Goal: Information Seeking & Learning: Learn about a topic

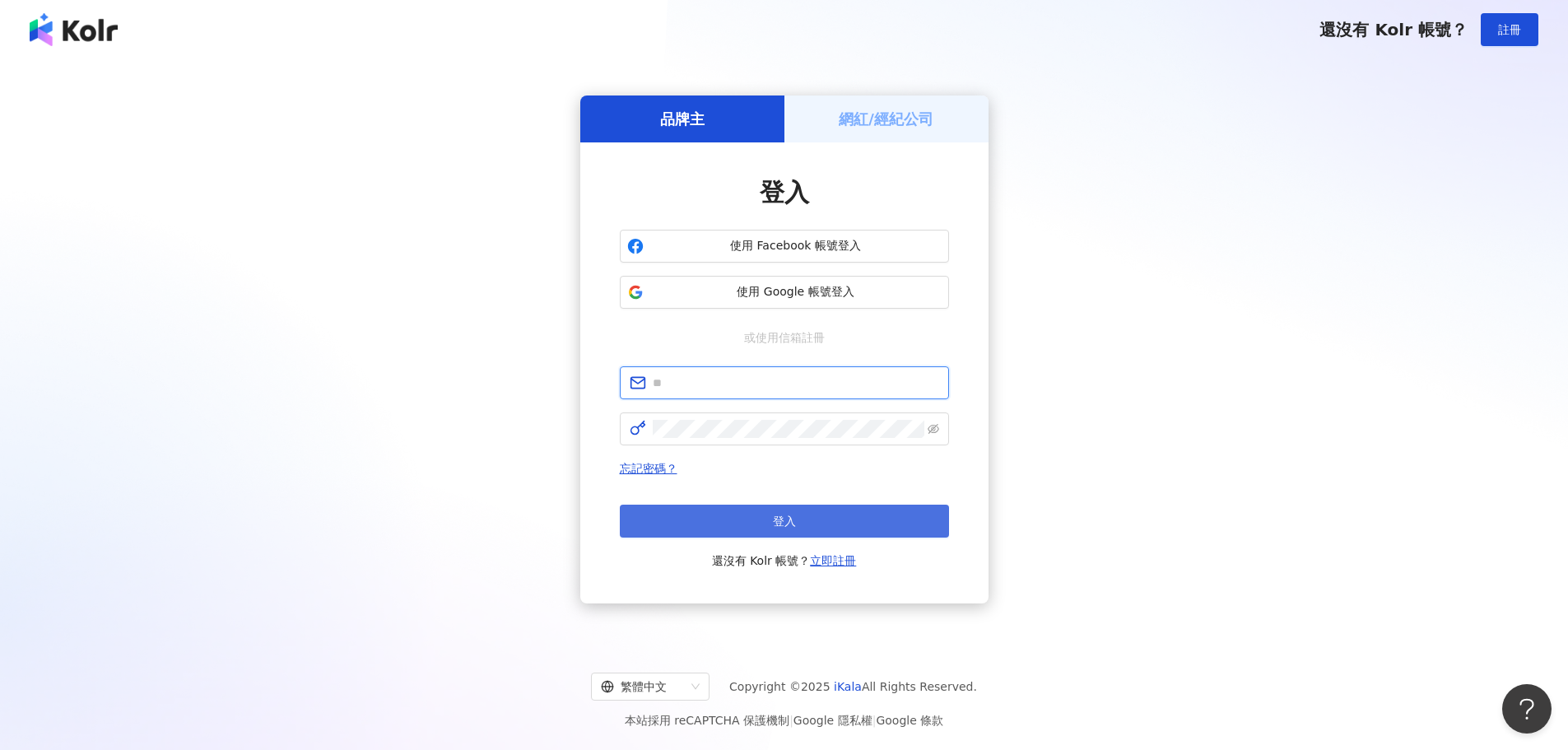
type input "**********"
click at [797, 509] on button "登入" at bounding box center [784, 521] width 330 height 33
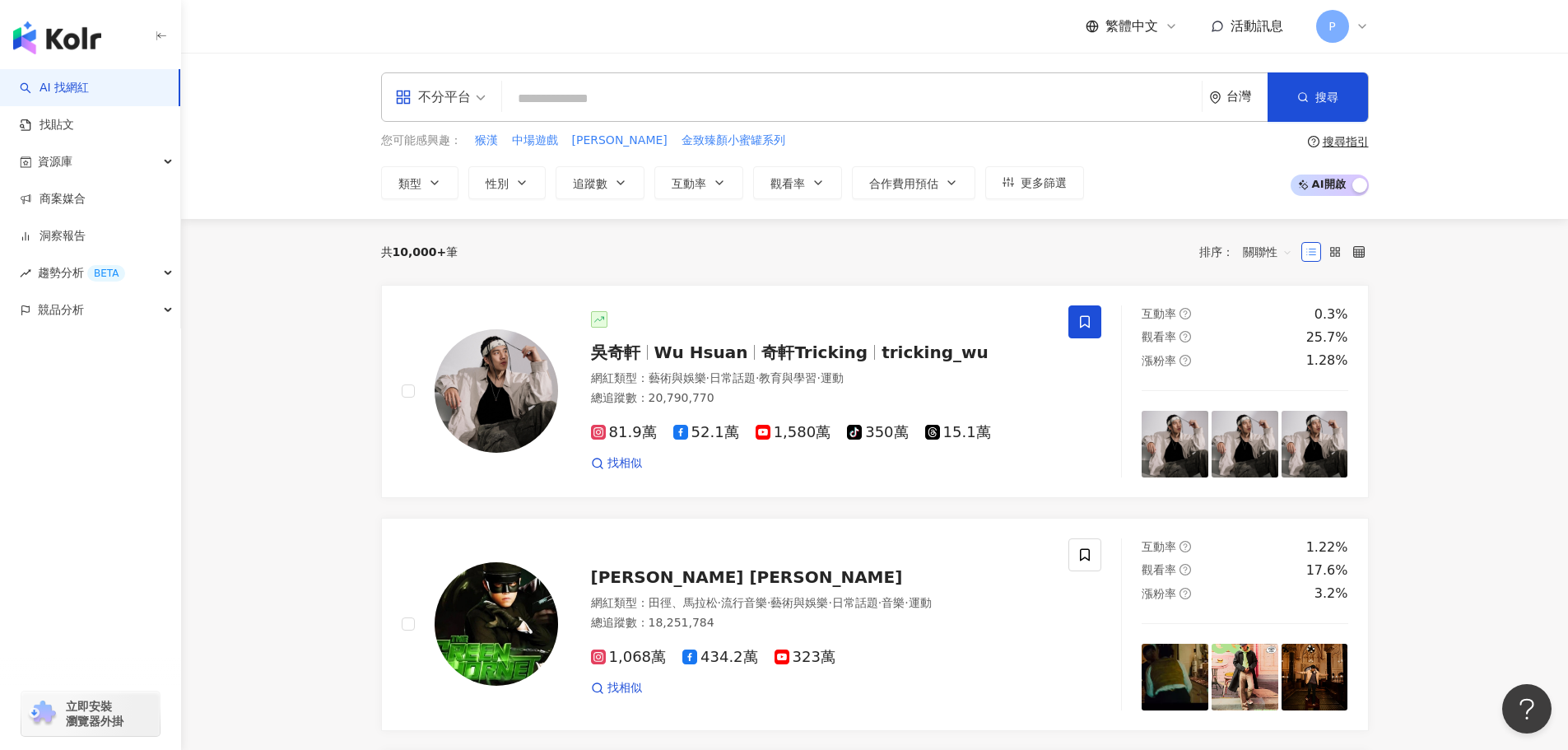
paste input "***"
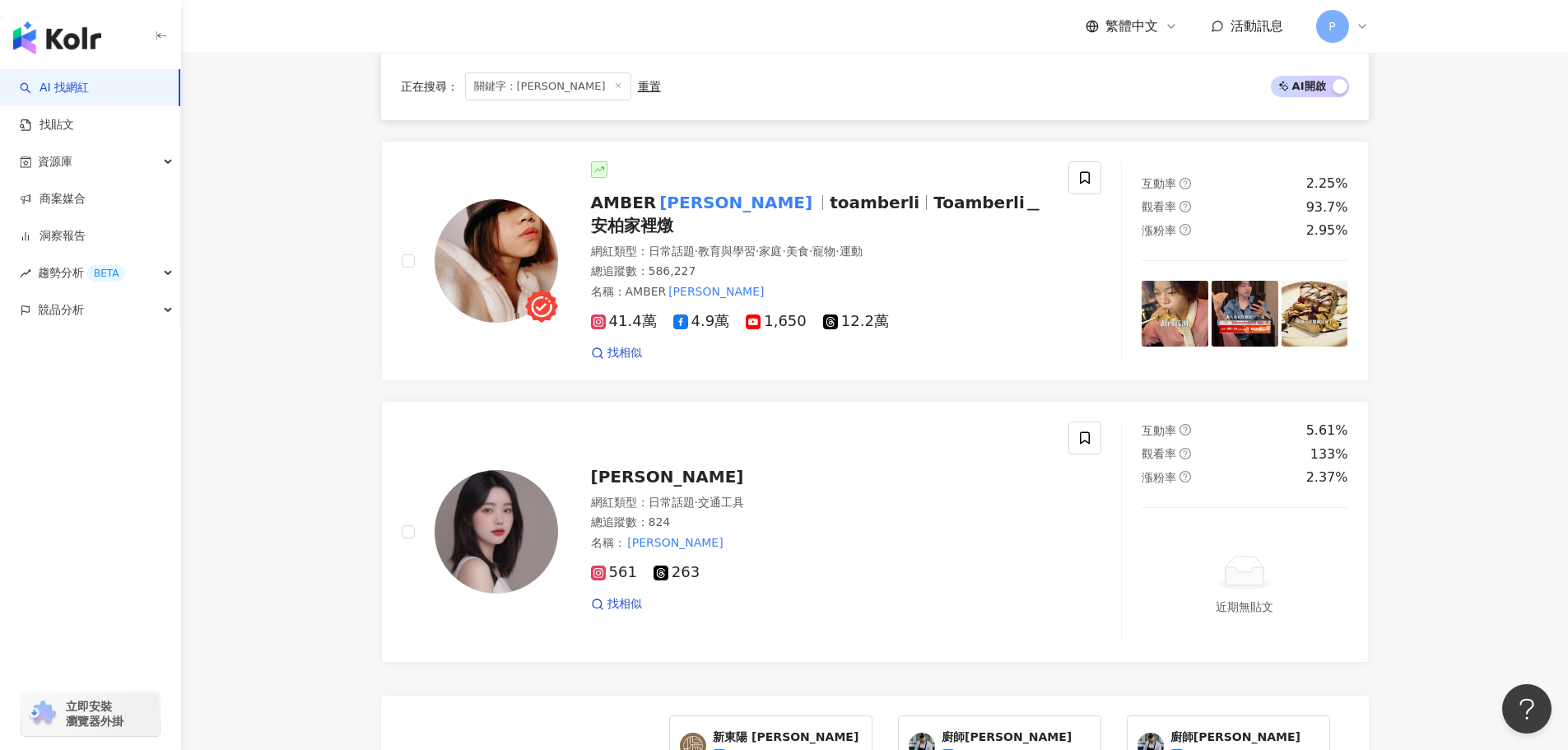
scroll to position [247, 0]
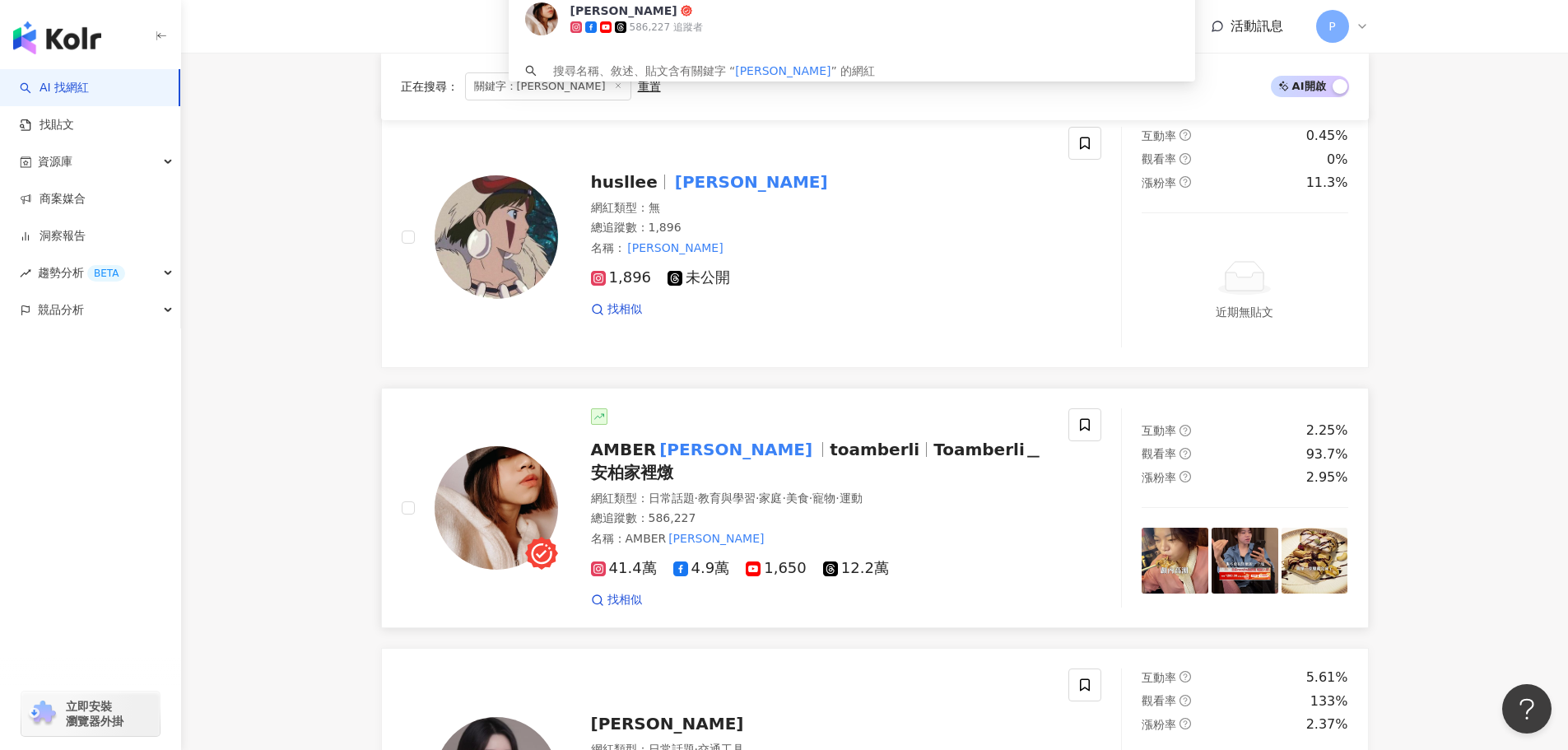
type input "***"
click at [712, 443] on span "AMBER 李安柏" at bounding box center [710, 449] width 239 height 20
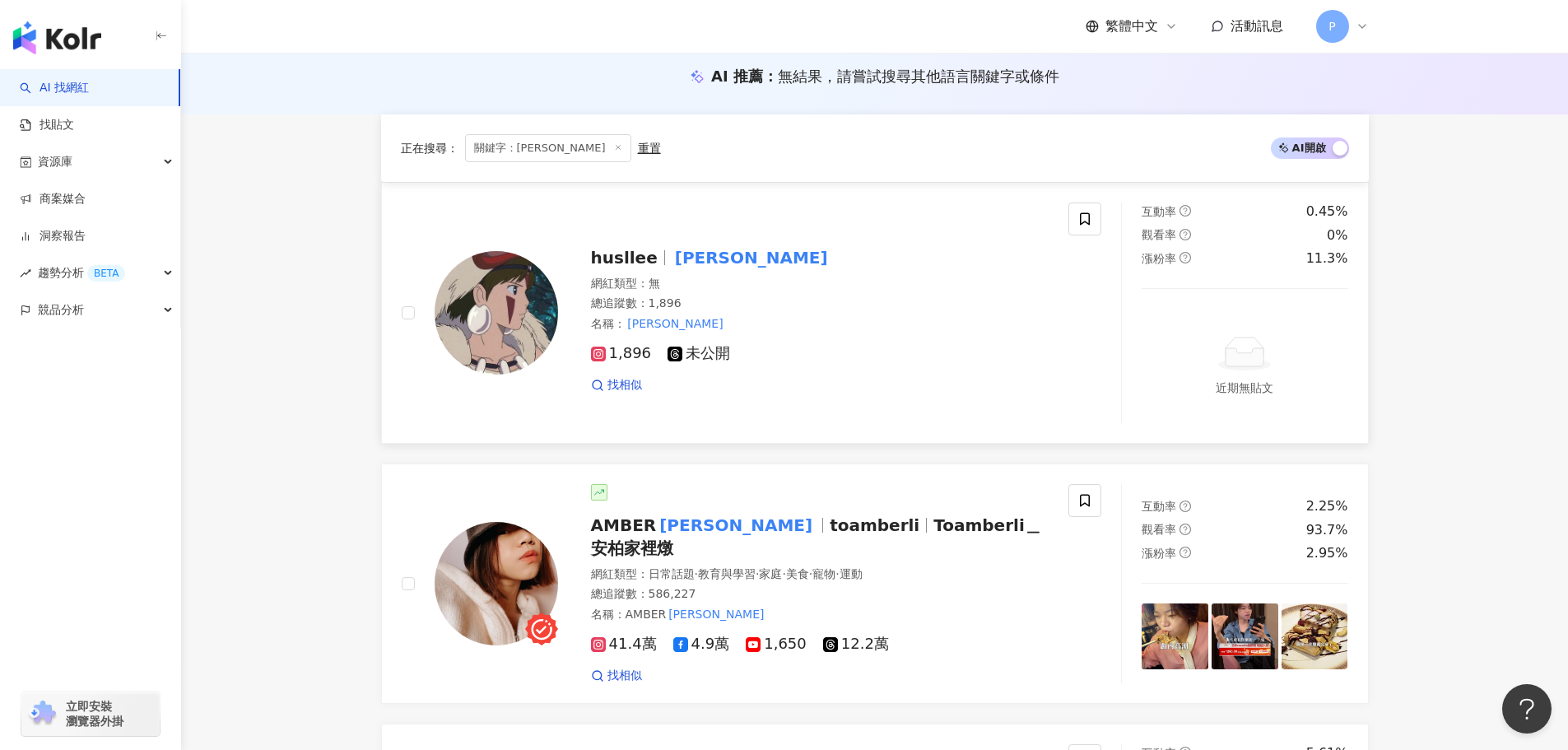
scroll to position [0, 0]
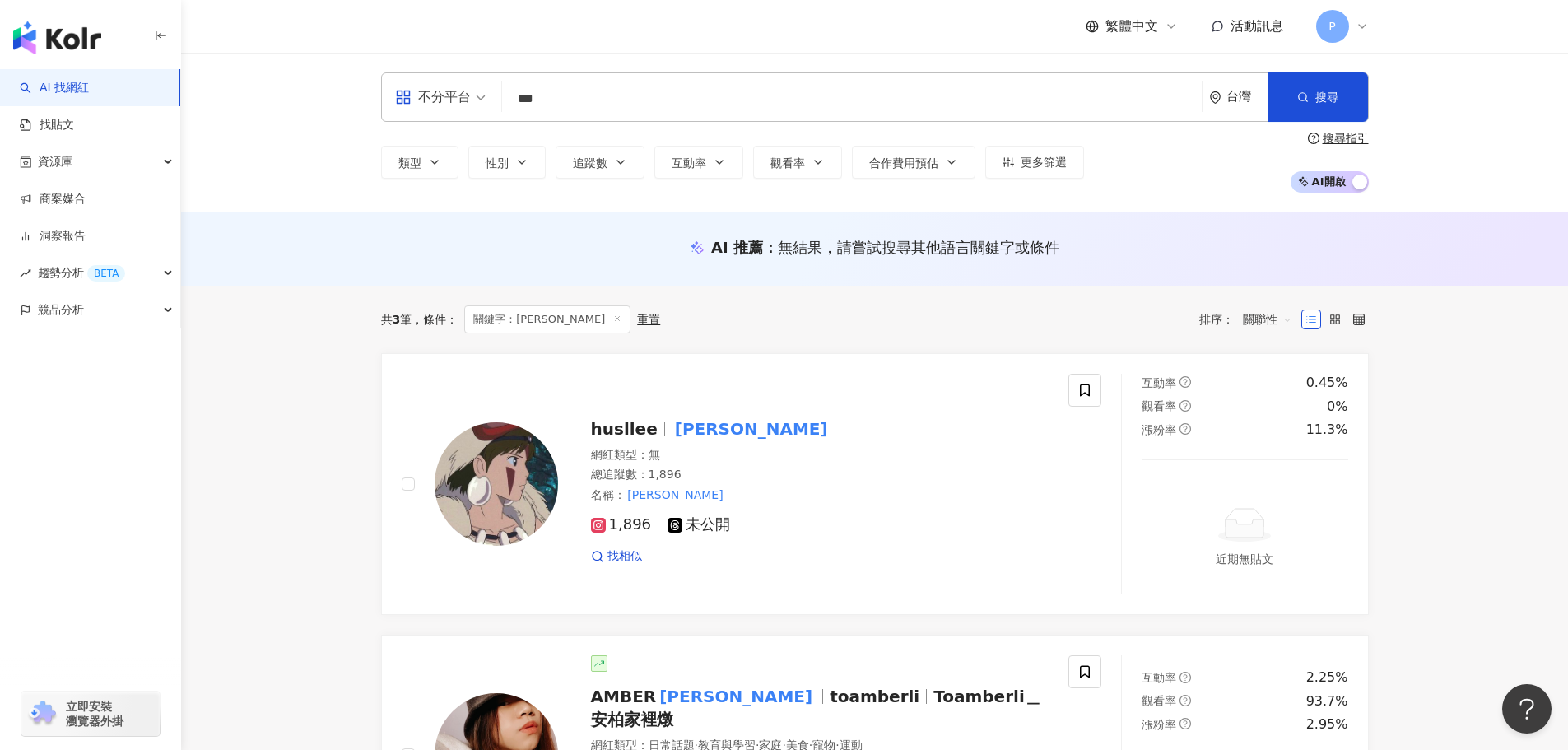
click at [637, 313] on div "重置" at bounding box center [648, 319] width 23 height 13
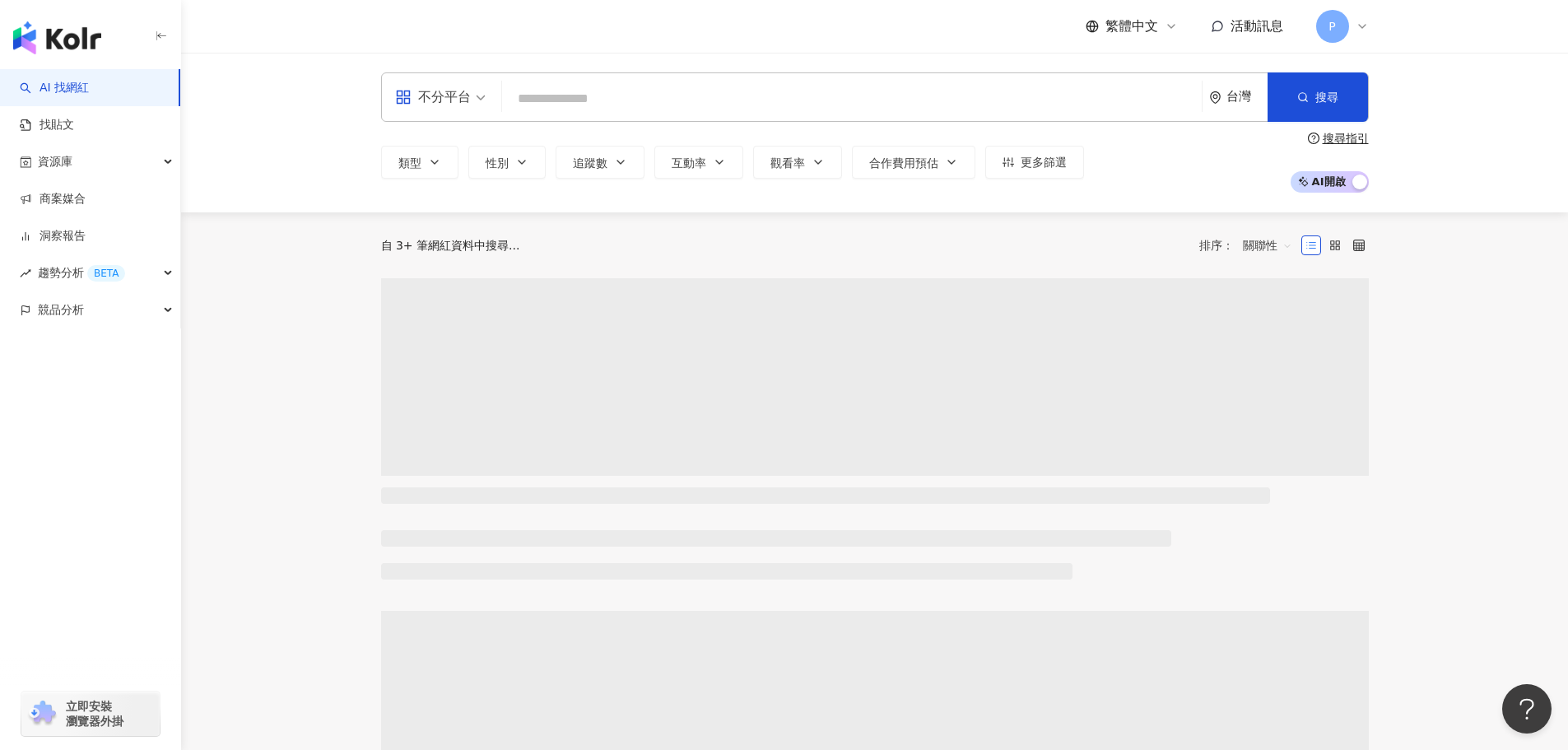
drag, startPoint x: 607, startPoint y: 106, endPoint x: 485, endPoint y: 97, distance: 122.3
click at [485, 97] on div "不分平台 台灣 搜尋 0faa6f46-9a3c-4c20-8f74-42761e5c430a husllee 1,896 追蹤者 安柏 824 追蹤者 AM…" at bounding box center [875, 97] width 988 height 49
paste input "*******"
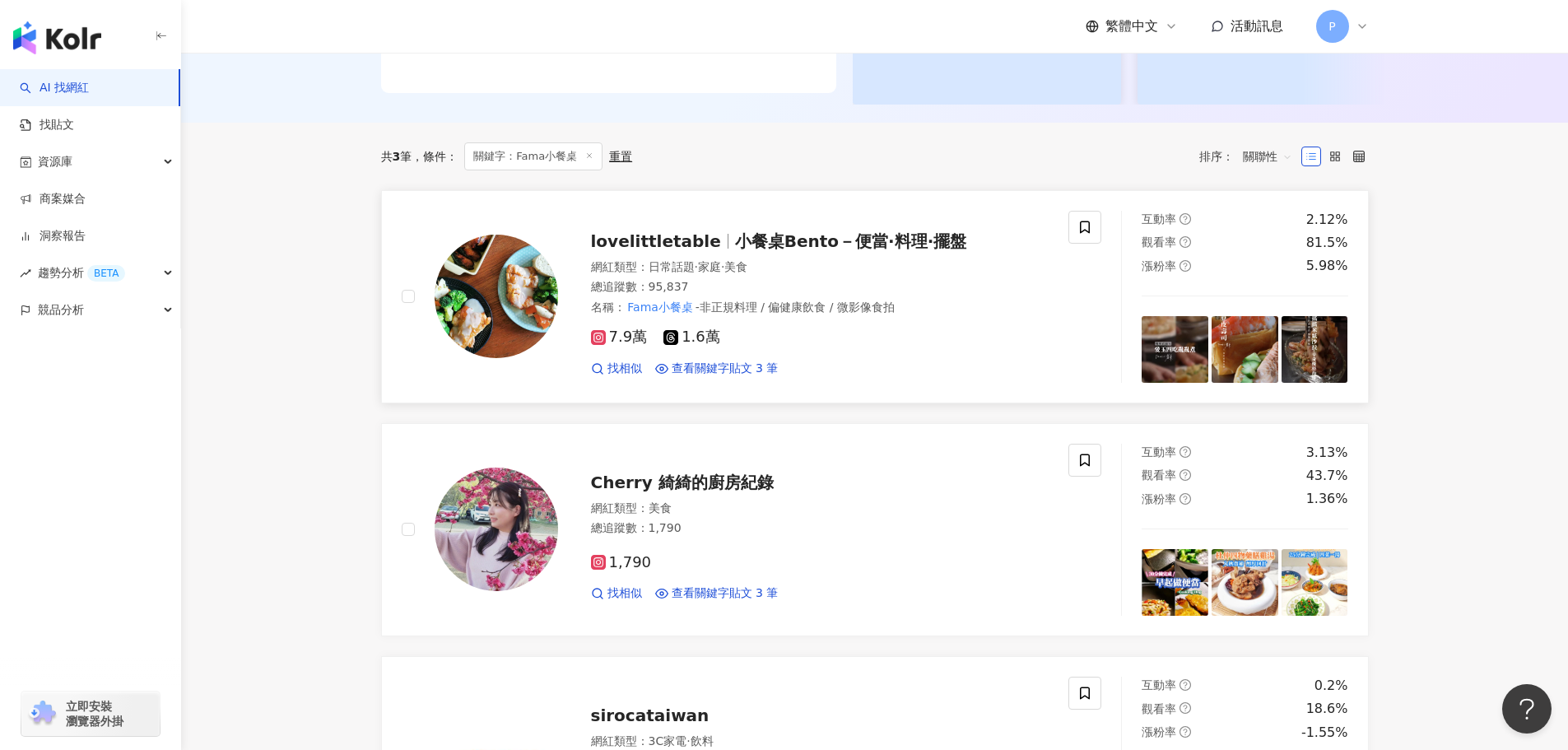
scroll to position [412, 0]
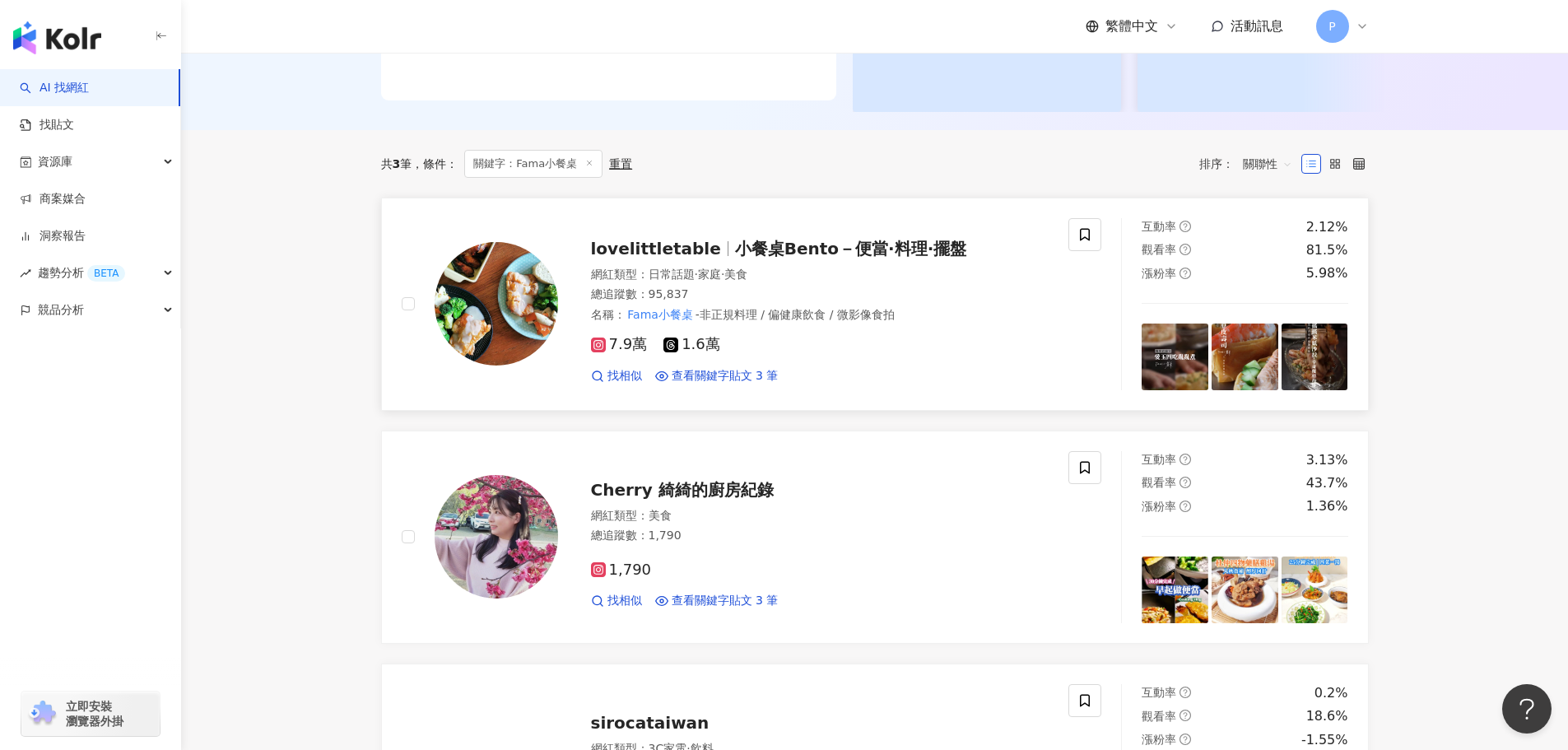
click at [707, 258] on span "lovelittletable" at bounding box center [663, 248] width 144 height 20
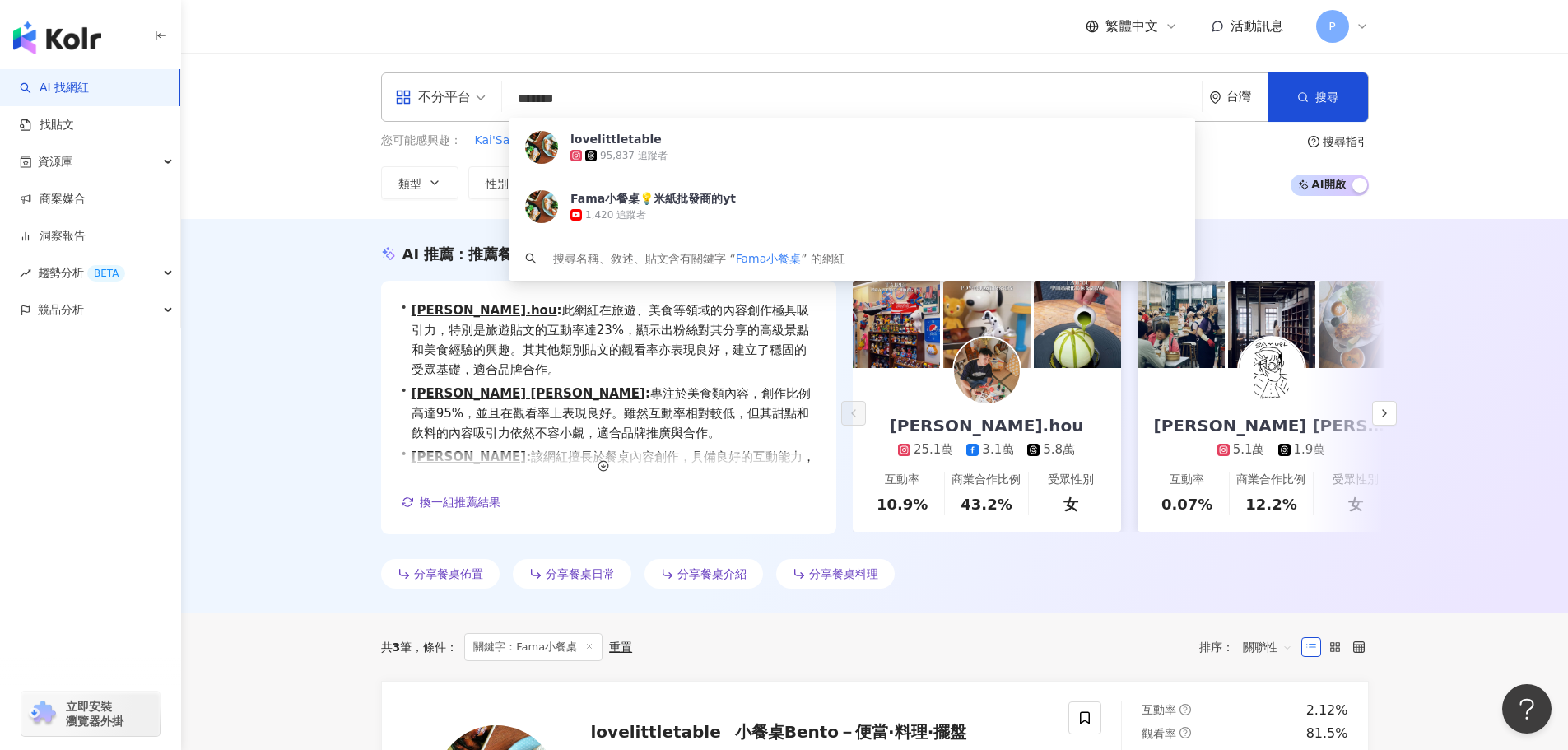
scroll to position [1, 0]
drag, startPoint x: 638, startPoint y: 89, endPoint x: 405, endPoint y: 107, distance: 233.7
click at [405, 107] on div "不分平台 ******* 台灣 搜尋 f2571c29-f49b-49ed-908e-1839967fb60e lovelittletable 95,837 …" at bounding box center [875, 97] width 988 height 49
paste input "****"
type input "**********"
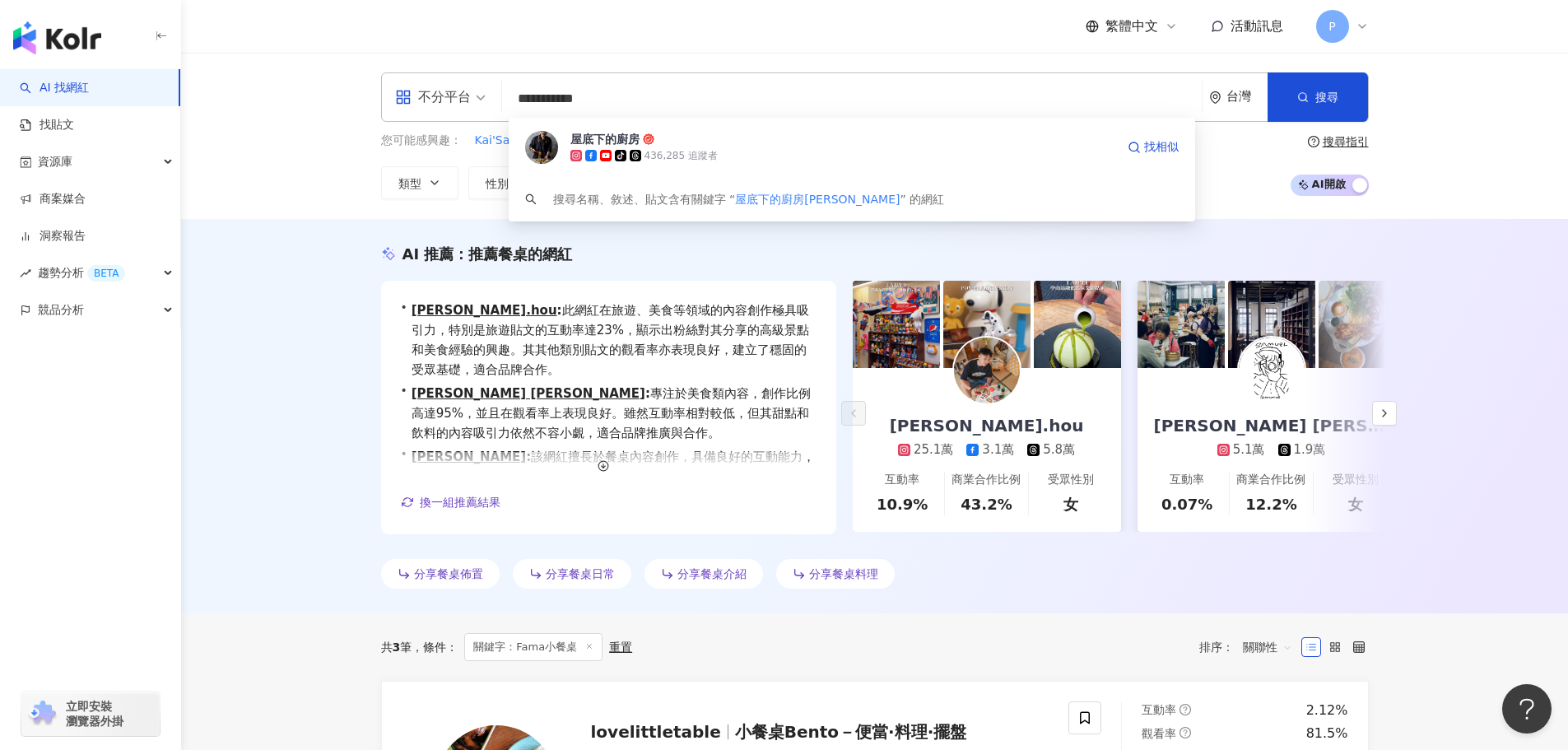
click at [634, 152] on icon at bounding box center [635, 156] width 12 height 12
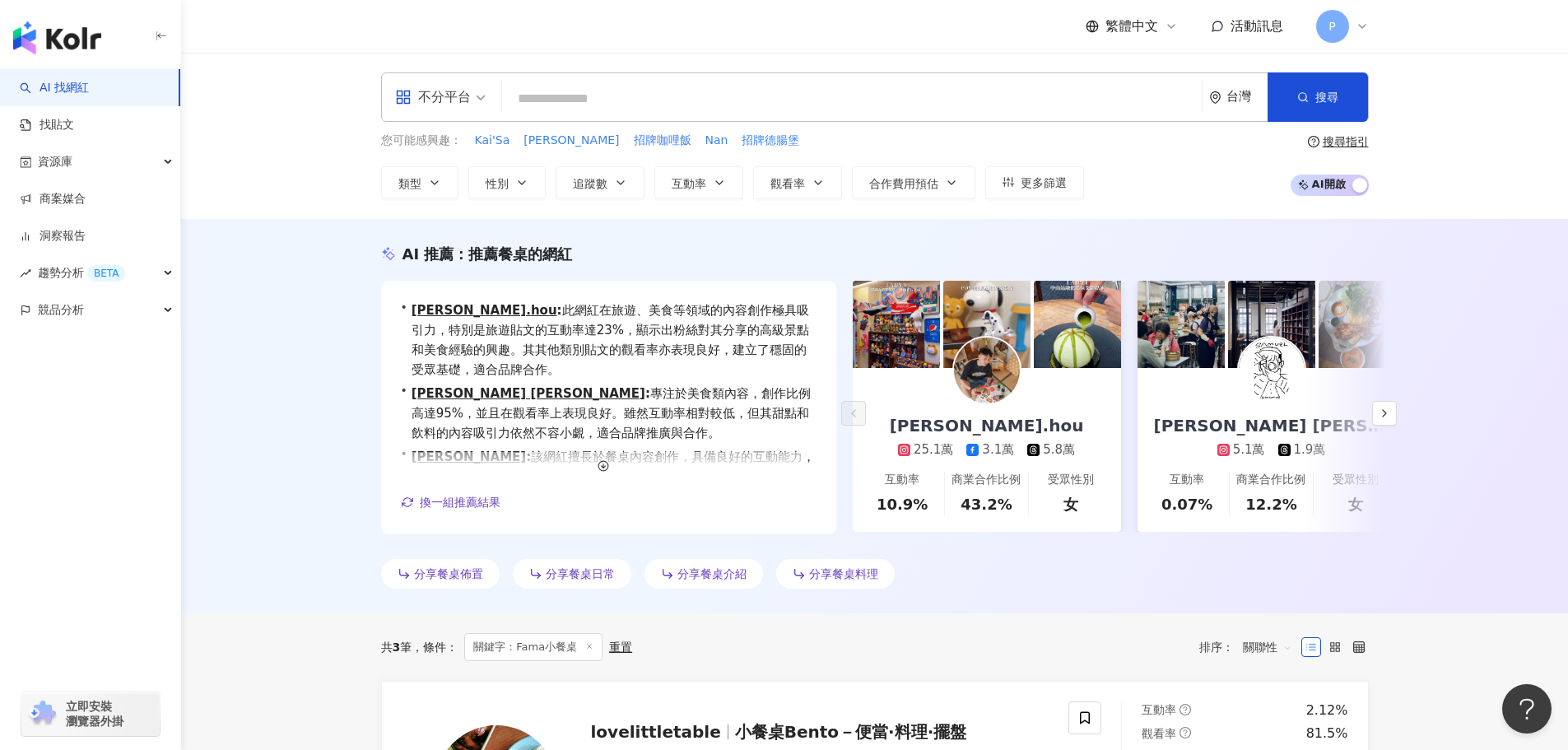
paste input "******"
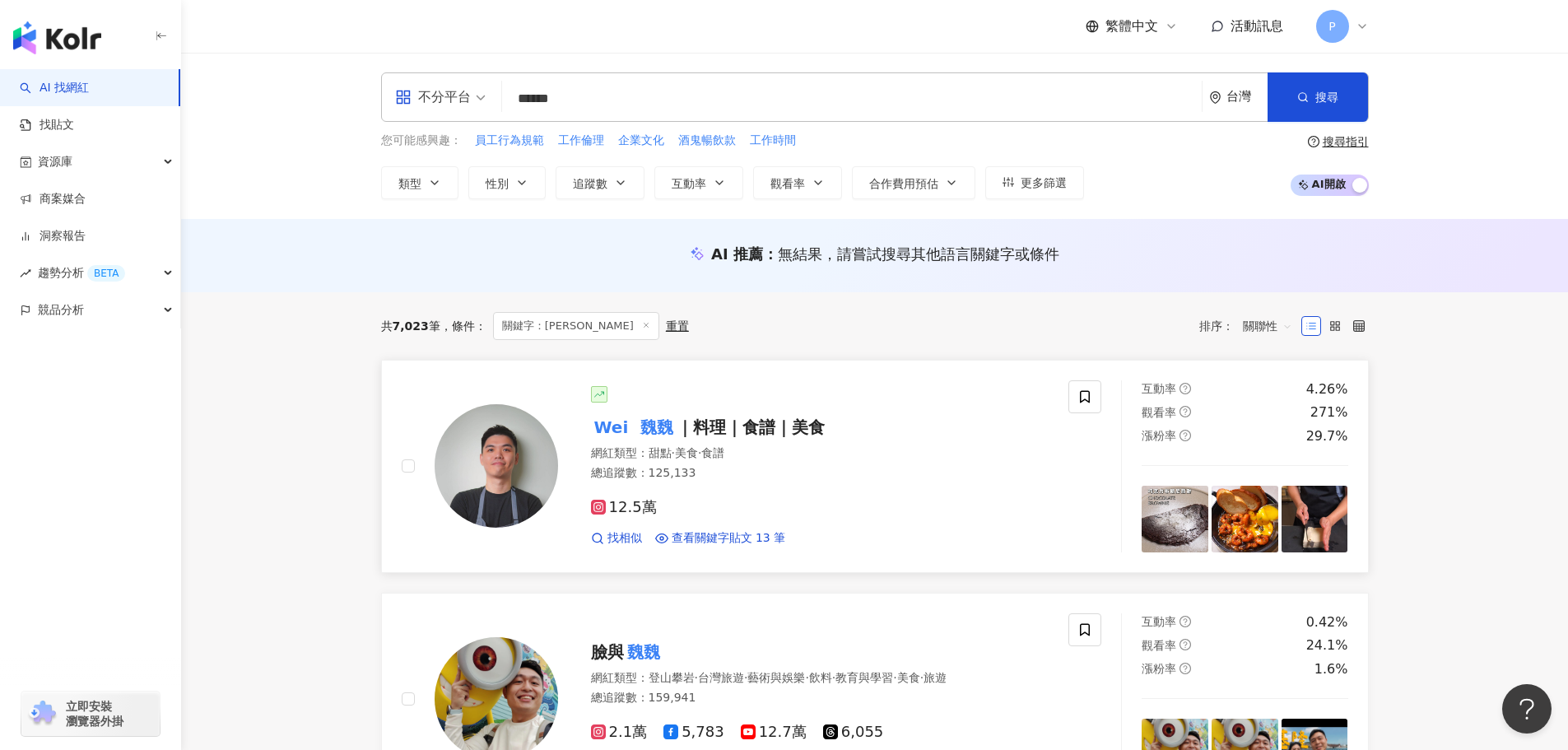
click at [631, 430] on span at bounding box center [634, 427] width 6 height 20
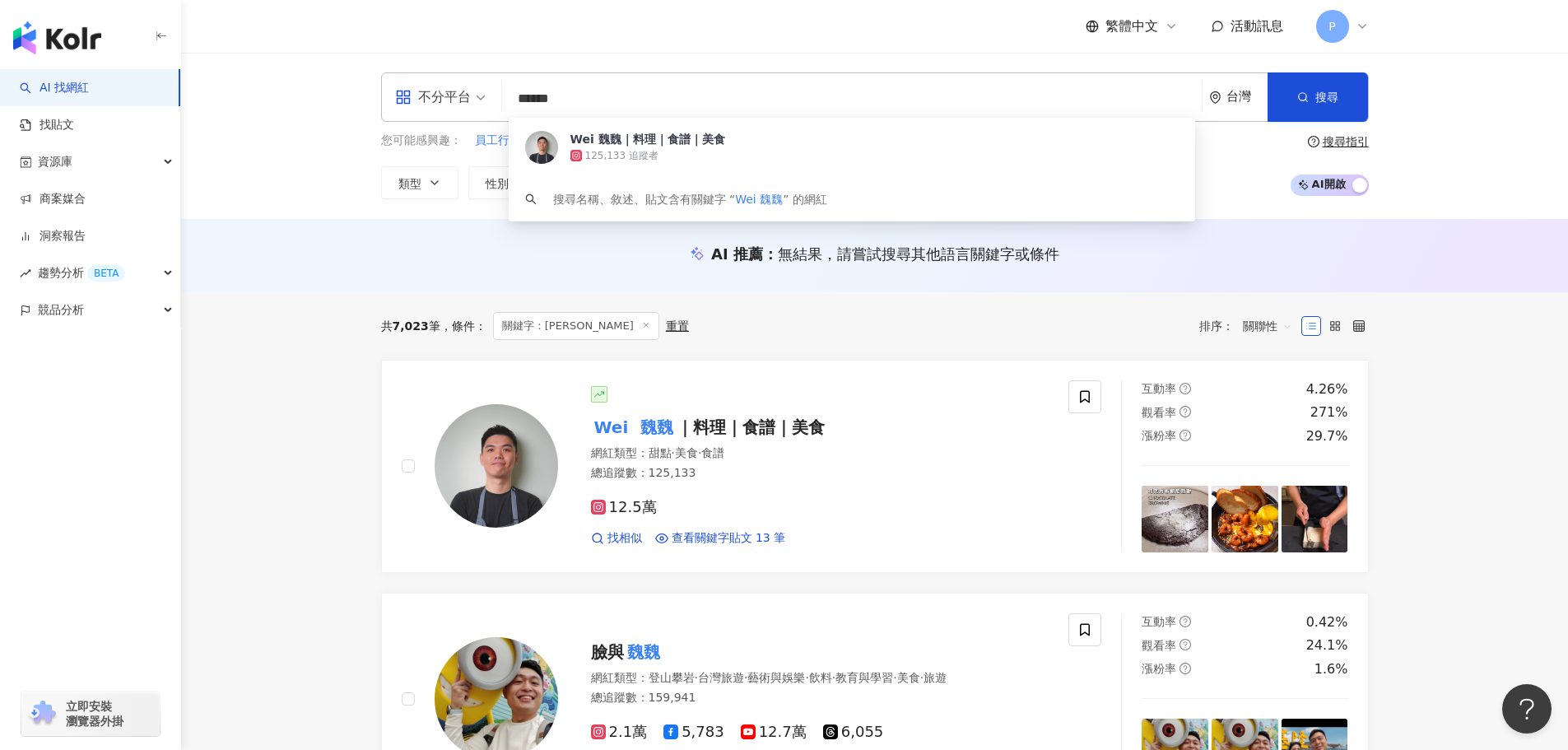
drag, startPoint x: 648, startPoint y: 101, endPoint x: 474, endPoint y: 105, distance: 174.0
click at [474, 105] on div "不分平台 ****** 台灣 搜尋 b24ece02-ba32-43e5-8deb-2fa4d8ed92f9 Wei 魏魏｜料理｜食譜｜美食 125,133 …" at bounding box center [875, 97] width 988 height 49
paste input "search"
type input "****"
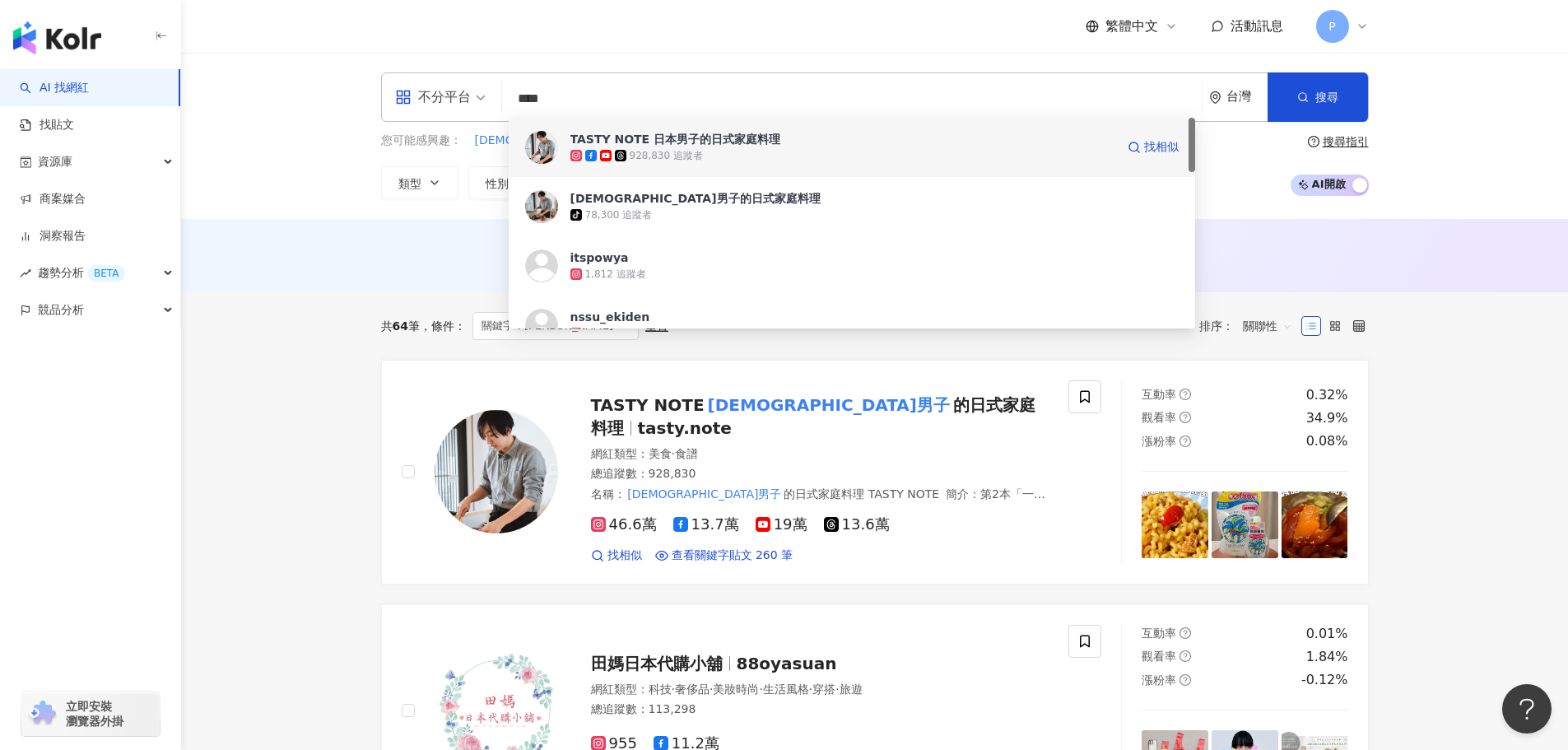
click at [718, 144] on div "TASTY NOTE 日本男子的日式家庭料理" at bounding box center [675, 139] width 210 height 16
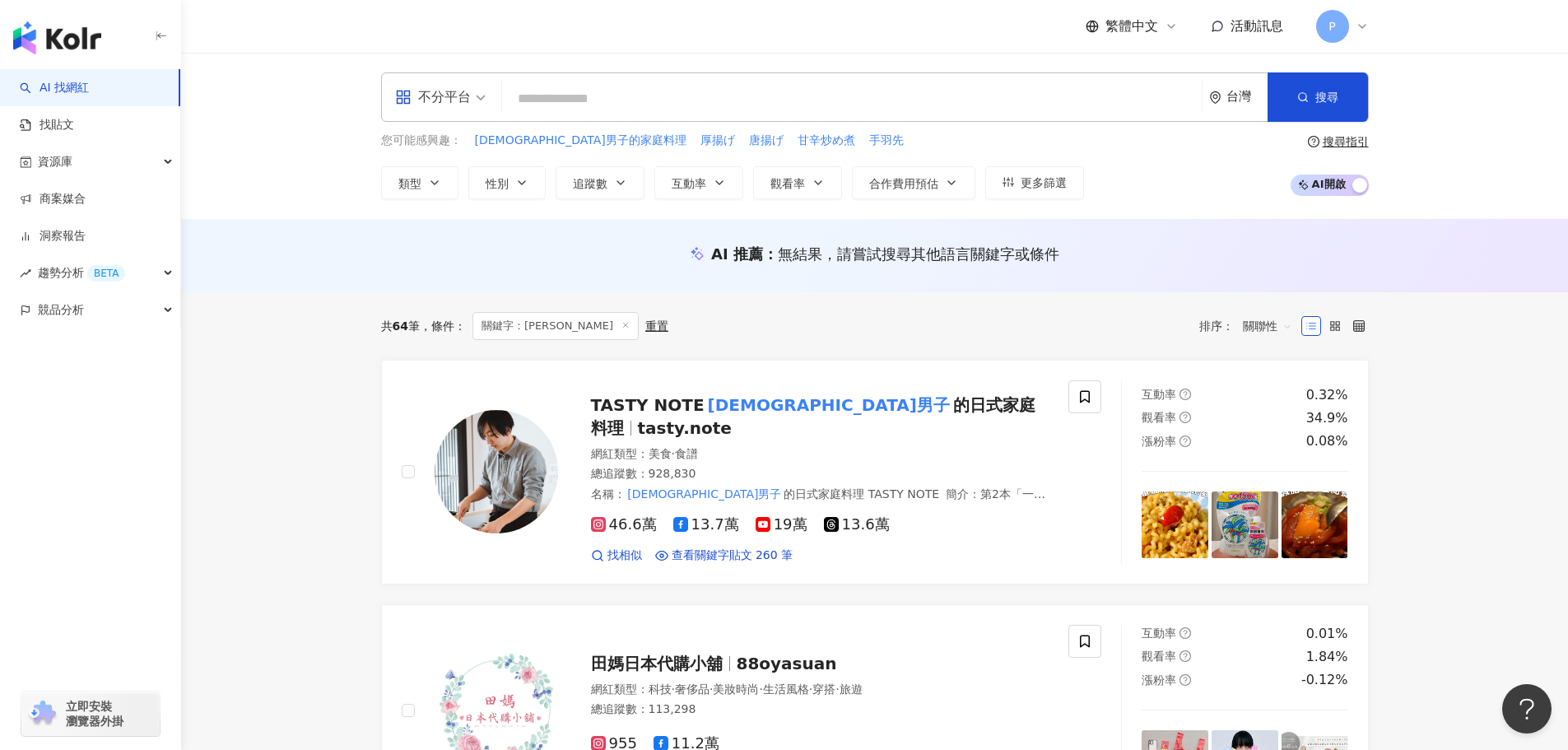
click at [596, 97] on input "search" at bounding box center [852, 99] width 686 height 32
paste input "**"
type input "**"
click at [596, 97] on input "**" at bounding box center [852, 99] width 686 height 32
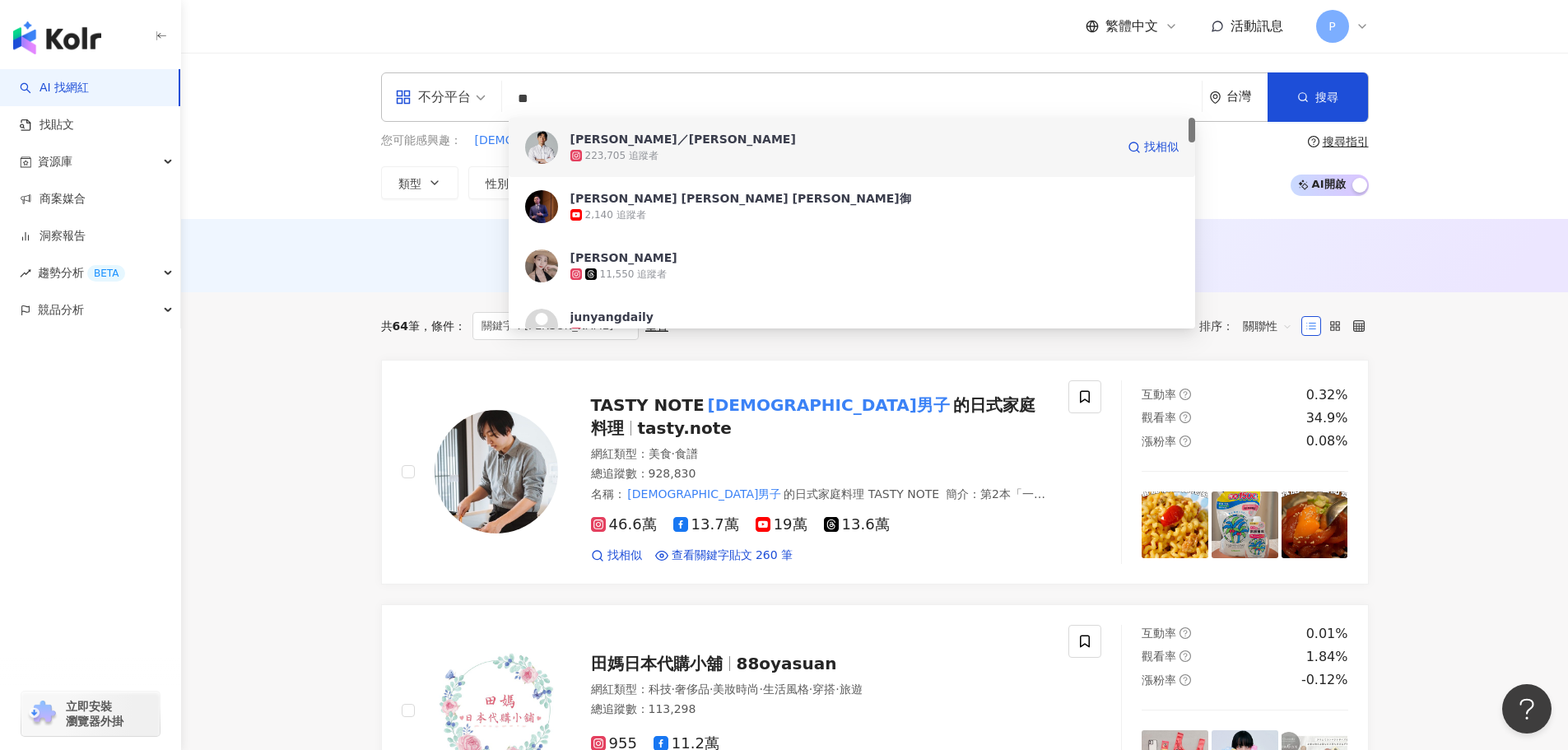
click at [593, 129] on div "Lee／李君 223,705 追蹤者 找相似" at bounding box center [852, 147] width 686 height 60
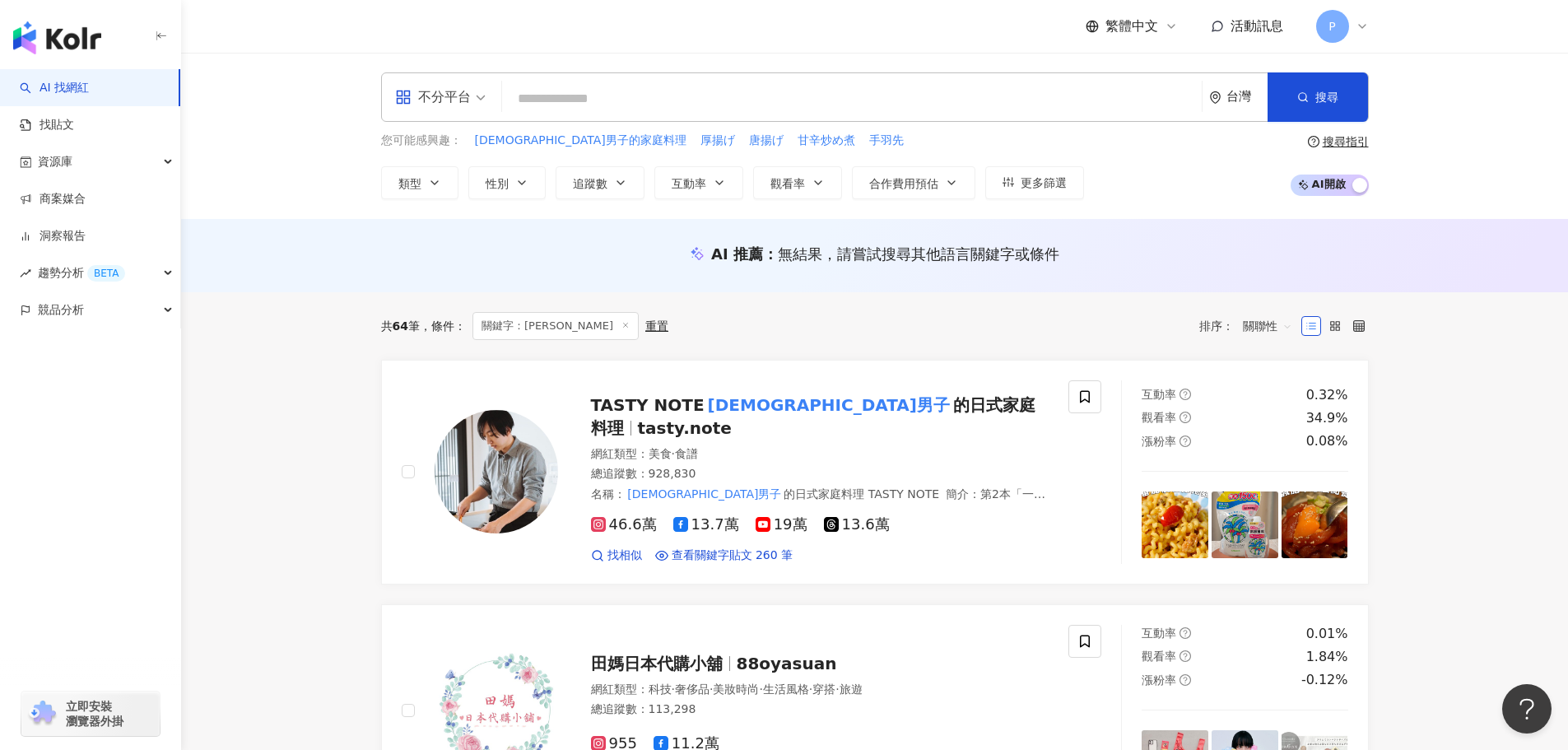
type input "*"
paste input "**********"
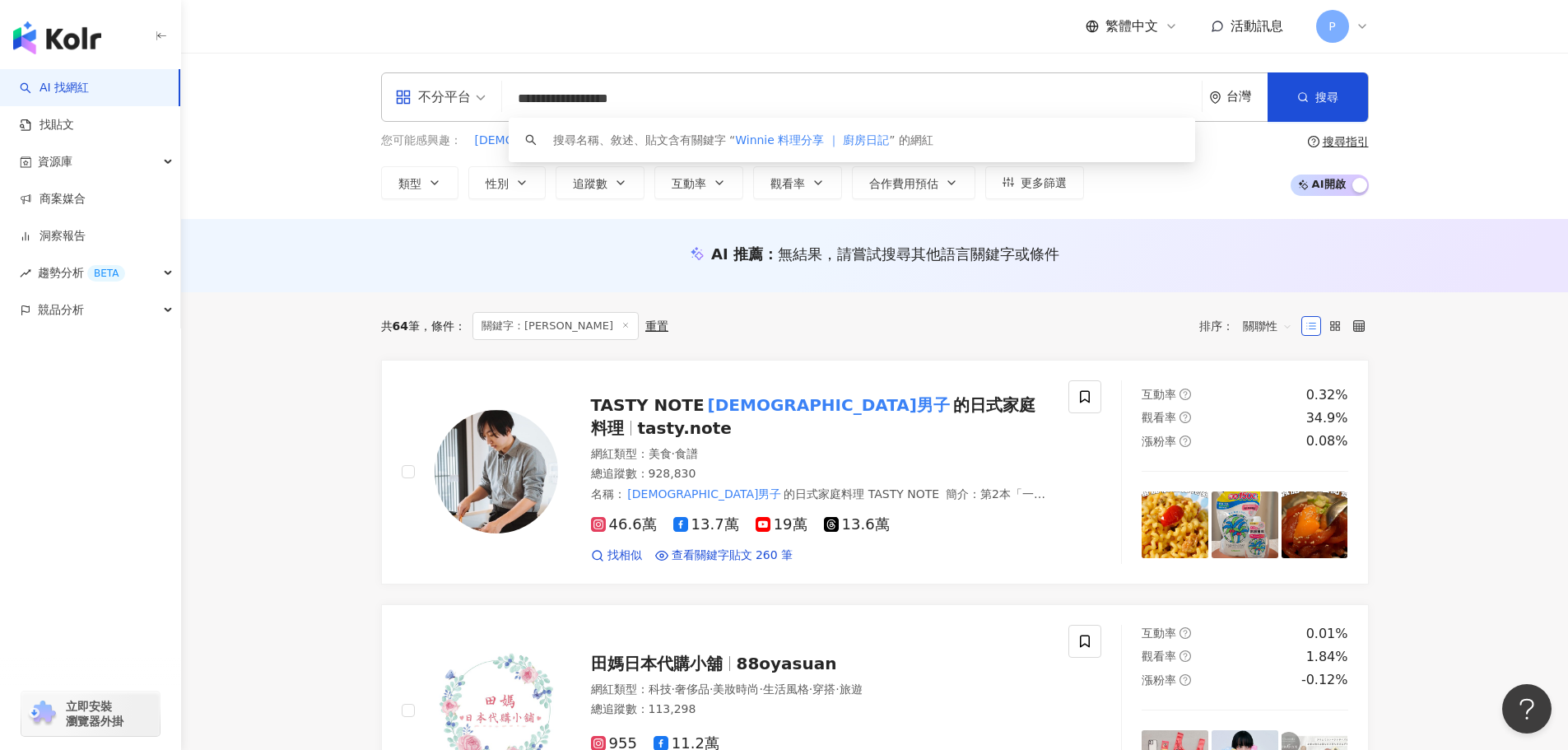
scroll to position [1, 0]
drag, startPoint x: 617, startPoint y: 99, endPoint x: 841, endPoint y: 114, distance: 224.5
click at [841, 114] on input "**********" at bounding box center [852, 99] width 686 height 32
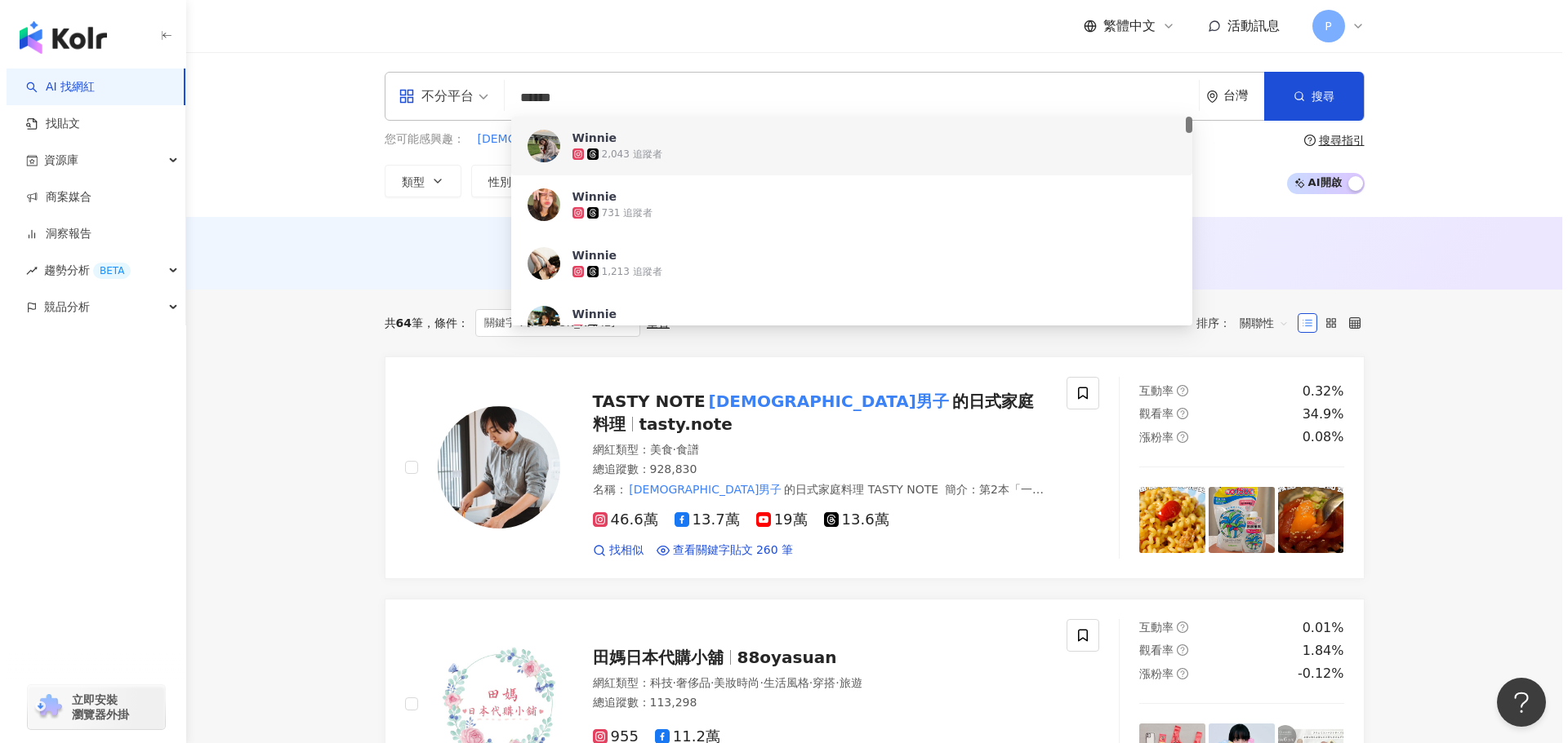
scroll to position [0, 0]
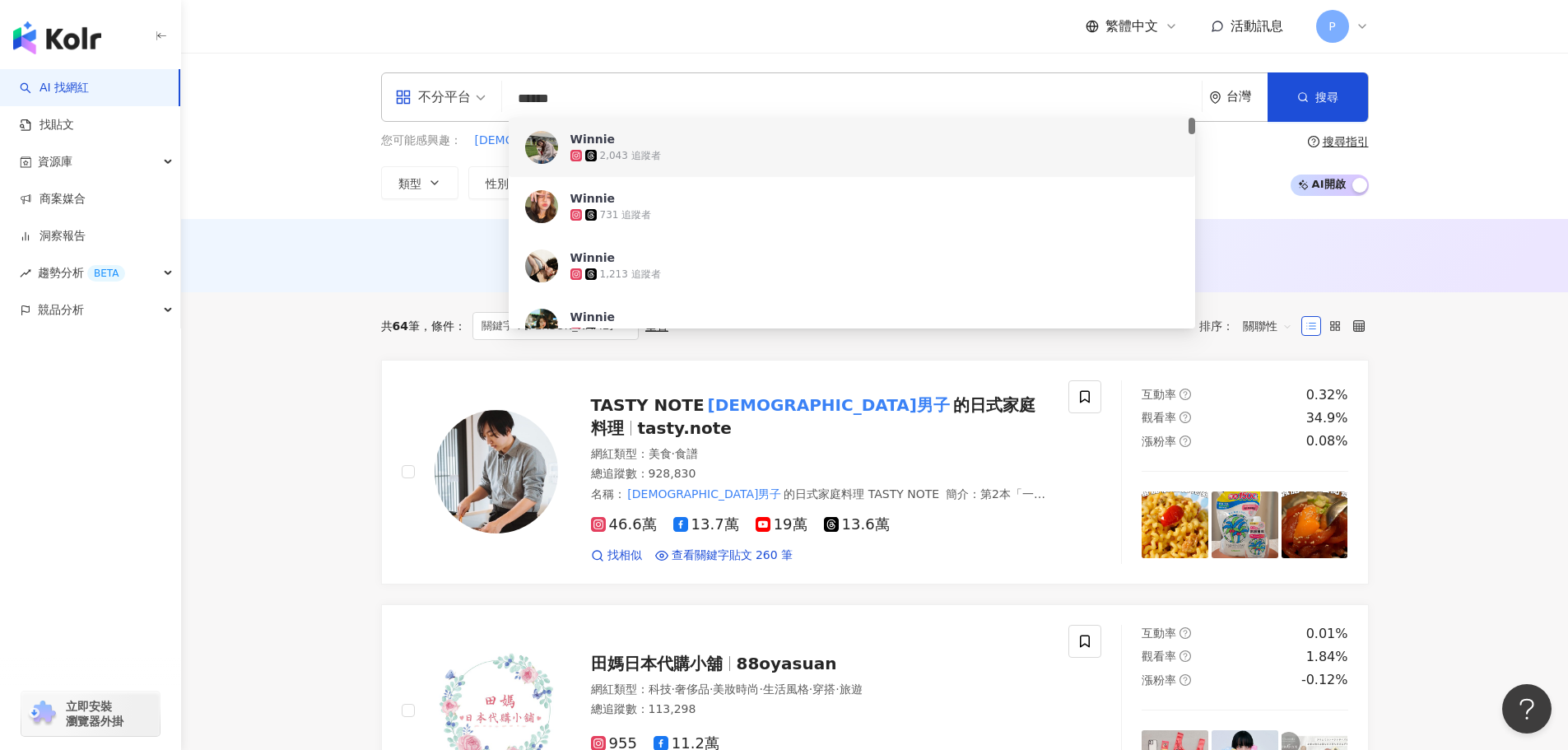
drag, startPoint x: 684, startPoint y: 99, endPoint x: 393, endPoint y: 71, distance: 292.3
click at [393, 71] on div "不分平台 ****** 台灣 搜尋 226168bf-e265-43d4-b2f5-85ec73443f74 9db2e26a-8369-425f-bc9c-…" at bounding box center [875, 136] width 1387 height 166
paste input "**********"
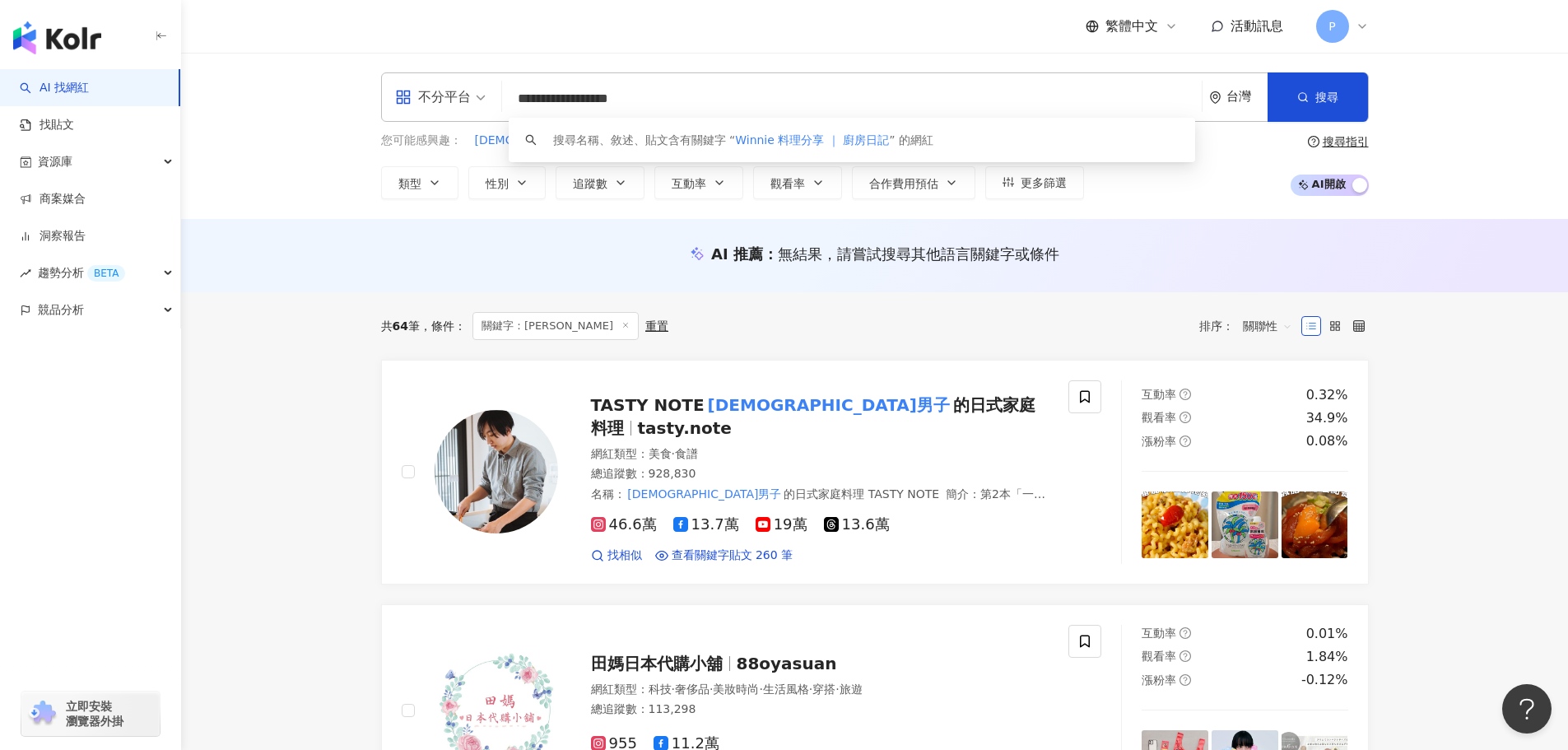
drag, startPoint x: 564, startPoint y: 95, endPoint x: 467, endPoint y: 99, distance: 97.1
click at [467, 99] on div "**********" at bounding box center [875, 97] width 988 height 49
type input "**********"
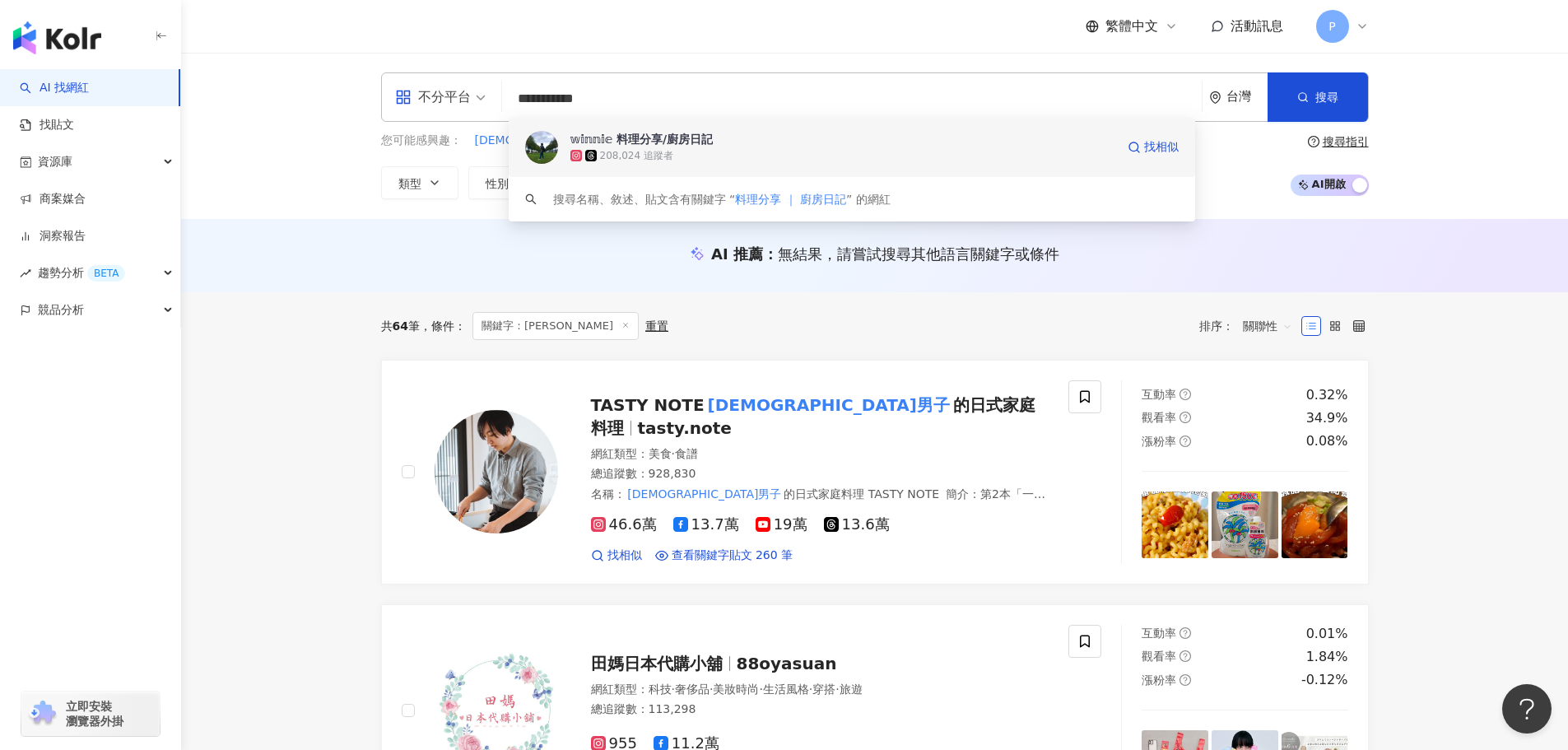
click at [675, 150] on div "208,024 追蹤者" at bounding box center [843, 155] width 545 height 16
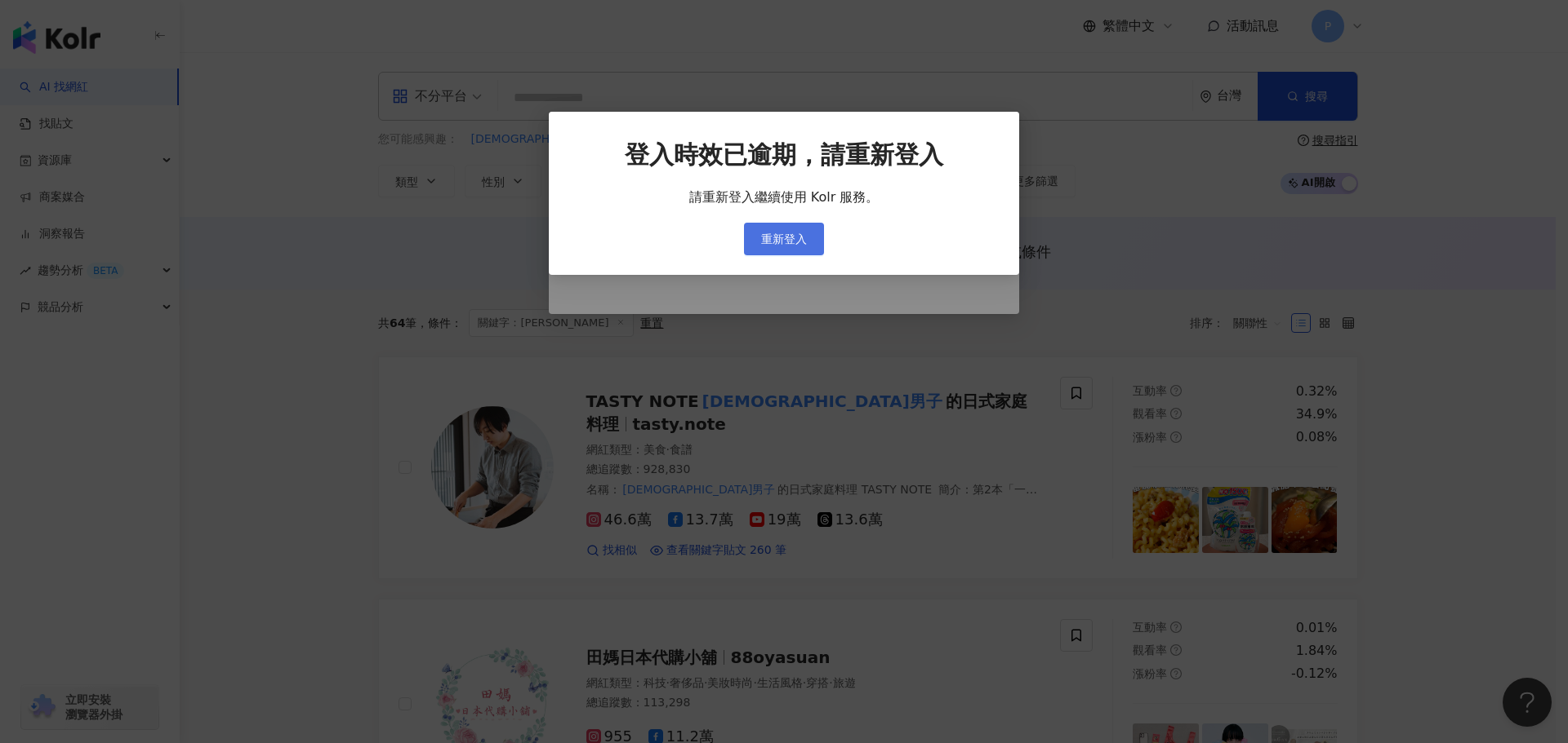
click at [798, 241] on span "重新登入" at bounding box center [784, 238] width 46 height 13
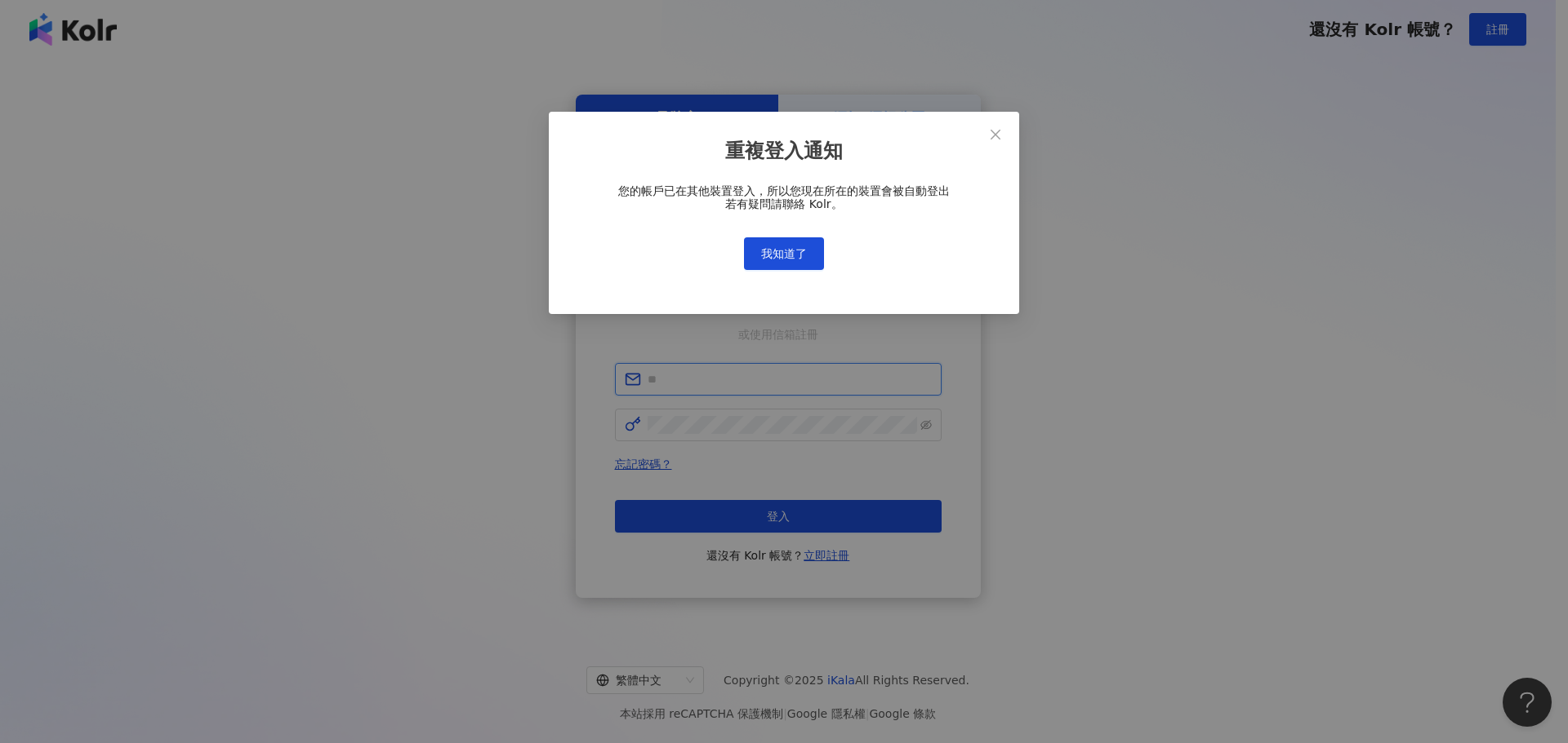
type input "**********"
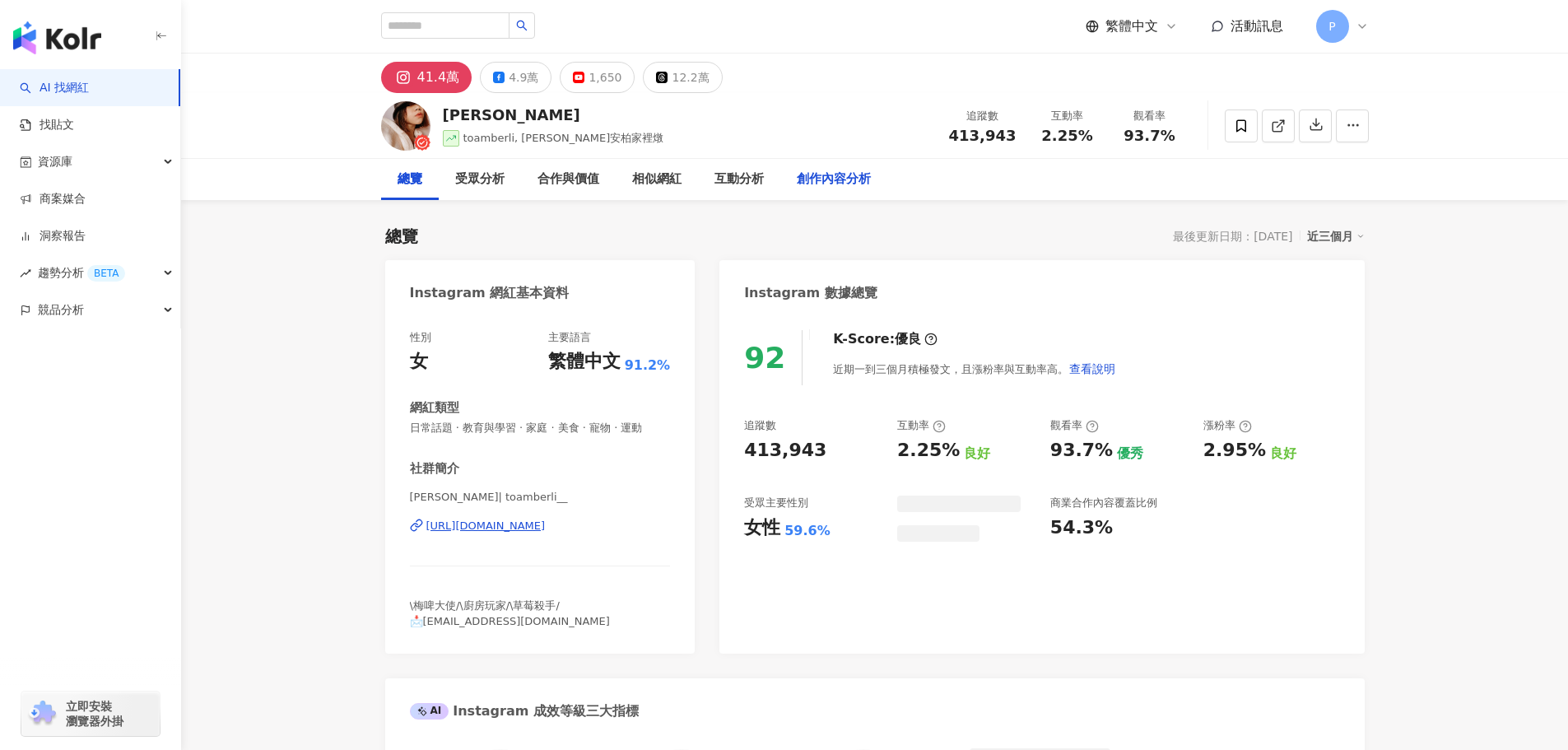
click at [893, 190] on div "總覽 受眾分析 合作與價值 相似網紅 互動分析 創作內容分析" at bounding box center [875, 180] width 988 height 41
click at [835, 182] on div "創作內容分析" at bounding box center [834, 179] width 74 height 20
click at [822, 189] on div "創作內容分析" at bounding box center [834, 180] width 107 height 41
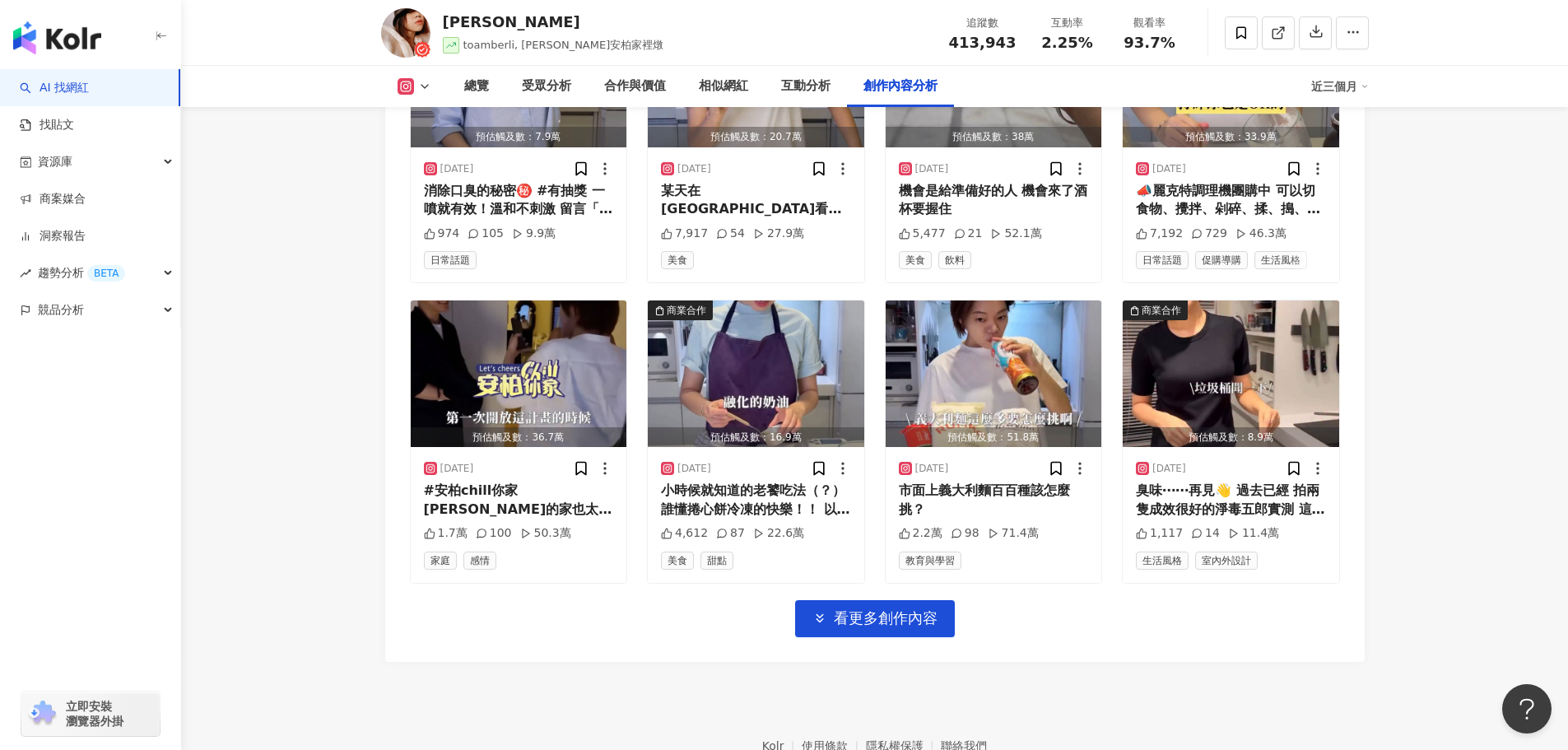
scroll to position [5577, 0]
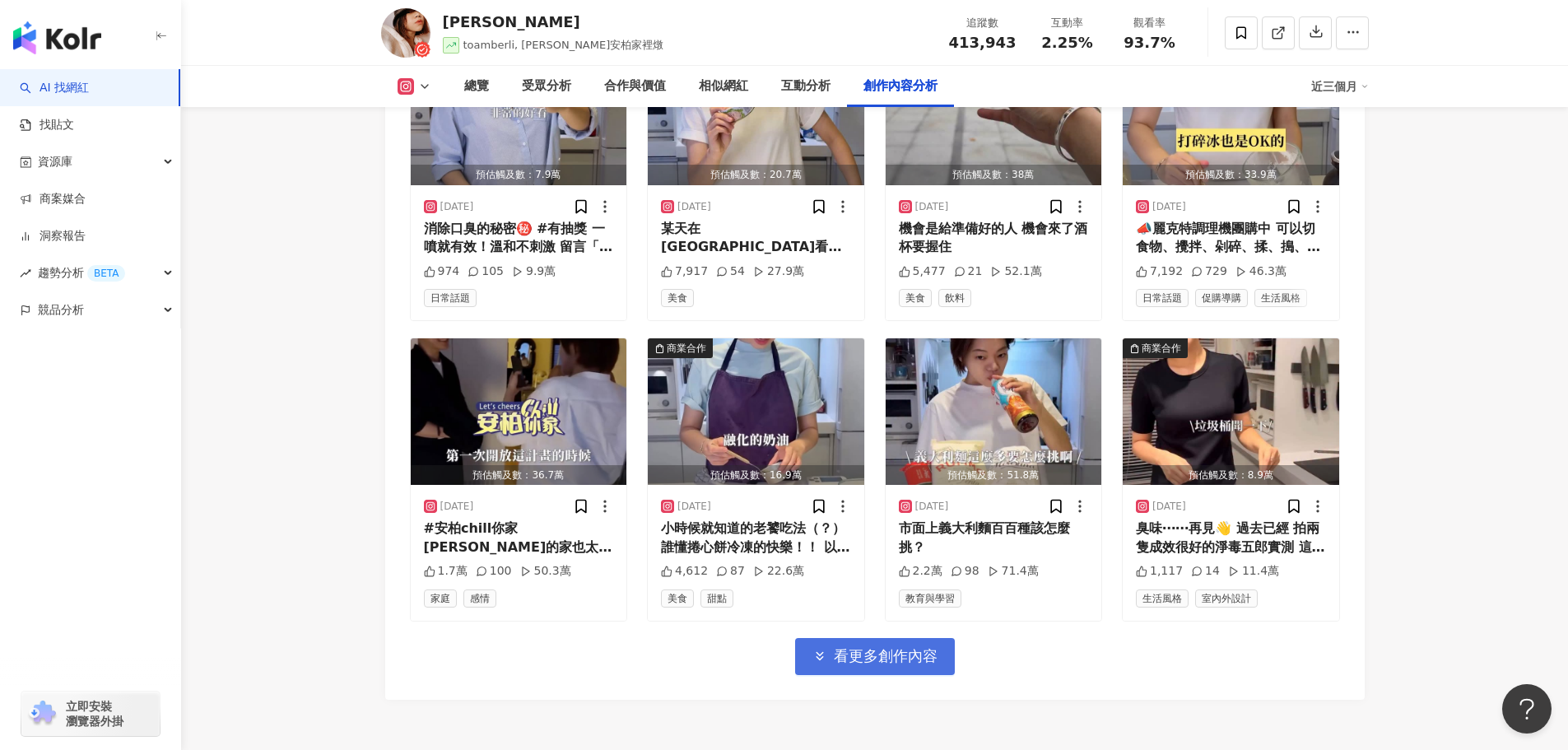
click at [843, 638] on button "看更多創作內容" at bounding box center [875, 656] width 159 height 37
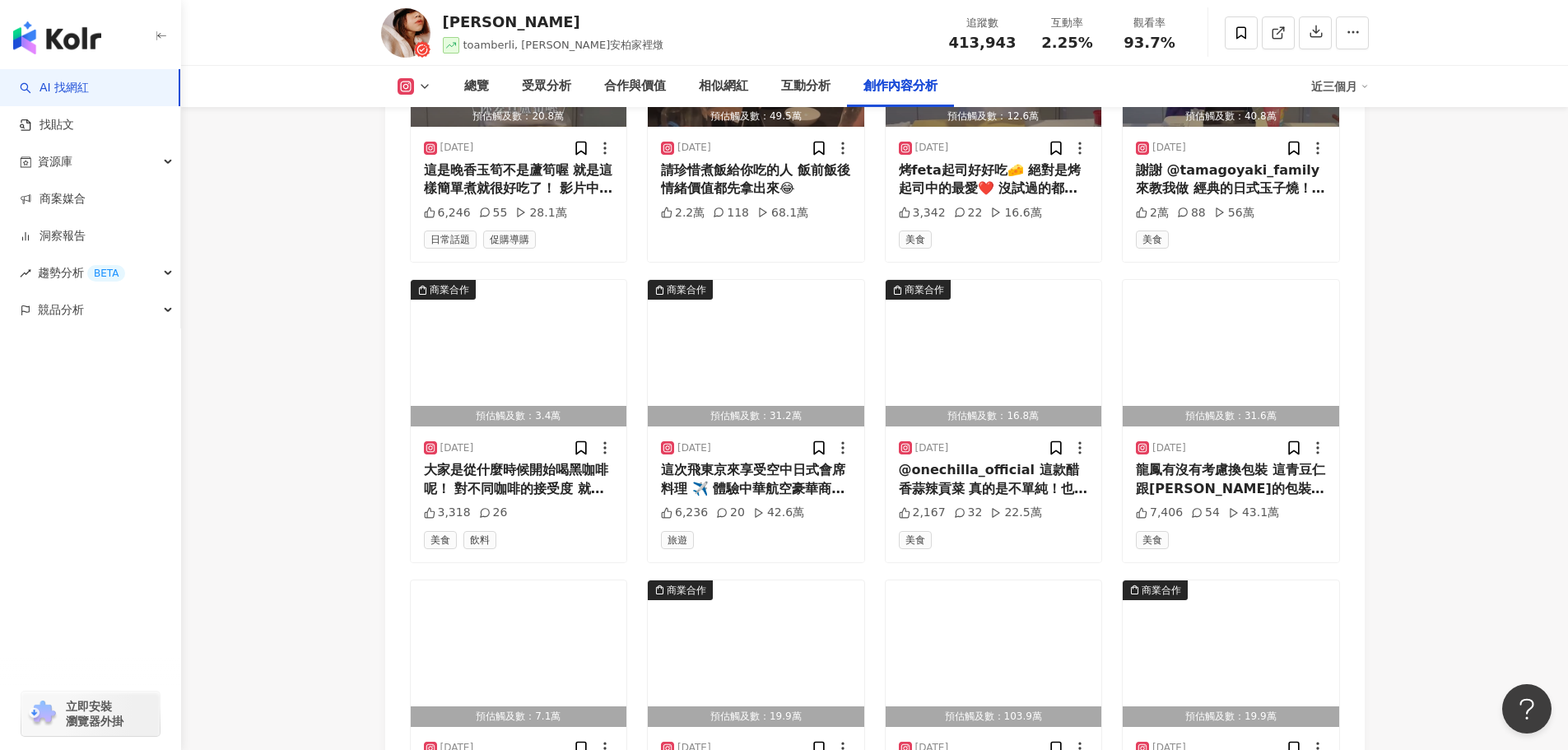
scroll to position [6401, 0]
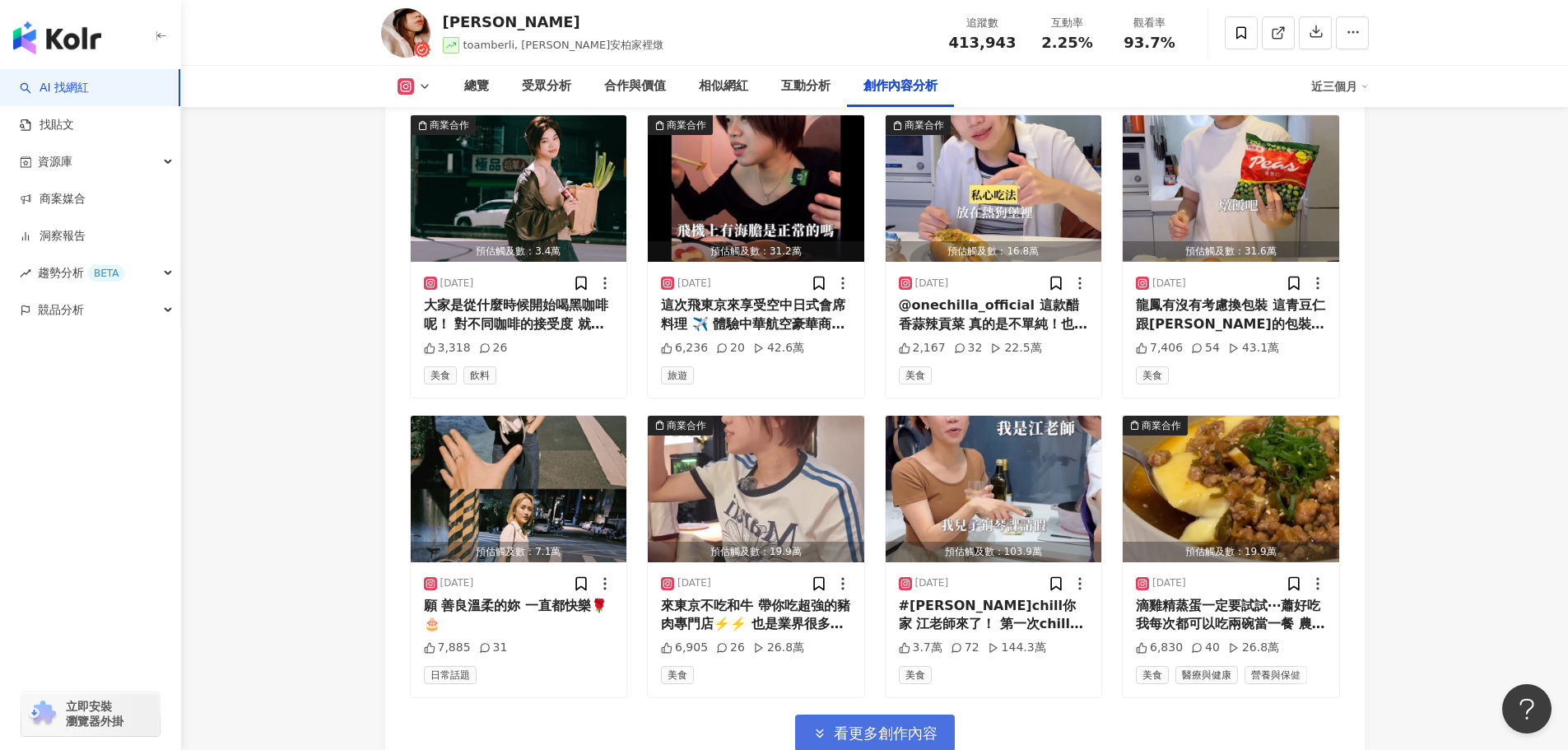
click at [938, 715] on button "看更多創作內容" at bounding box center [875, 733] width 159 height 37
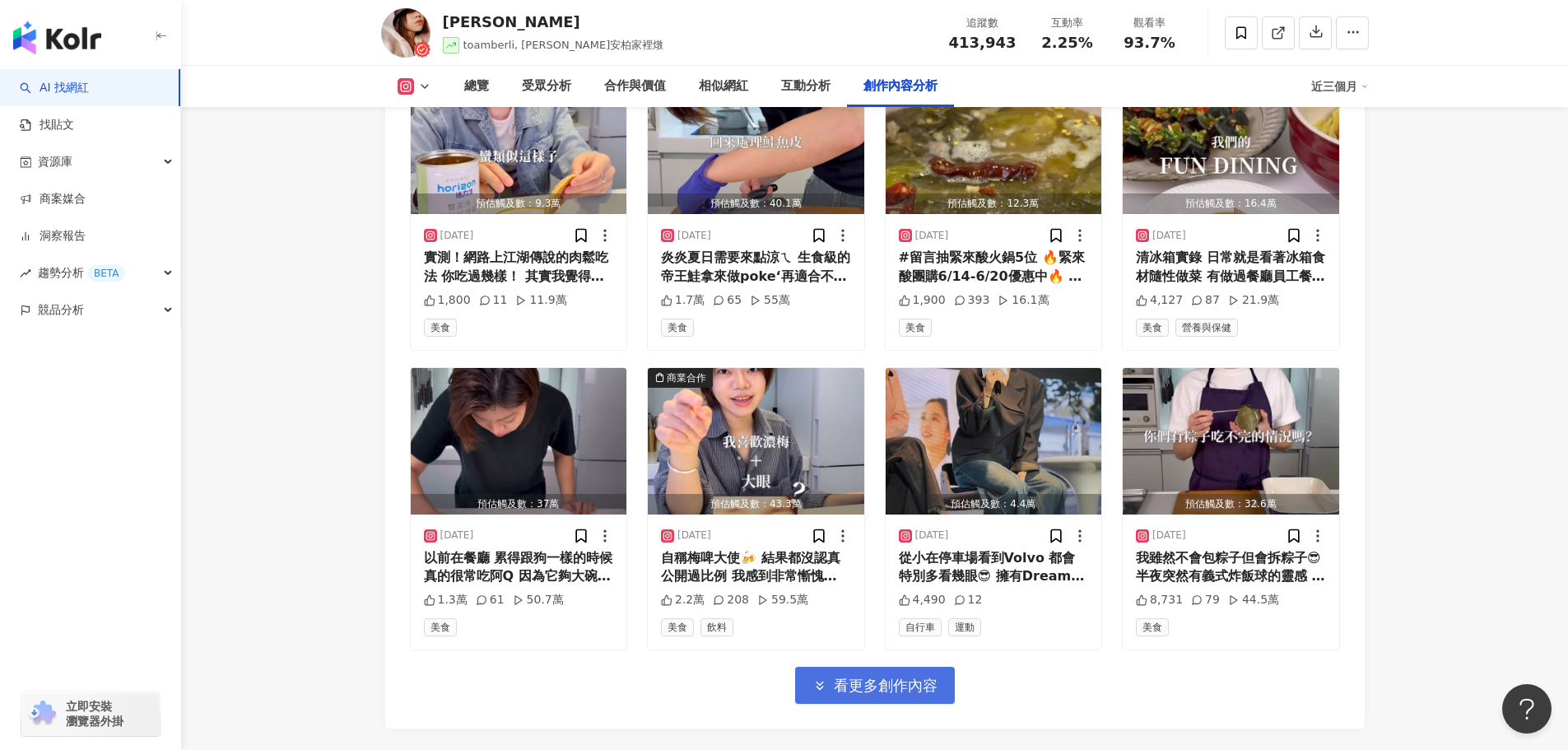
scroll to position [7389, 0]
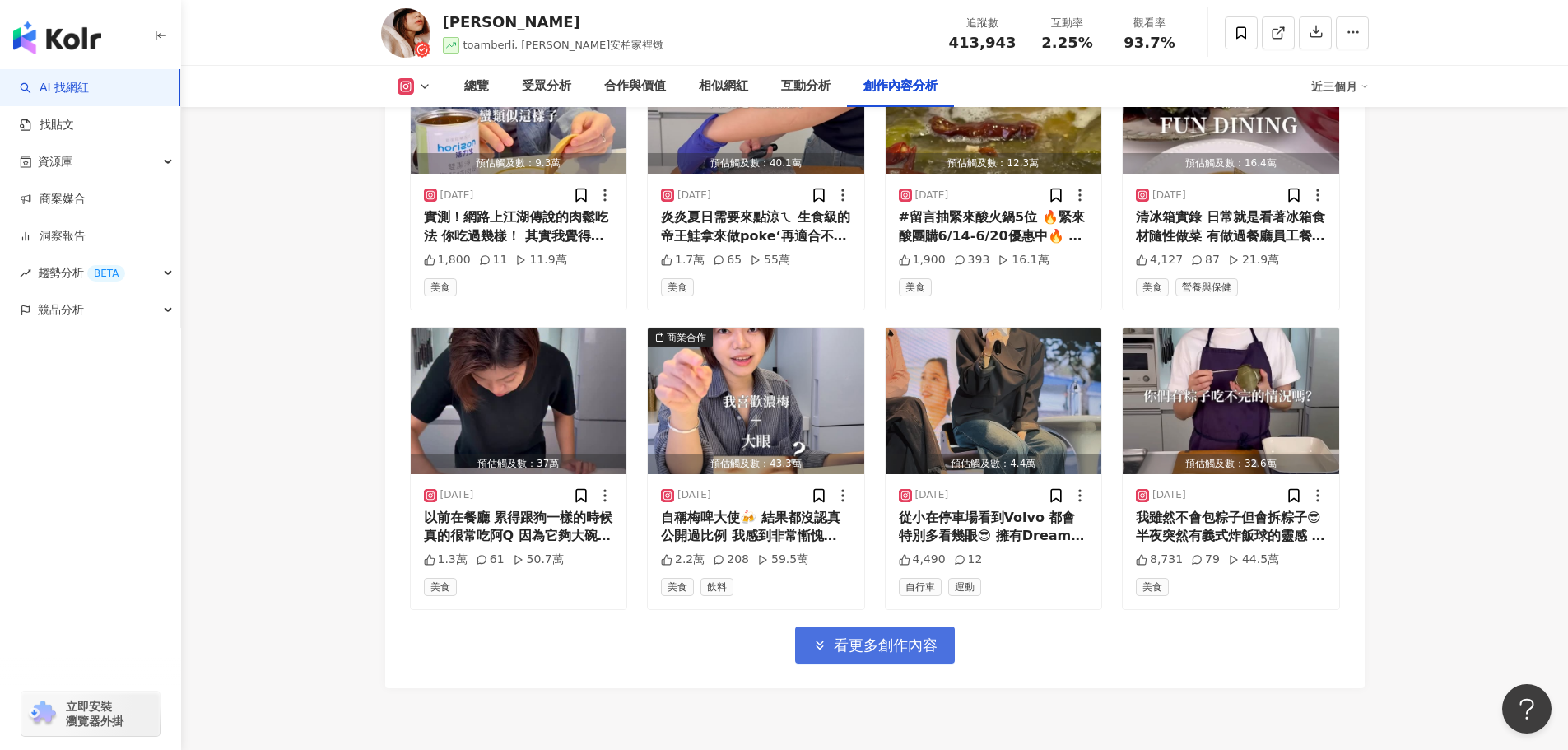
click at [914, 626] on button "看更多創作內容" at bounding box center [875, 644] width 159 height 37
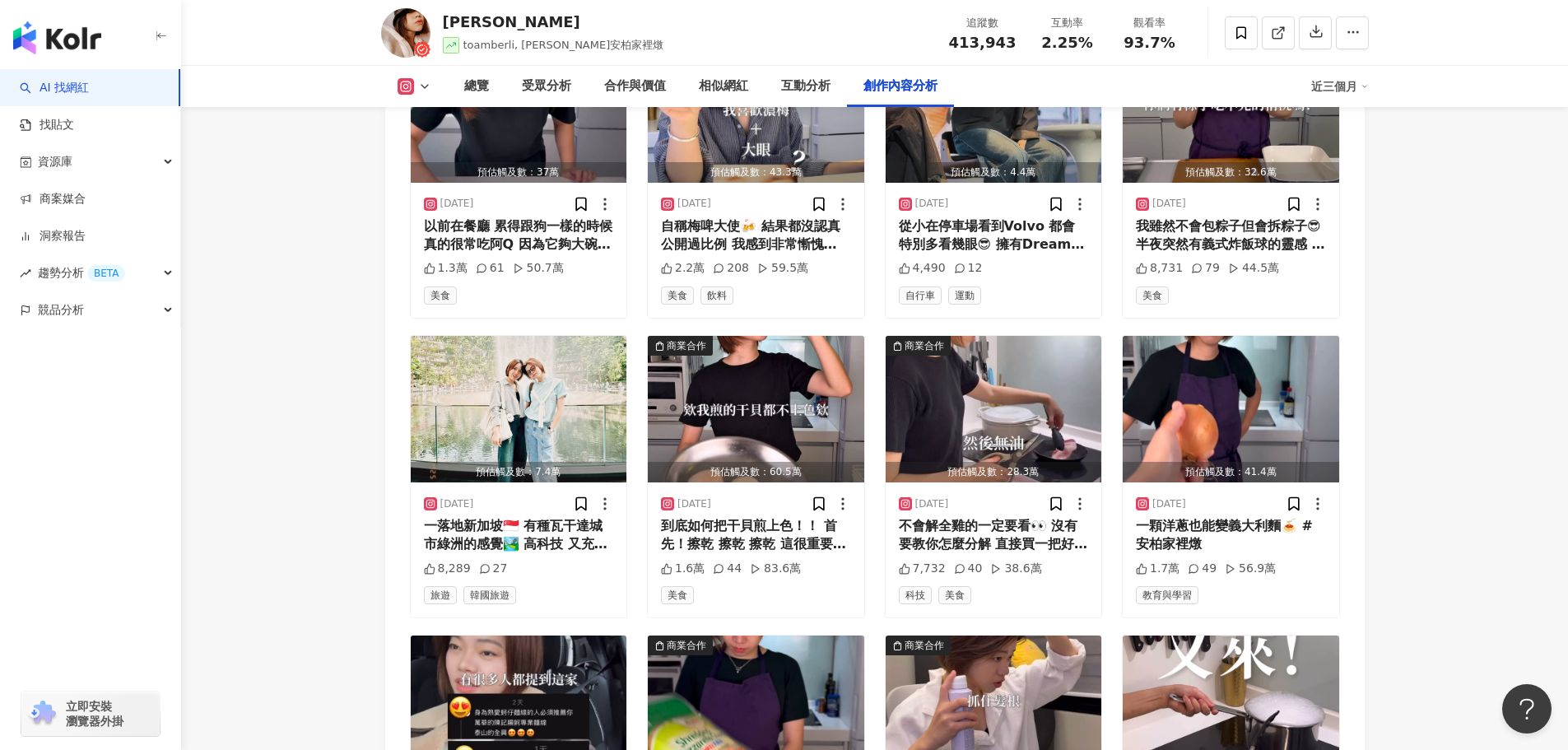
scroll to position [7718, 0]
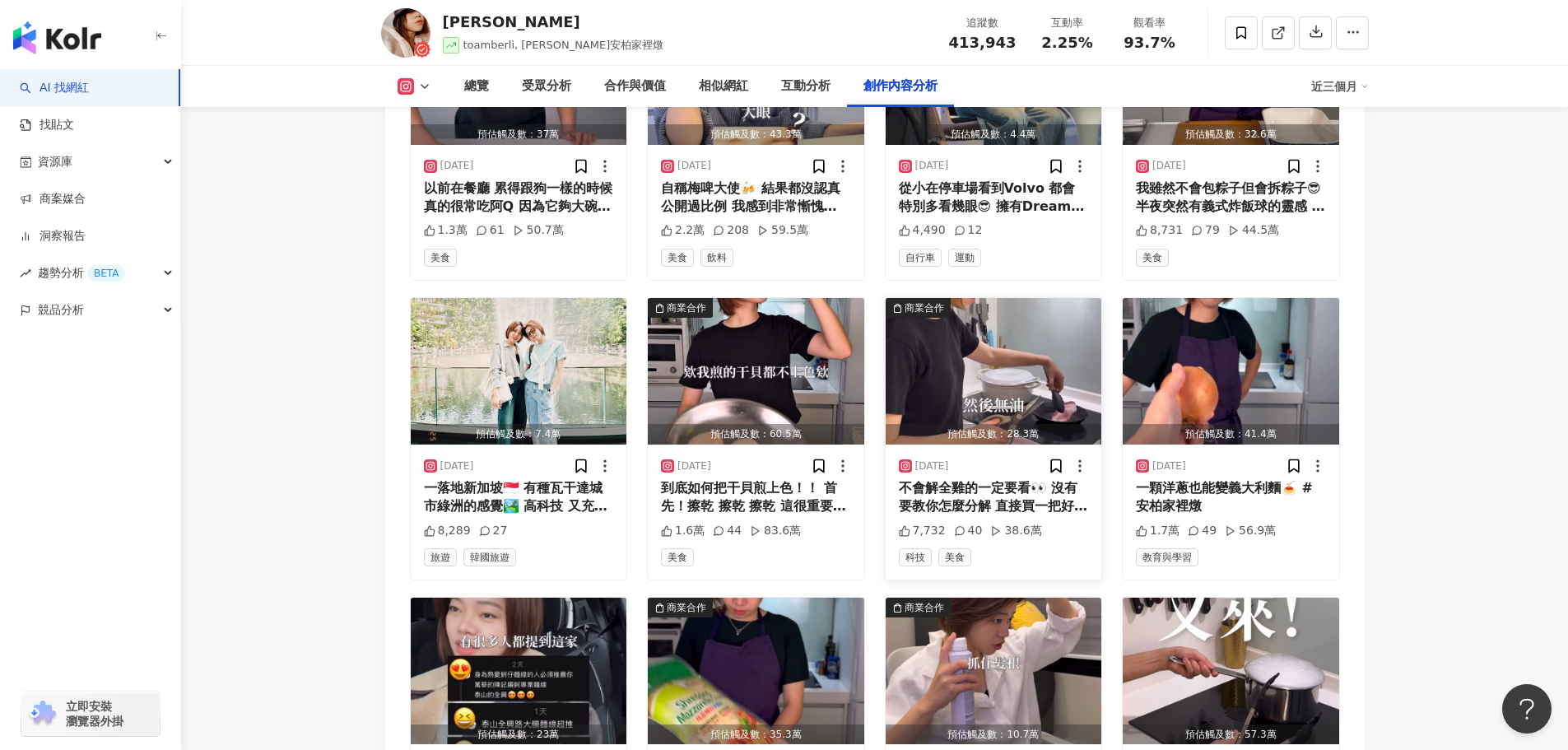
click at [1000, 479] on div "不會解全雞的一定要看👀 沒有要教你怎麼分解 直接買一把好剪刀✂️ 咖 咖 咖 立馬切完！ 不用再用剁刀 也不再傷刀 3M這組 『Scotch 鈦金屬舒適寬柄可…" at bounding box center [993, 497] width 190 height 37
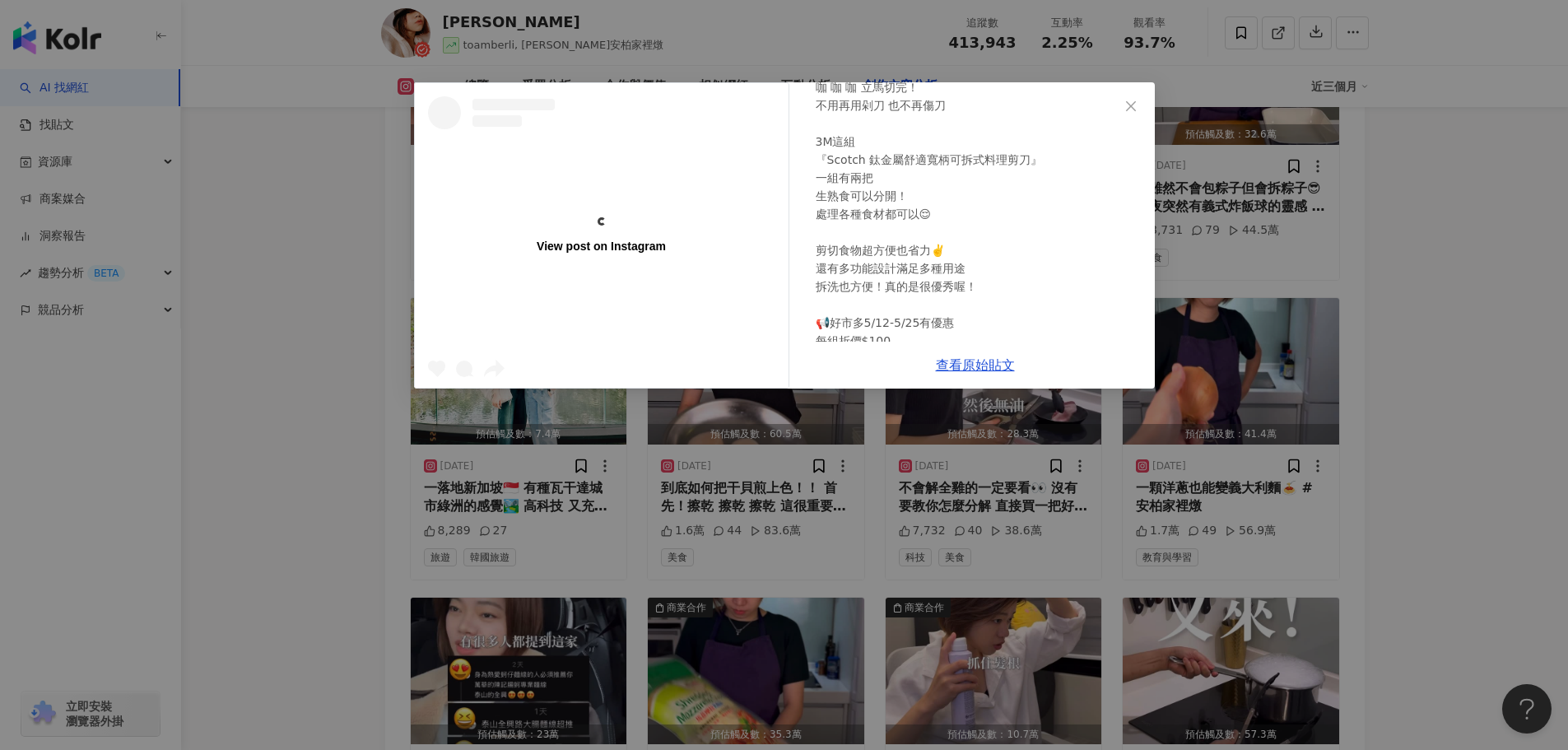
scroll to position [0, 0]
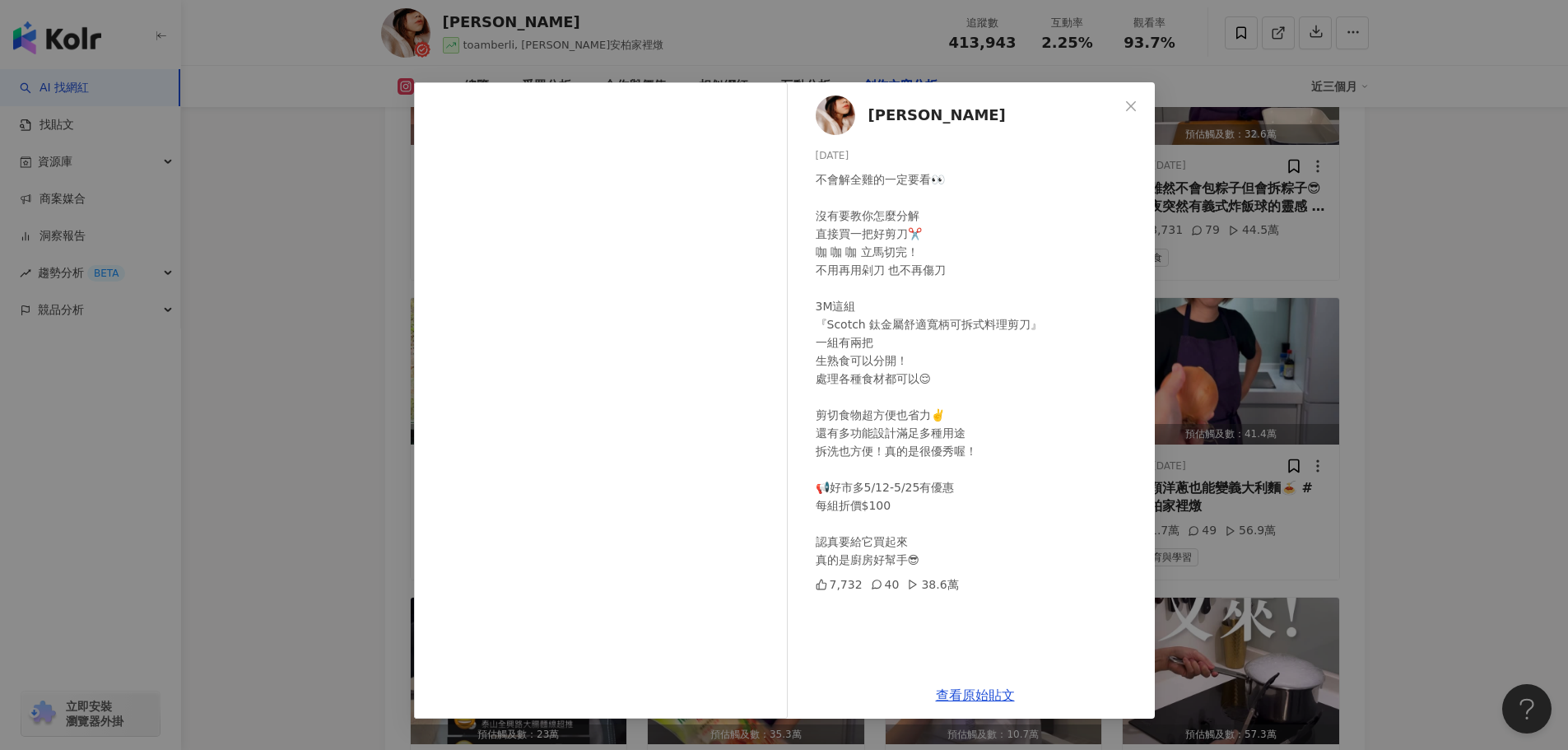
click at [1410, 431] on div "AMBER李安柏 2025/5/15 不會解全雞的一定要看👀 沒有要教你怎麼分解 直接買一把好剪刀✂️ 咖 咖 咖 立馬切完！ 不用再用剁刀 也不再傷刀 3M…" at bounding box center [784, 375] width 1568 height 750
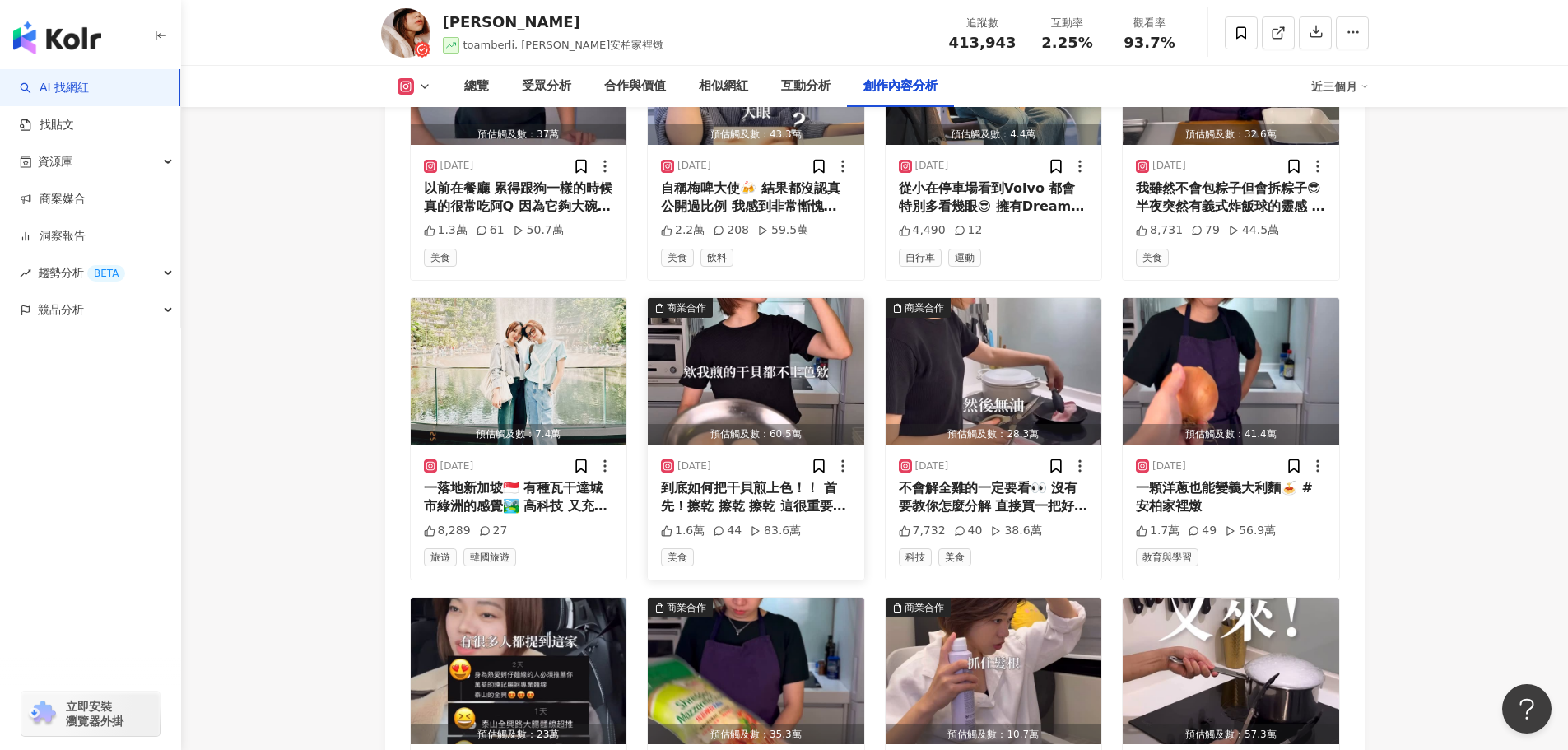
click at [750, 479] on div "到底如何把干貝煎上色！！ 首先！擦乾 擦乾 擦乾 這很重要但好像很多人會忽略 接著！選一個發煙點高的油跟蓄熱好的鍋子 這款得意的一天極選酪梨油 發煙點可以到2…" at bounding box center [755, 497] width 190 height 37
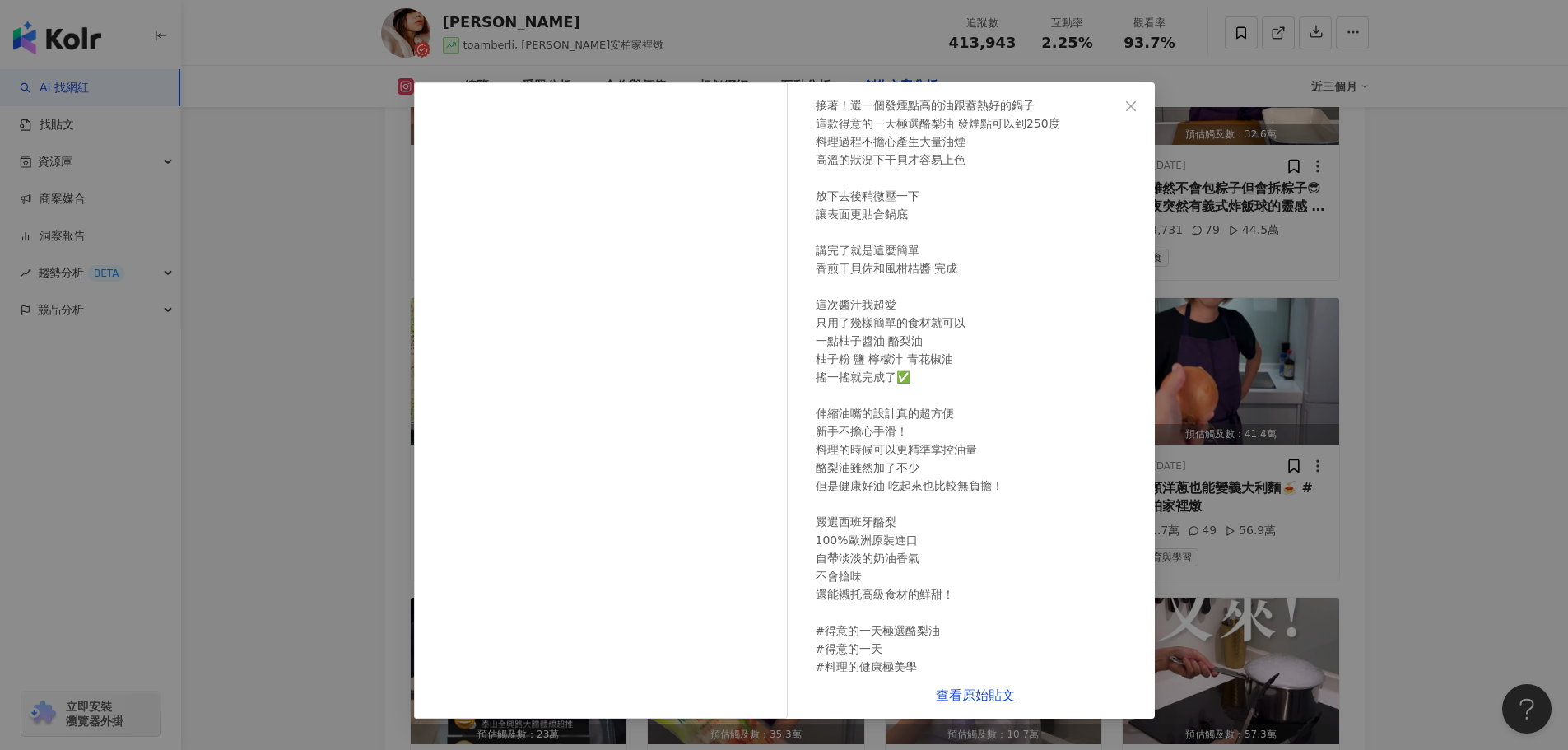
scroll to position [193, 0]
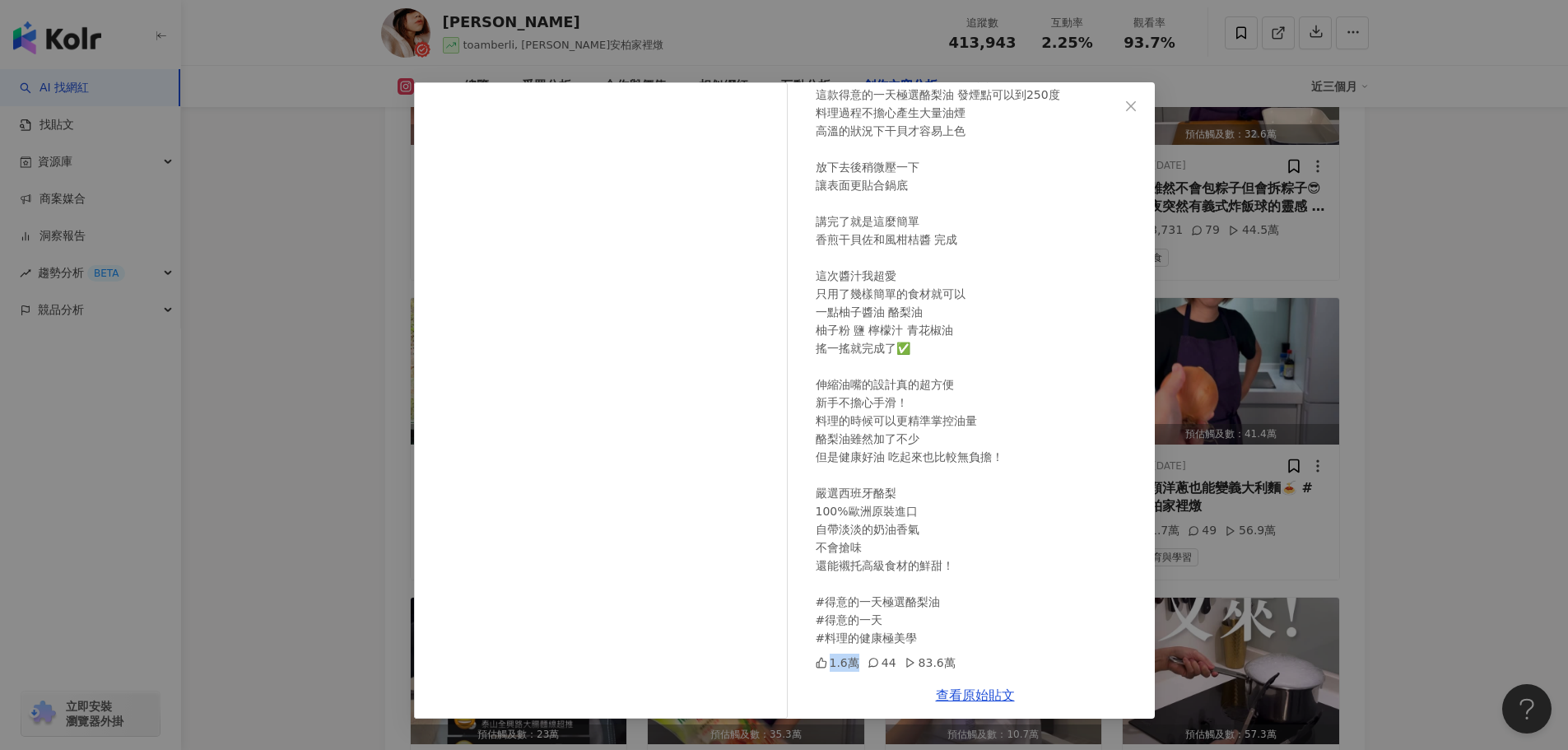
drag, startPoint x: 856, startPoint y: 665, endPoint x: 828, endPoint y: 662, distance: 28.2
click at [828, 662] on div "1.6萬" at bounding box center [837, 662] width 43 height 18
click at [1375, 478] on div "AMBER李安柏 2025/5/21 到底如何把干貝煎上色！！ 首先！擦乾 擦乾 擦乾 這很重要但好像很多人會忽略 接著！選一個發煙點高的油跟蓄熱好的鍋子 這…" at bounding box center [784, 375] width 1568 height 750
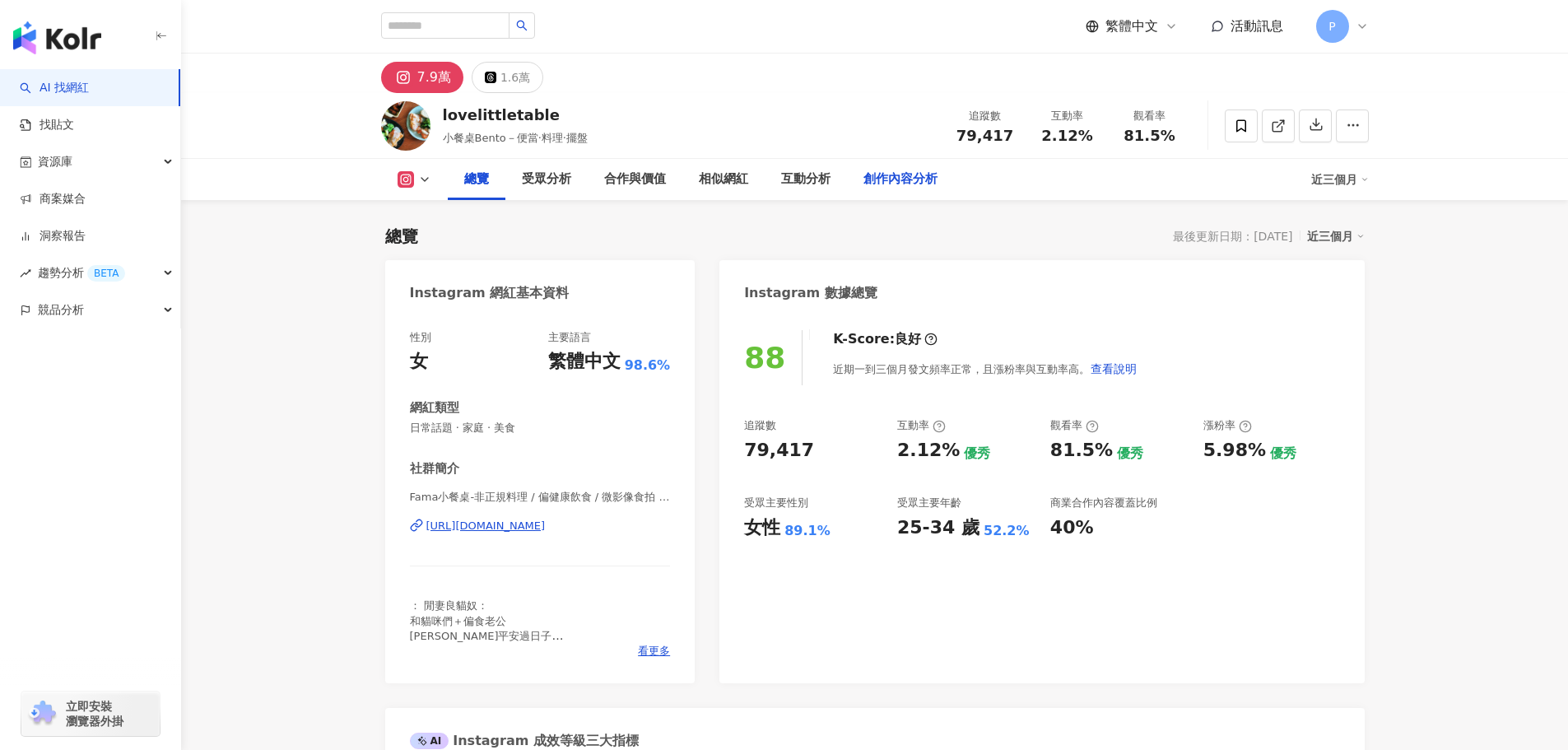
click at [887, 182] on div "創作內容分析" at bounding box center [900, 179] width 74 height 20
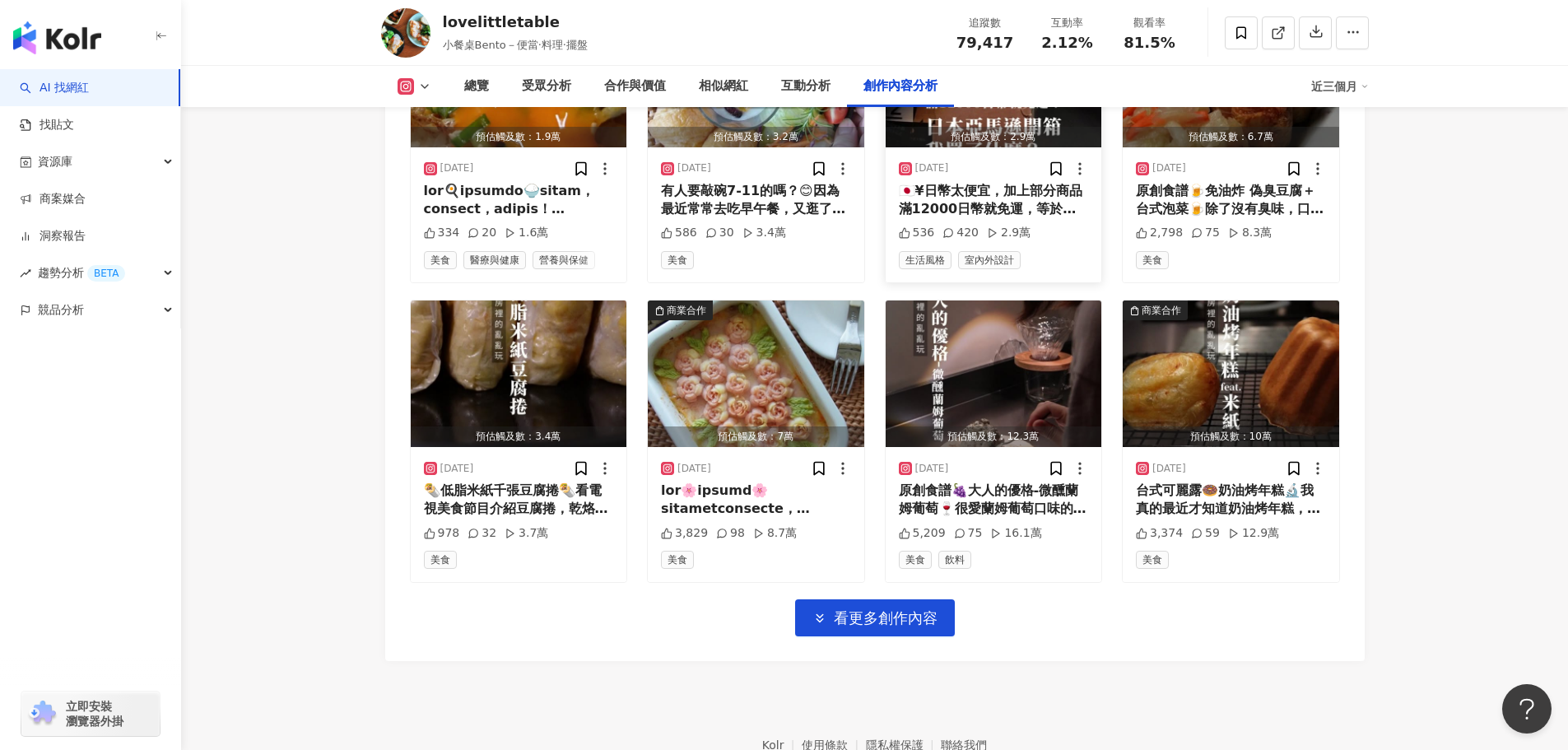
scroll to position [5669, 0]
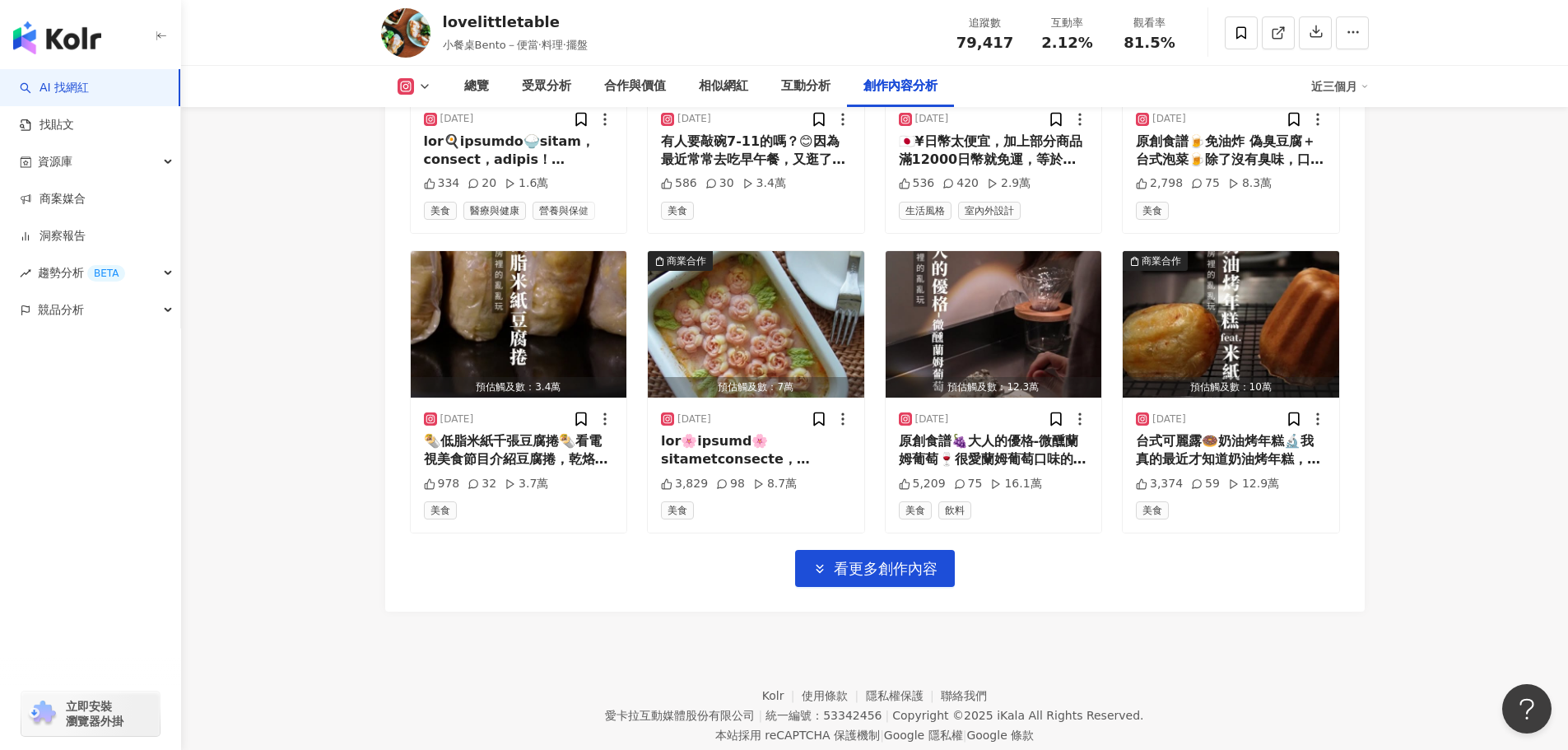
click at [887, 569] on div "Instagram 進階篩選 啟動 關閉 AI 篩選商業合作內容 排序：發布時間 共 89 筆 ， 條件： 預估觸及數：2.6萬 [DATE] 我超愛愛玉雞湯…" at bounding box center [875, 85] width 979 height 1053
click at [889, 559] on button "看更多創作內容" at bounding box center [875, 568] width 159 height 37
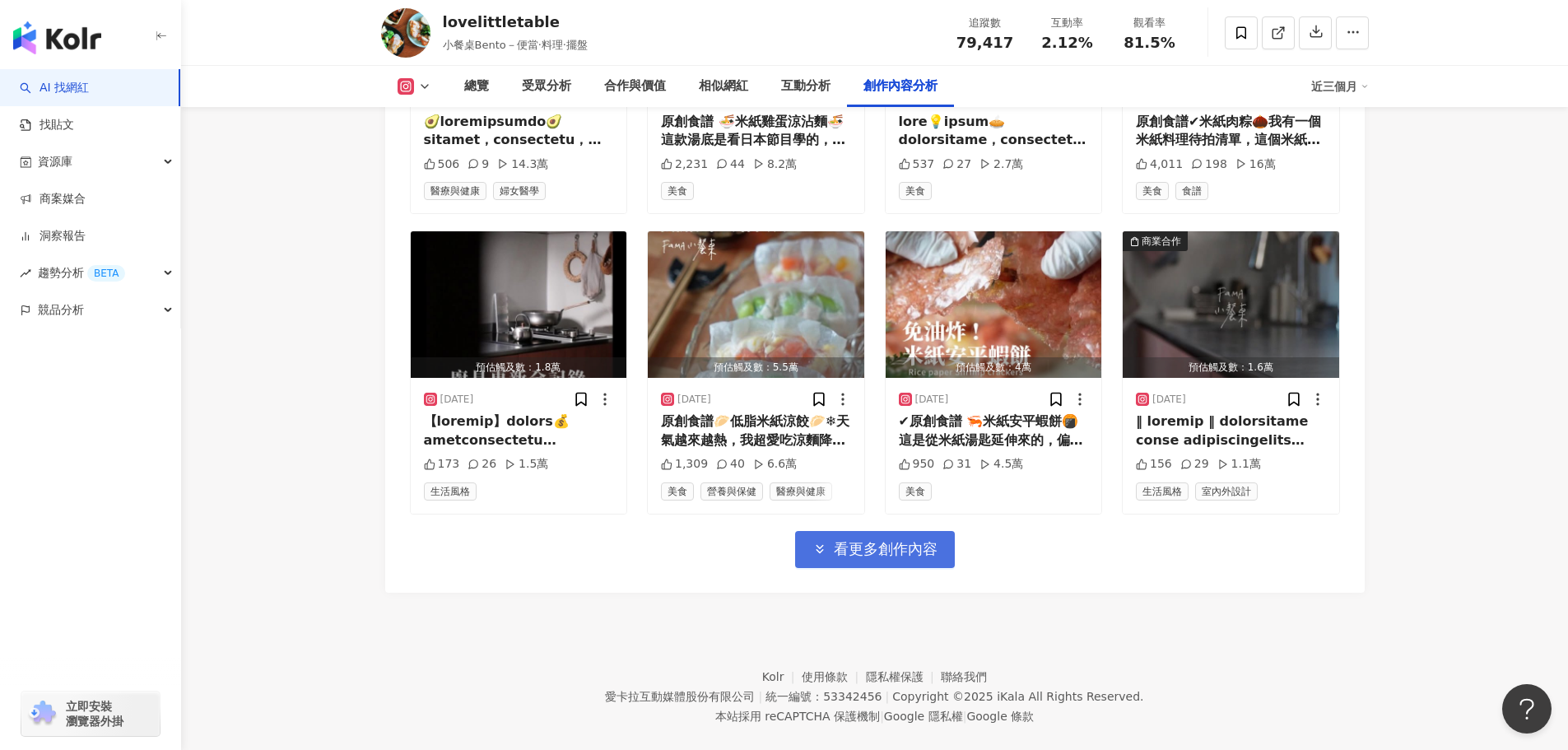
scroll to position [6590, 0]
click at [898, 539] on span "看更多創作內容" at bounding box center [886, 548] width 104 height 18
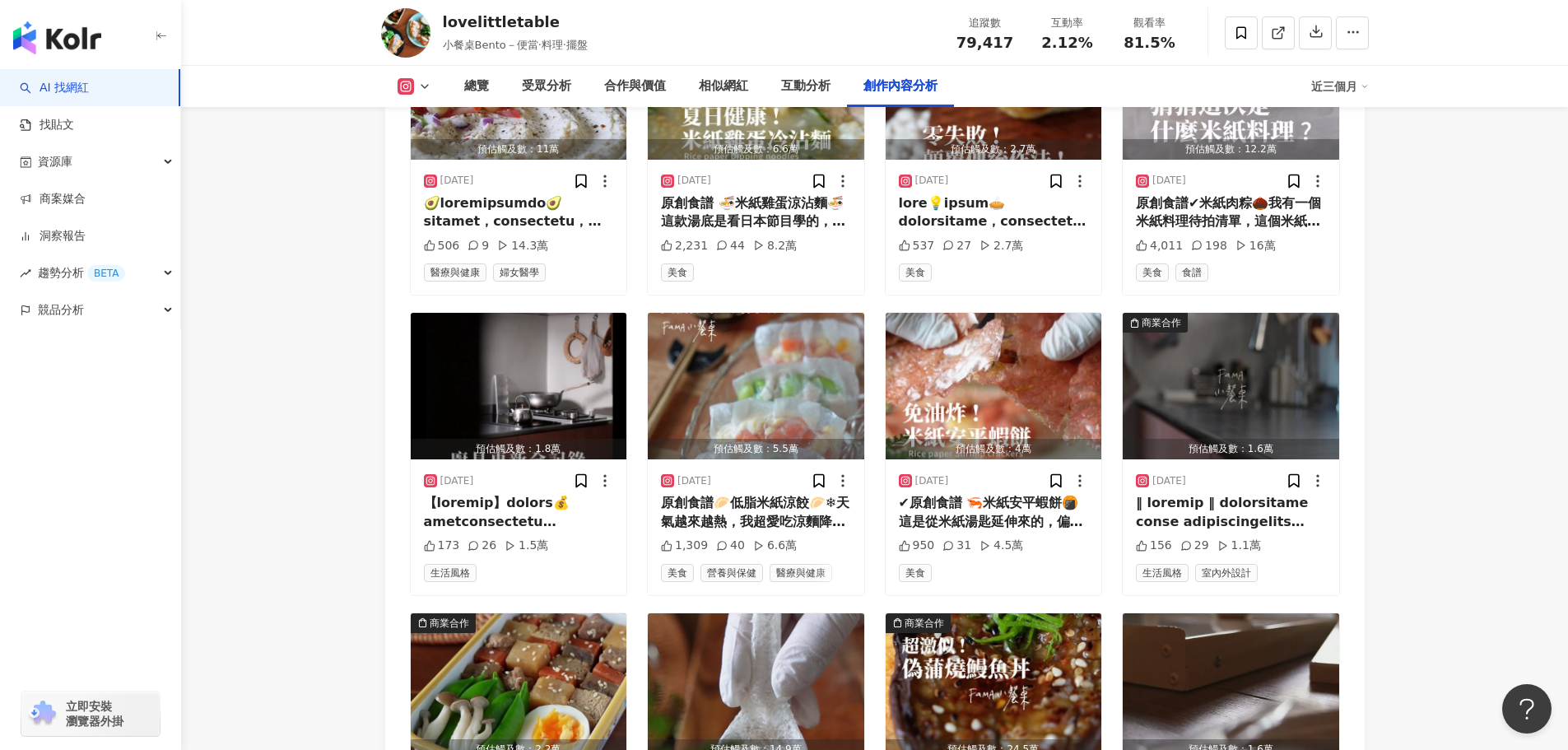
scroll to position [6343, 0]
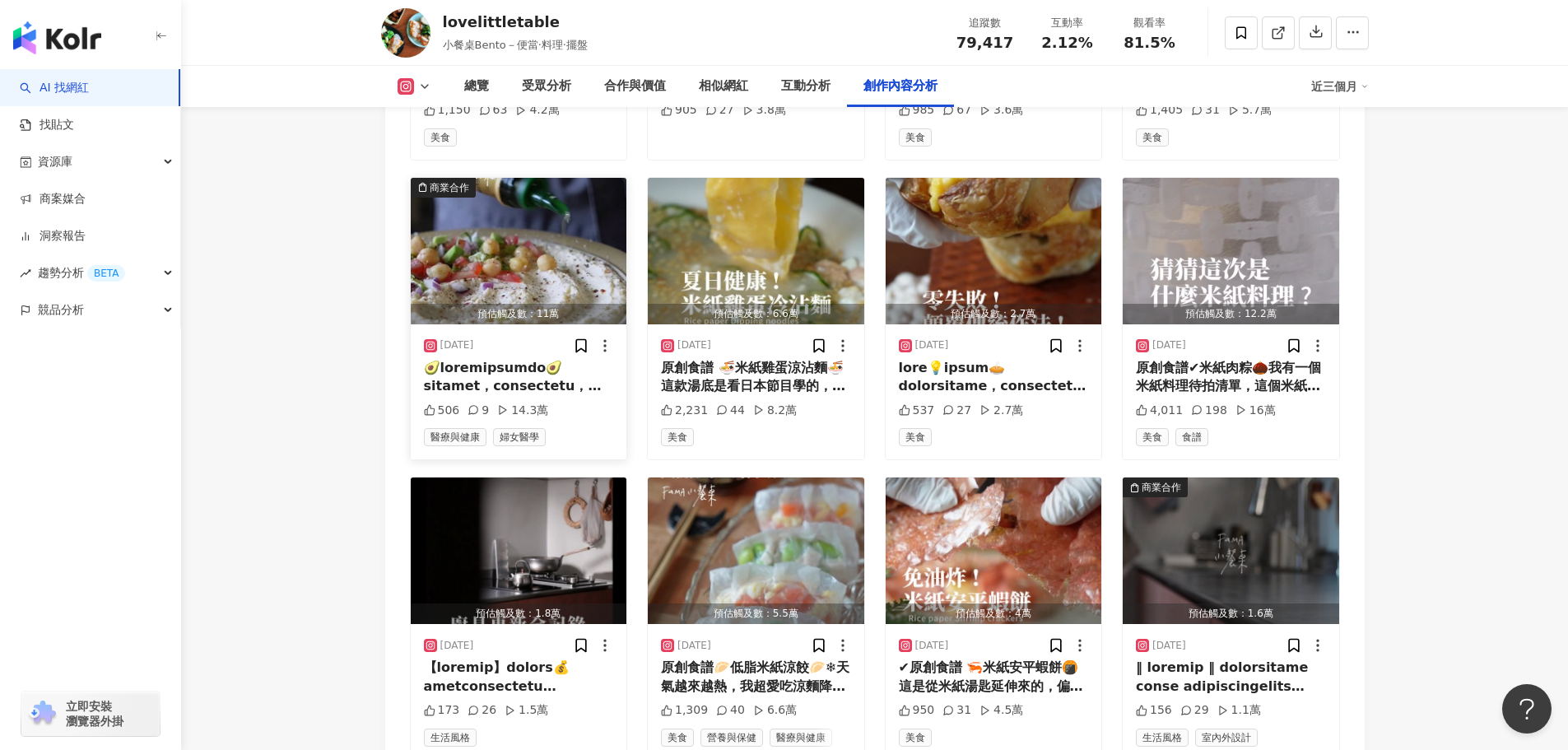
click at [503, 332] on div "2025/6/12 506 9 14.3萬 醫療與健康 婦女醫學" at bounding box center [519, 392] width 216 height 135
click at [500, 359] on div at bounding box center [519, 377] width 190 height 37
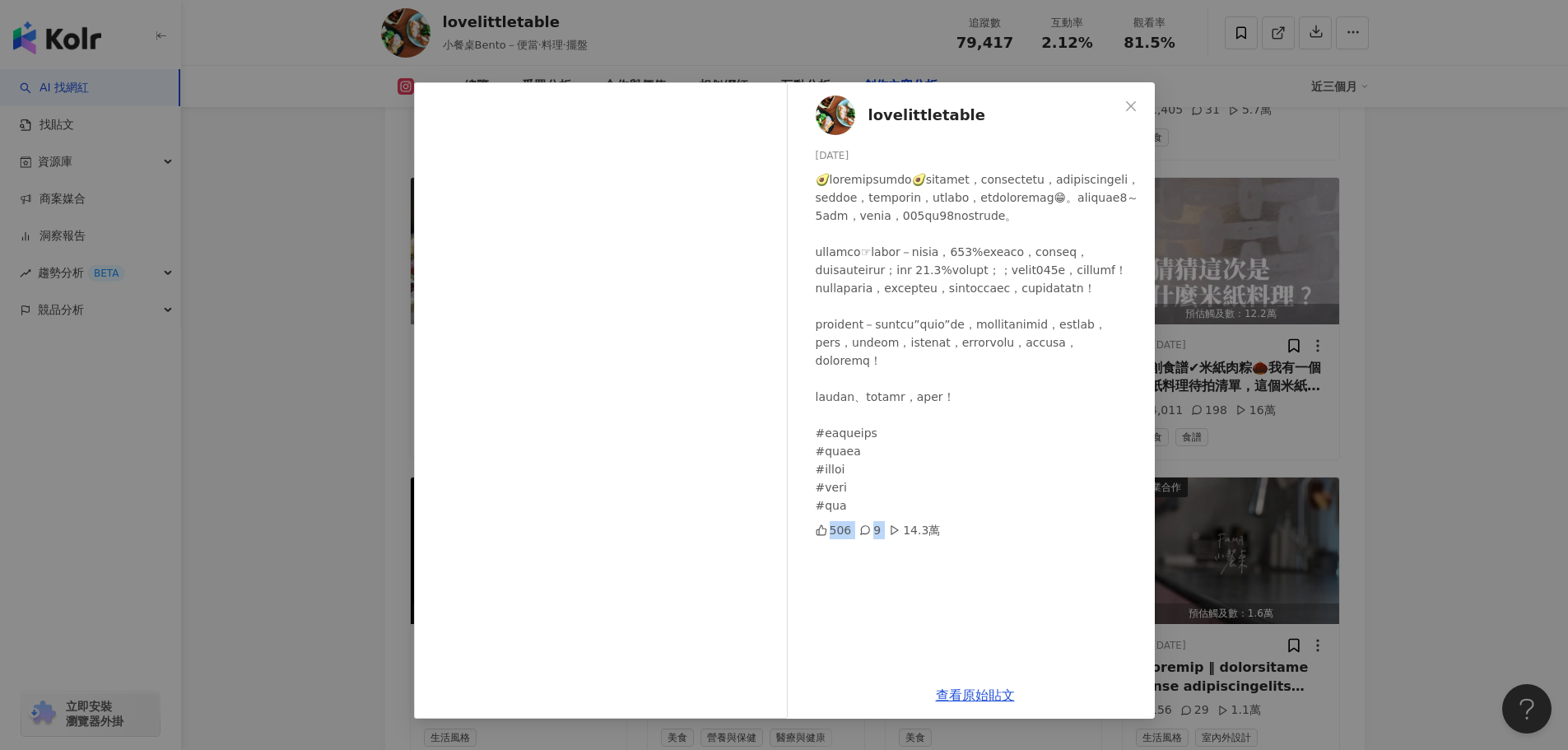
drag, startPoint x: 829, startPoint y: 621, endPoint x: 902, endPoint y: 626, distance: 73.2
click at [902, 539] on div "506 9 14.3萬" at bounding box center [979, 530] width 326 height 18
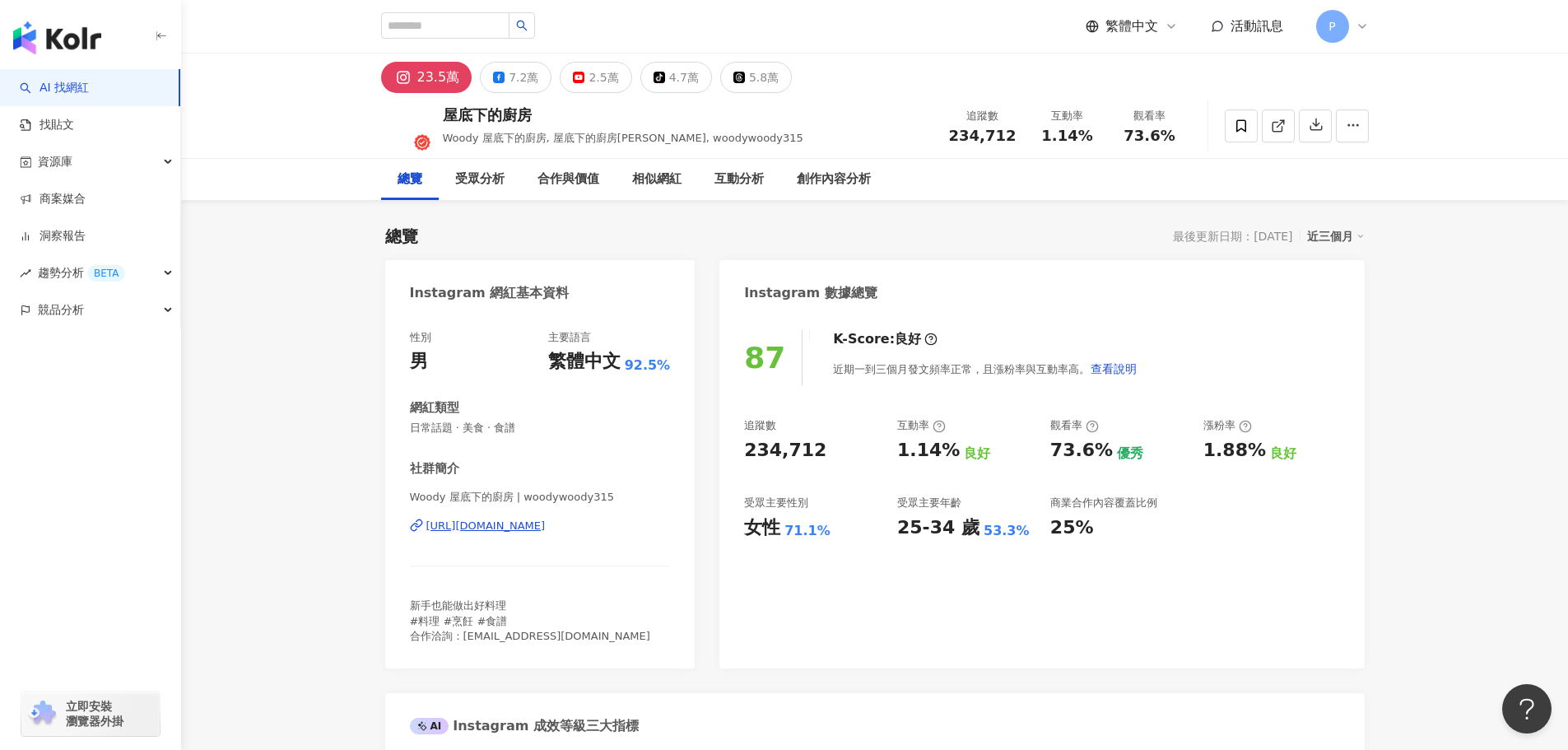
scroll to position [494, 0]
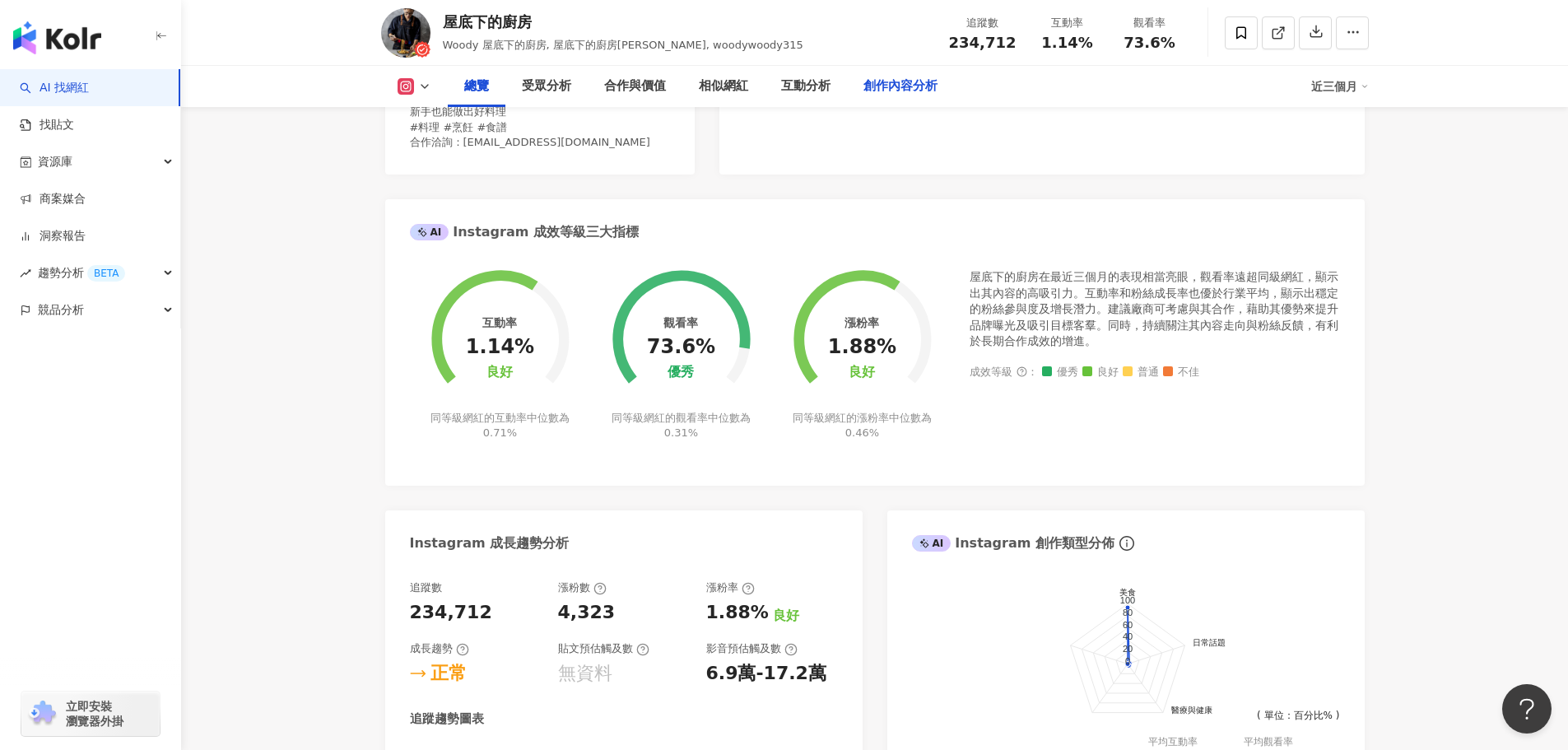
click at [909, 90] on div "創作內容分析" at bounding box center [900, 86] width 74 height 20
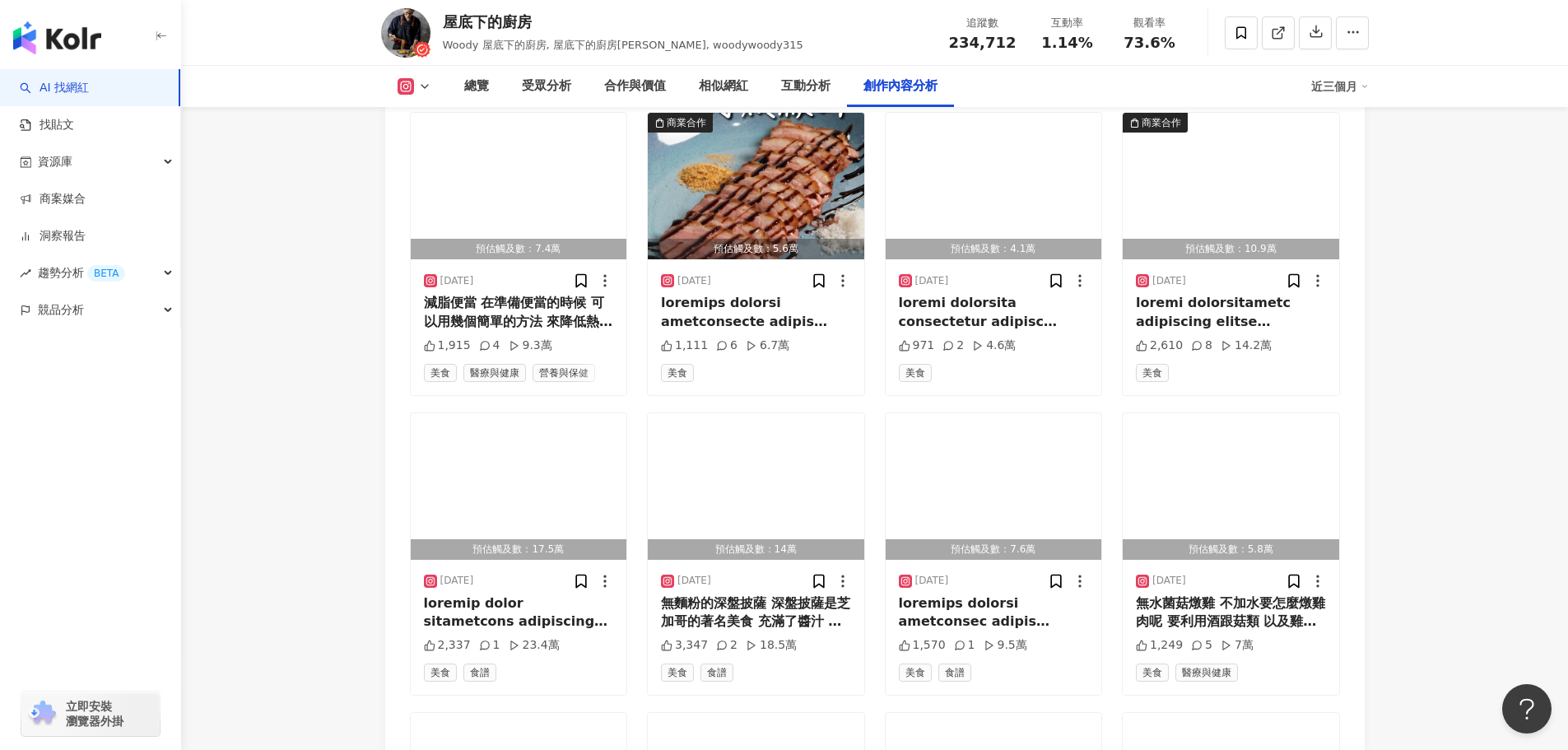
scroll to position [5599, 0]
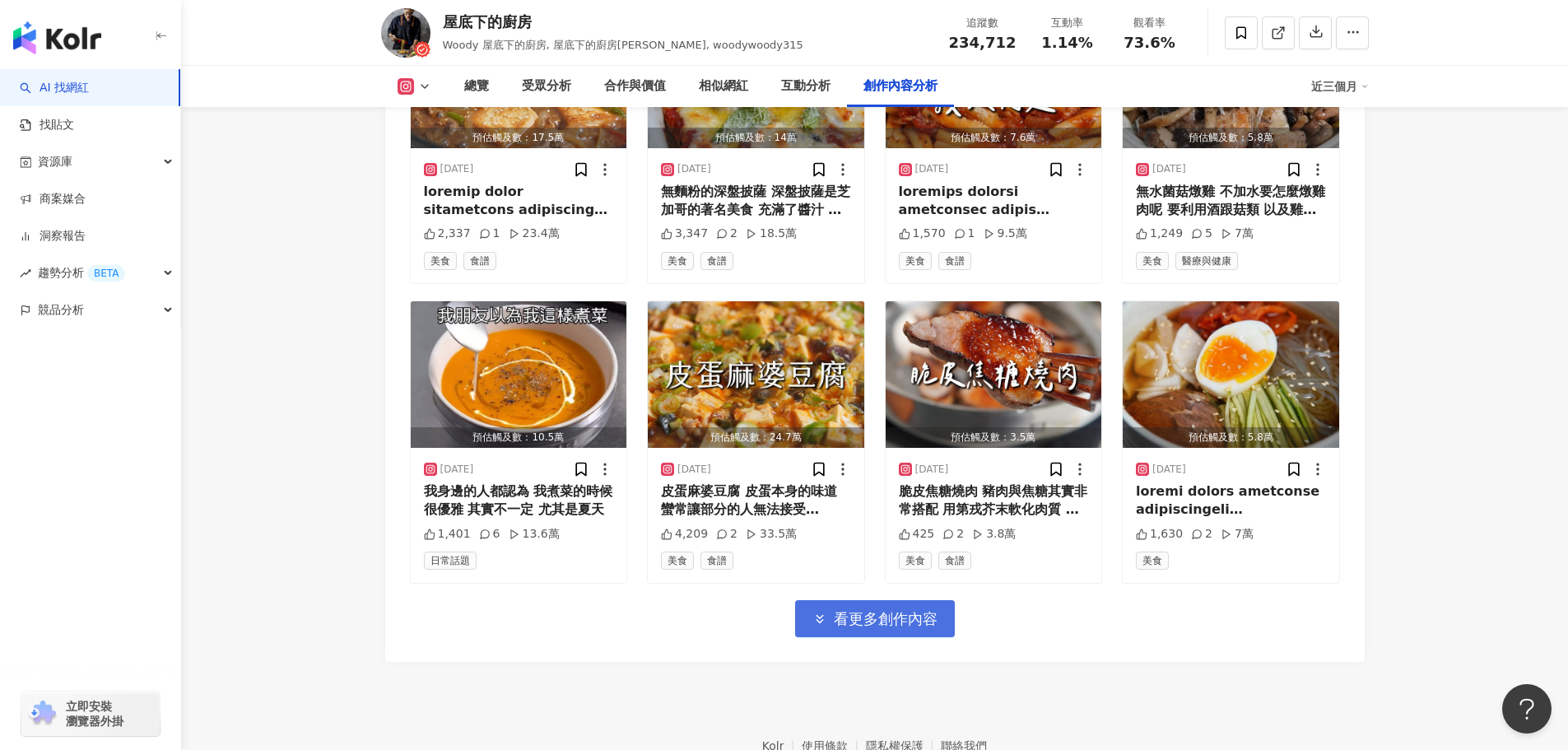
click at [883, 608] on button "看更多創作內容" at bounding box center [875, 619] width 159 height 37
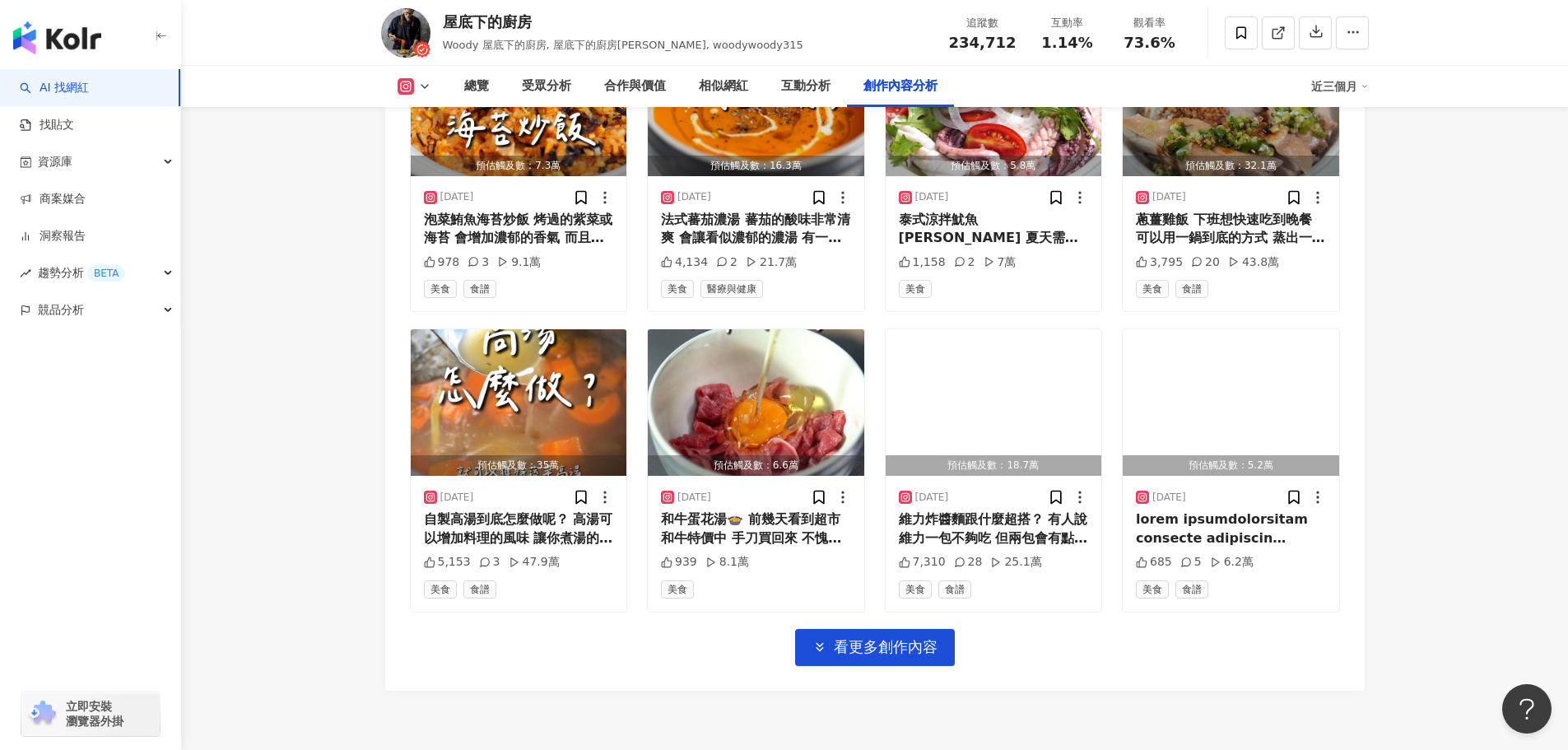
scroll to position [6602, 0]
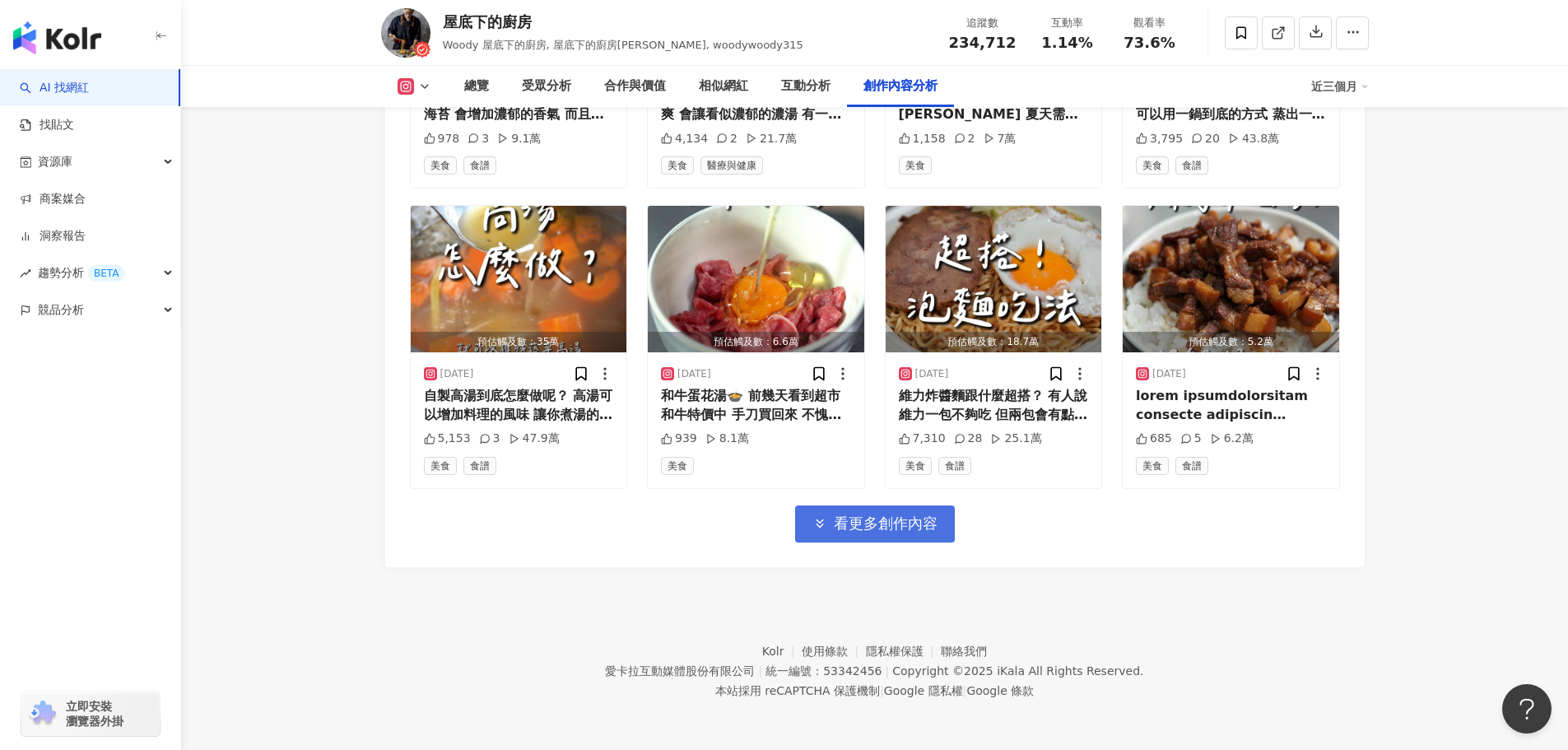
click at [866, 528] on span "看更多創作內容" at bounding box center [886, 523] width 104 height 18
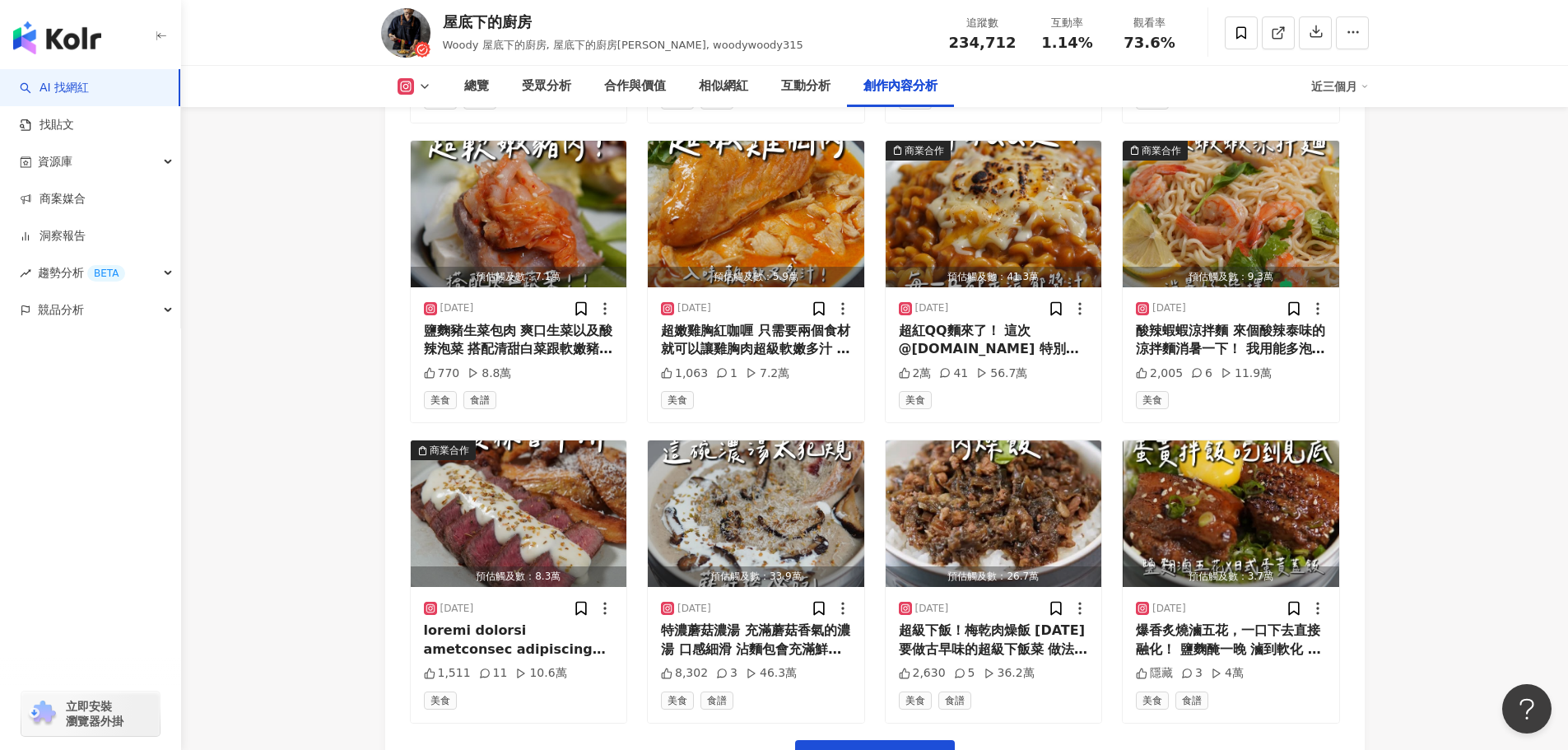
scroll to position [7261, 0]
click at [569, 656] on div at bounding box center [519, 639] width 190 height 37
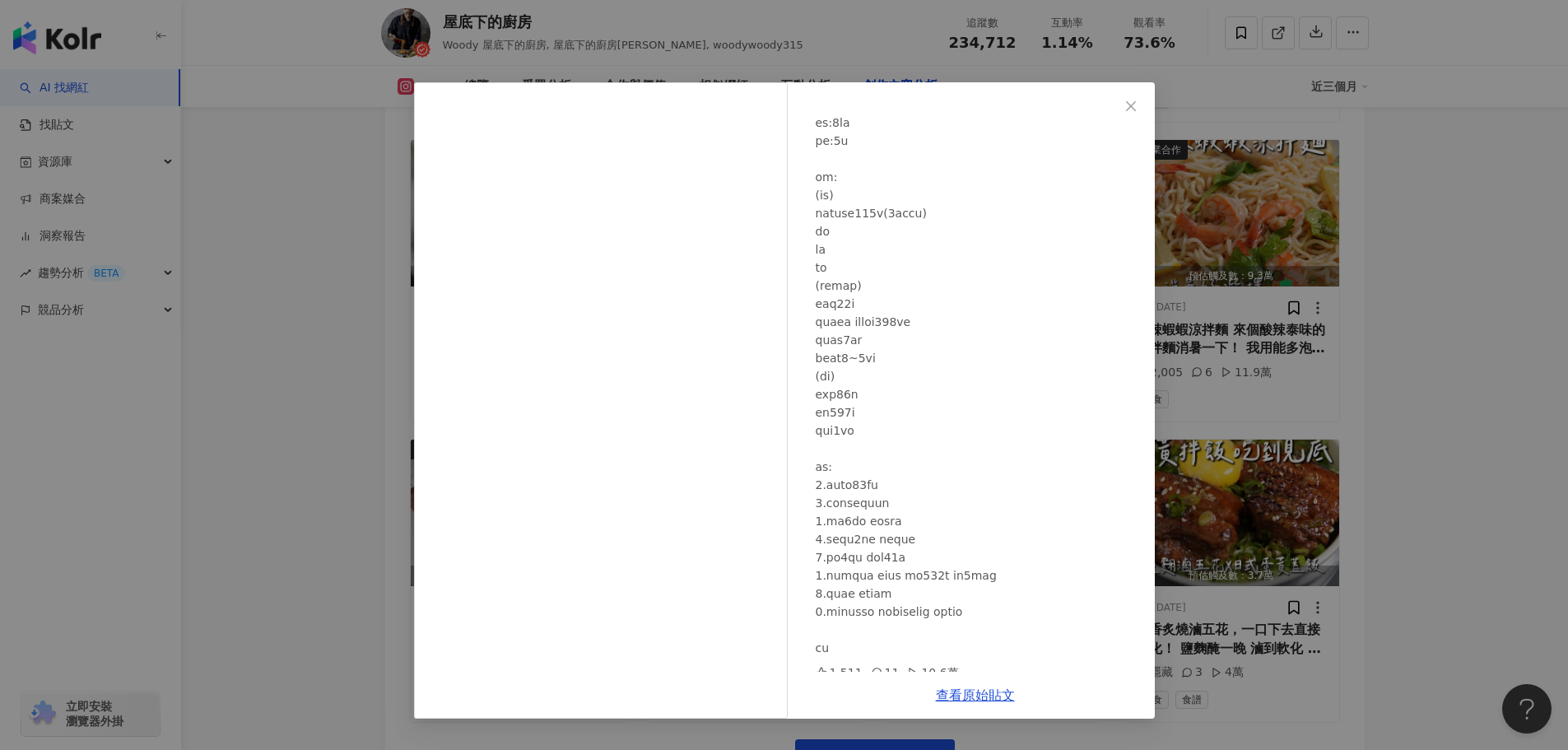
scroll to position [574, 0]
drag, startPoint x: 214, startPoint y: 79, endPoint x: 227, endPoint y: 74, distance: 13.9
click at [214, 79] on div "屋底下的廚房 2025/6/2 1,511 11 10.6萬 查看原始貼文" at bounding box center [784, 375] width 1568 height 750
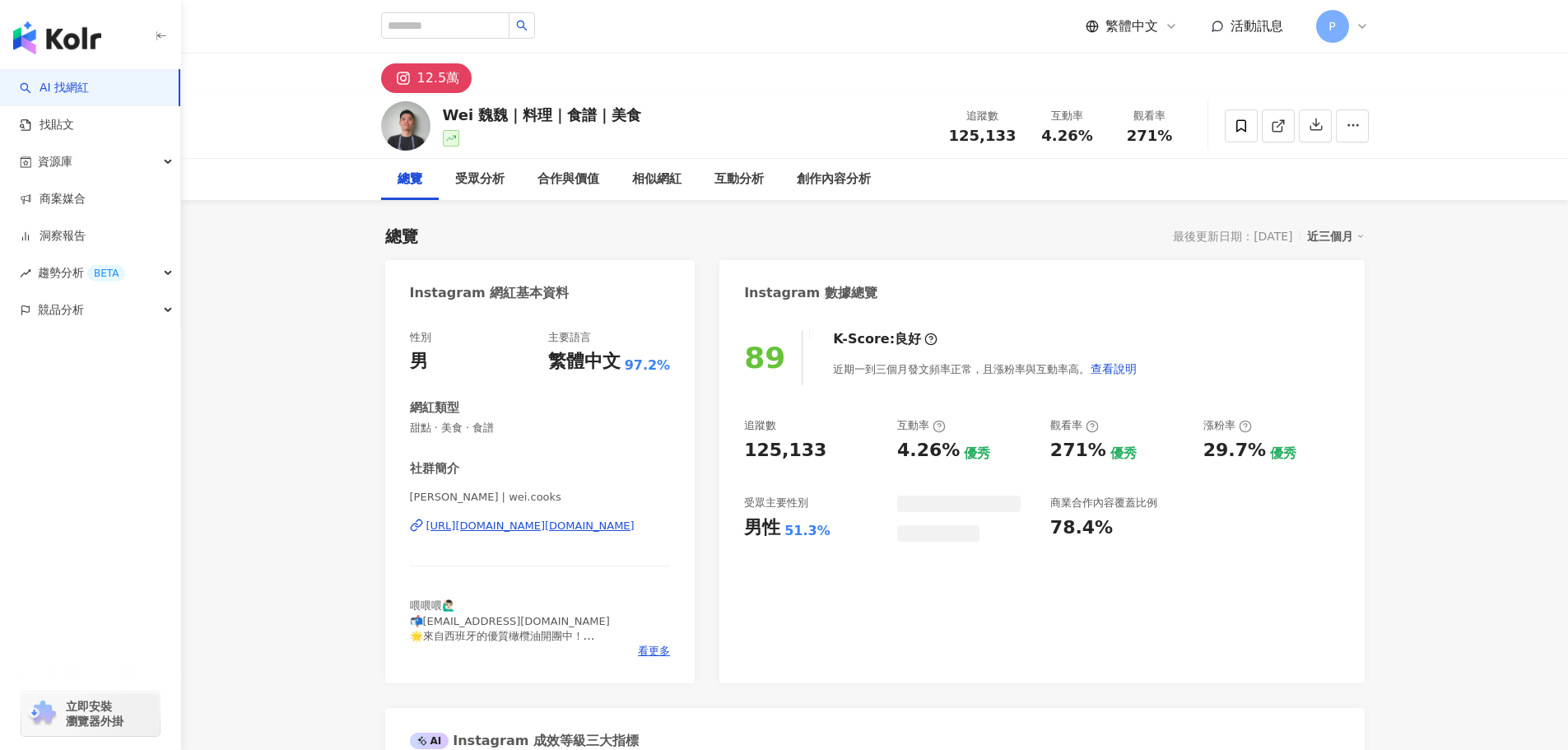
click at [899, 172] on div "總覽 受眾分析 合作與價值 相似網紅 互動分析 創作內容分析" at bounding box center [875, 180] width 988 height 41
click at [871, 175] on div "創作內容分析" at bounding box center [834, 180] width 107 height 41
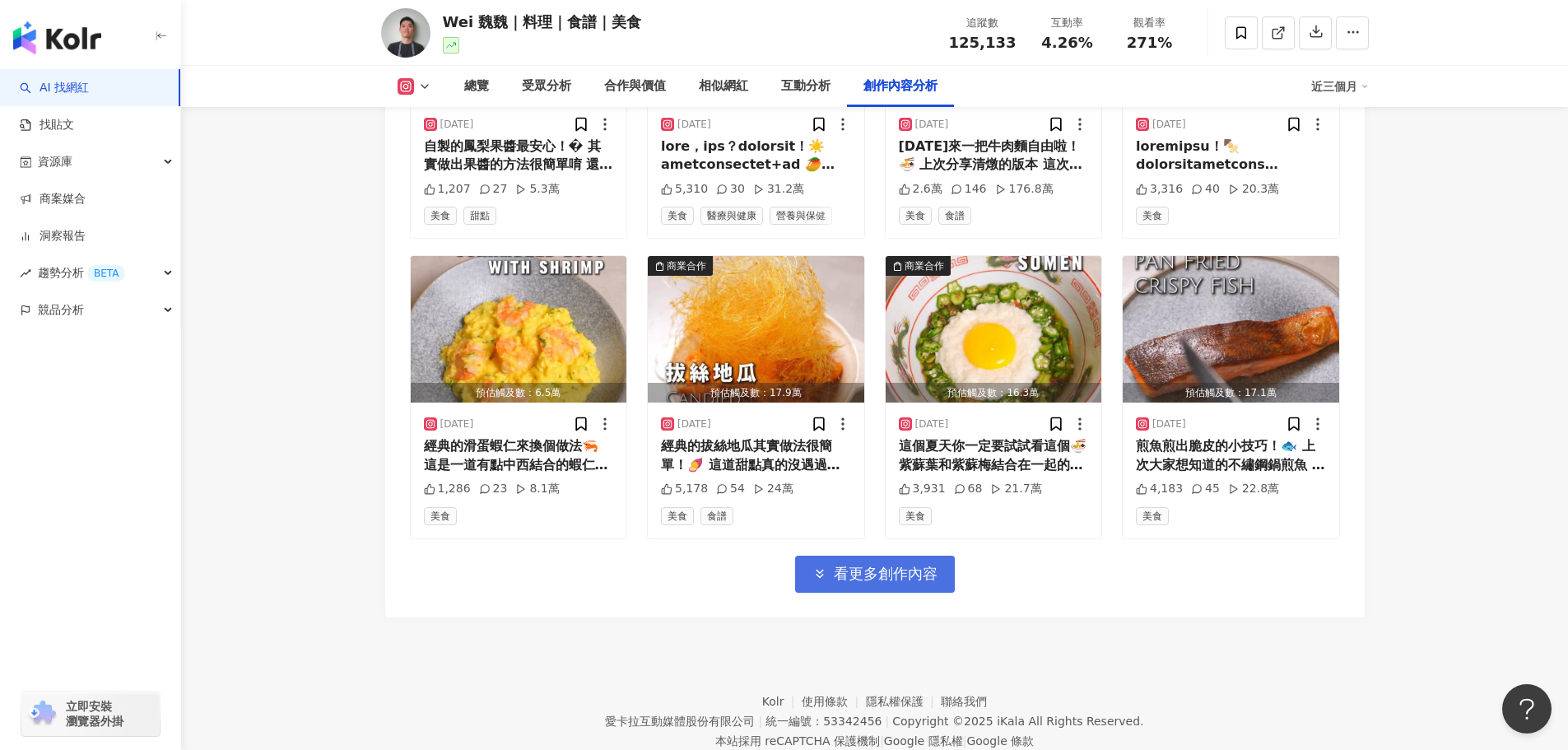
click at [870, 565] on span "看更多創作內容" at bounding box center [886, 574] width 104 height 18
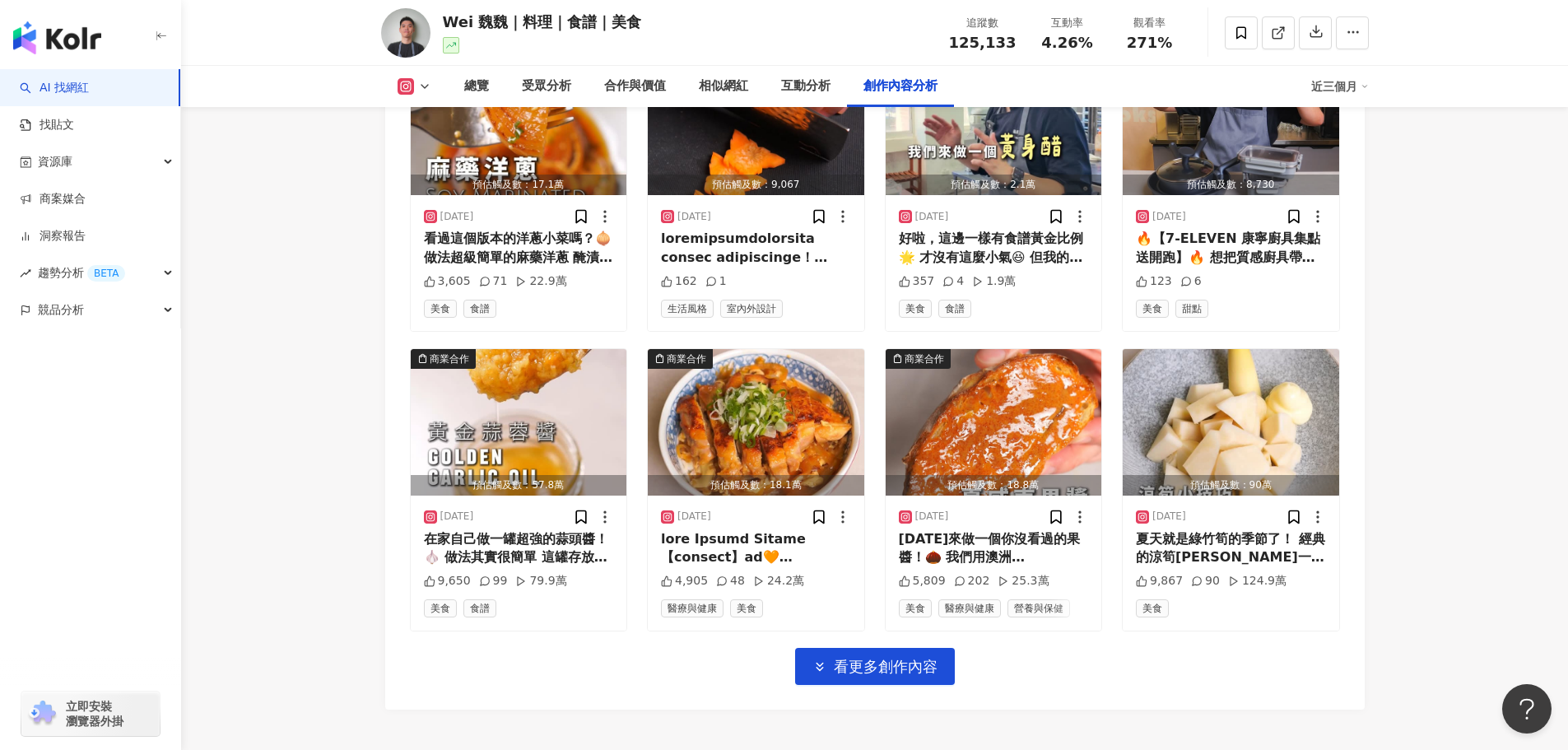
scroll to position [6494, 0]
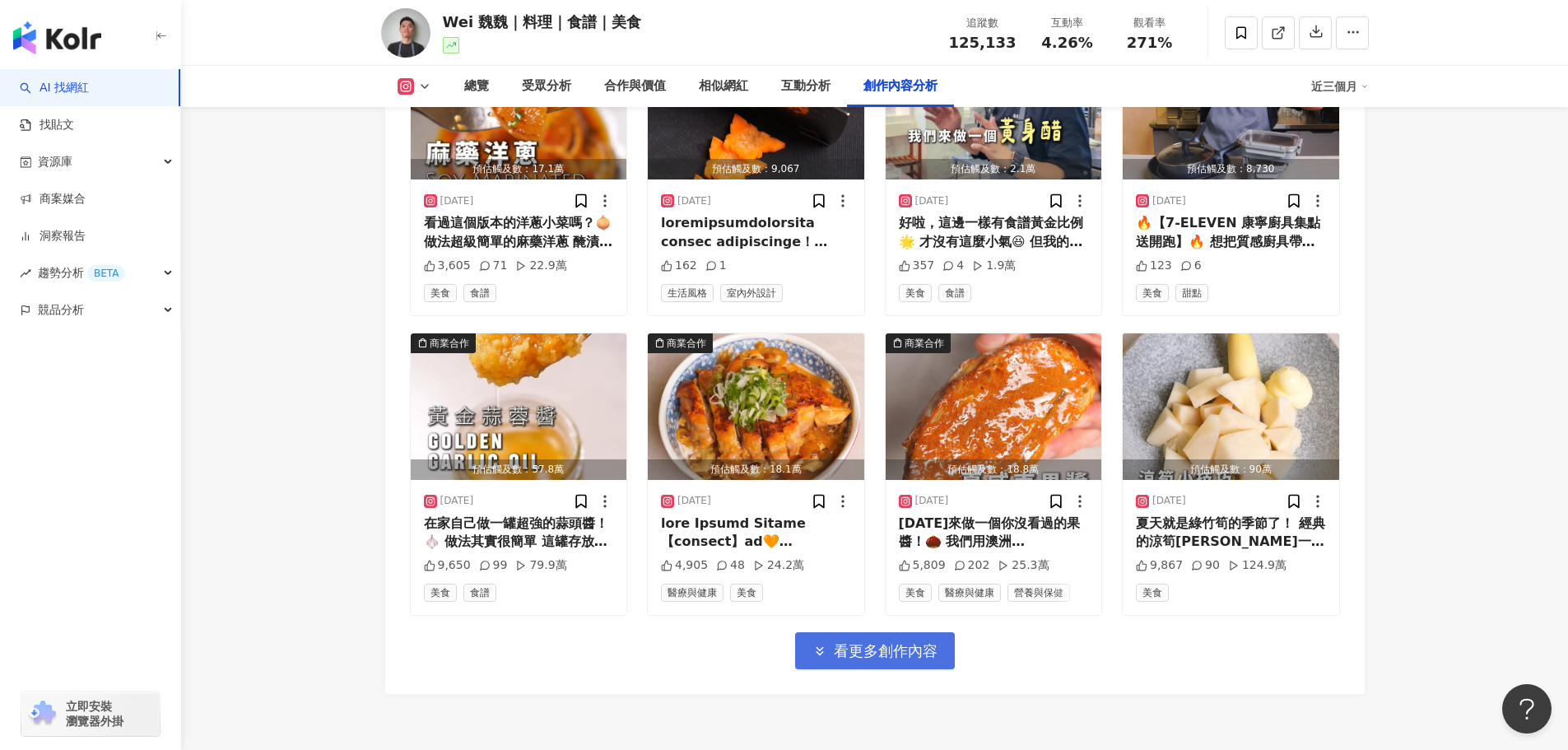
click at [887, 643] on span "看更多創作內容" at bounding box center [886, 651] width 104 height 18
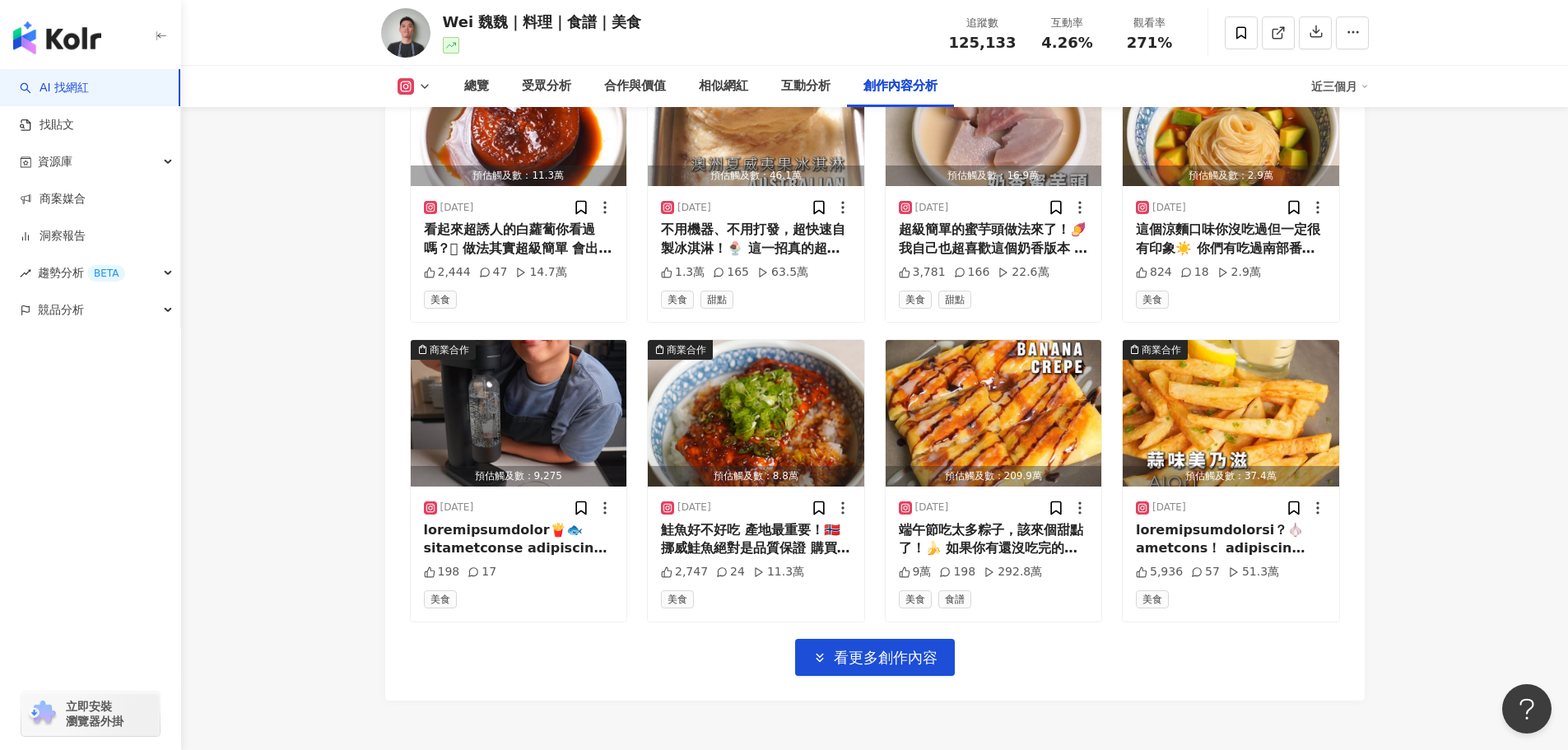
scroll to position [7472, 0]
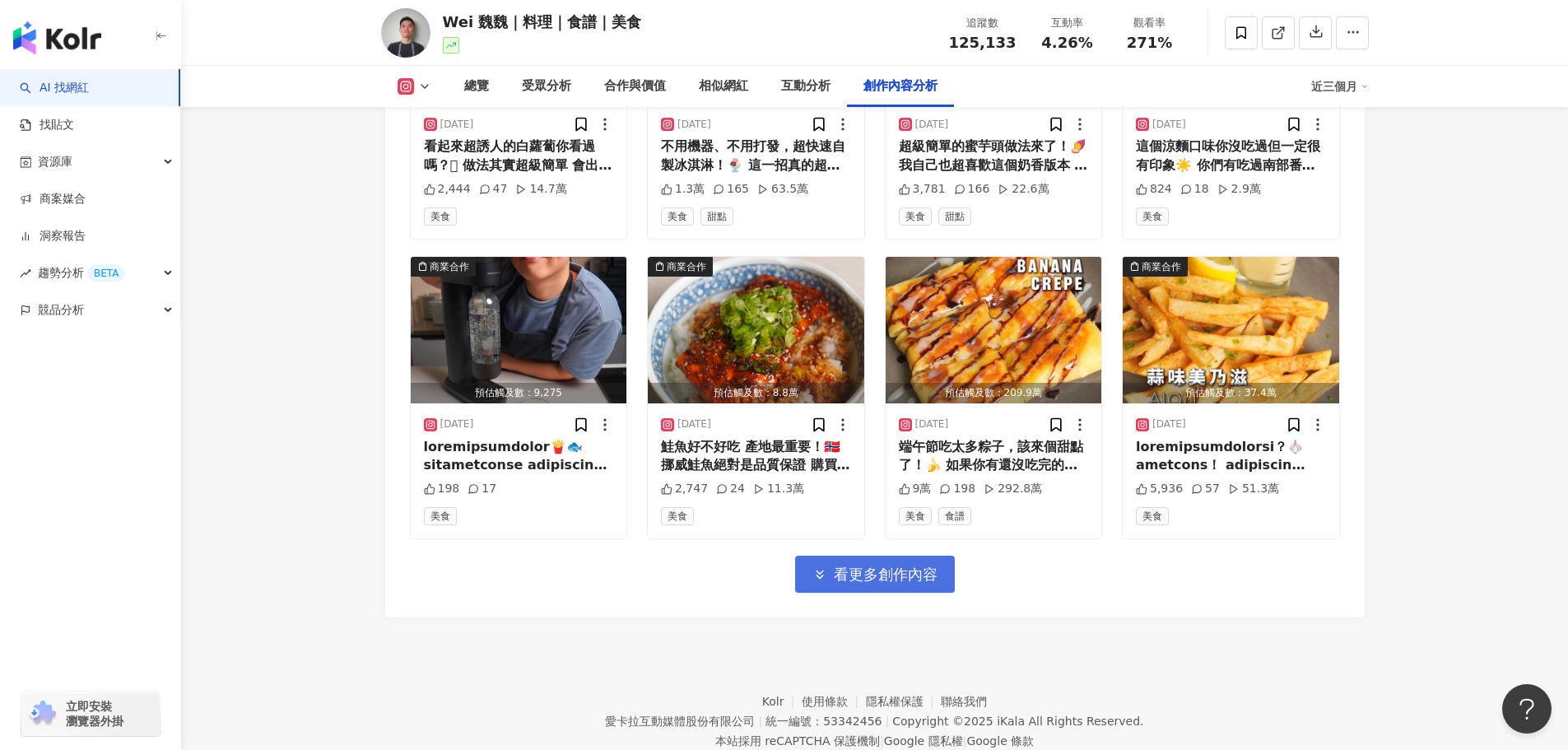
click at [882, 566] on span "看更多創作內容" at bounding box center [886, 574] width 104 height 18
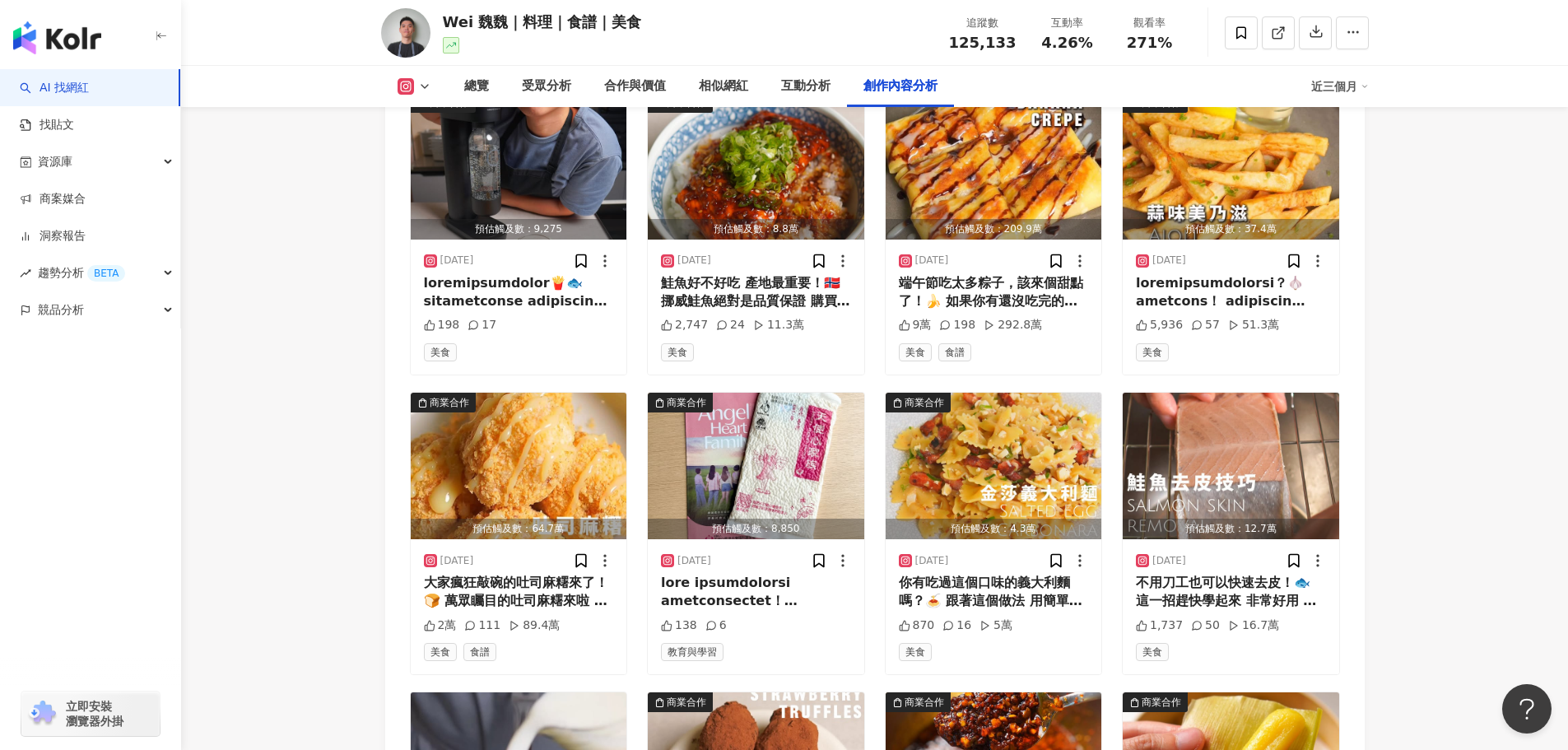
scroll to position [7636, 0]
click at [1244, 274] on div at bounding box center [1231, 291] width 190 height 37
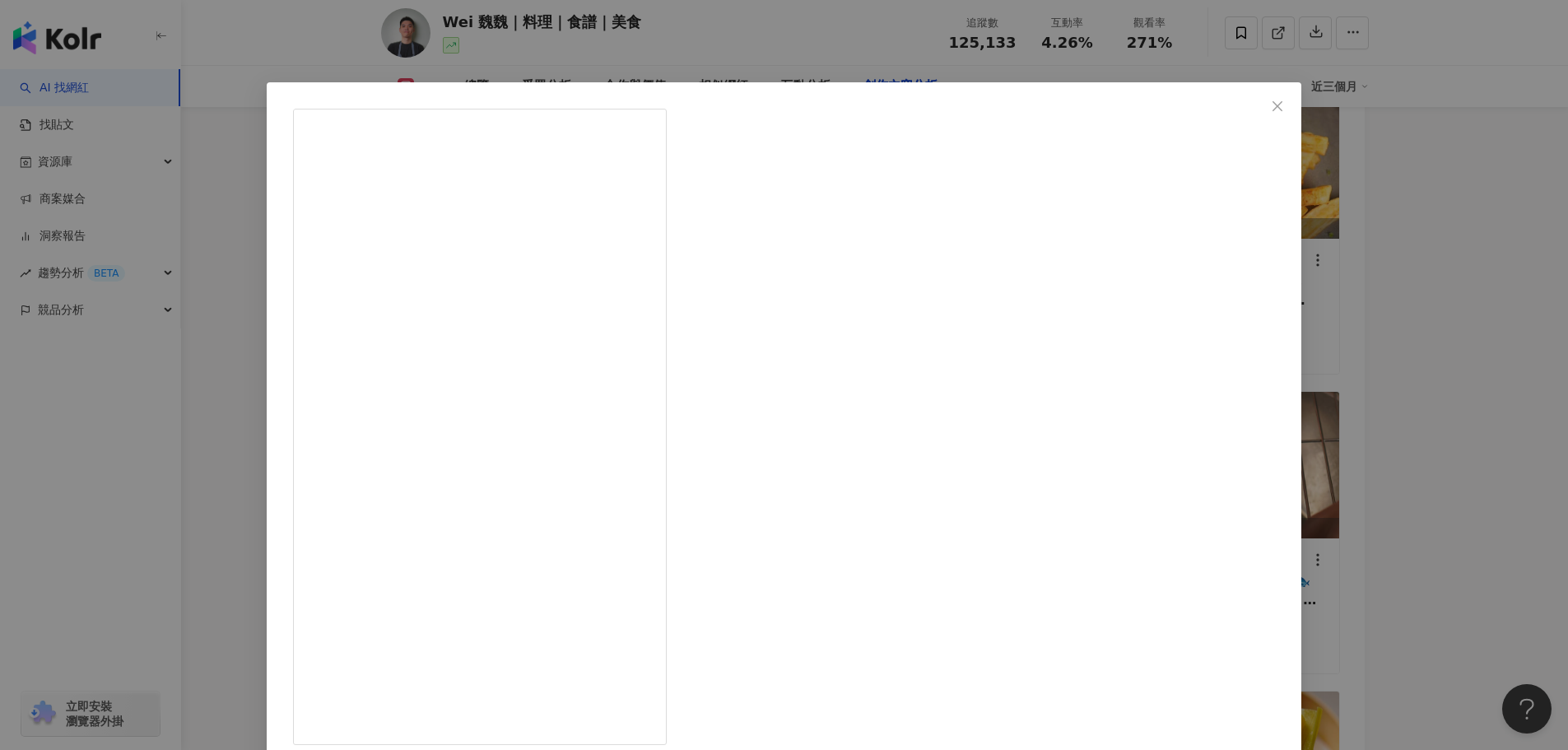
scroll to position [211, 0]
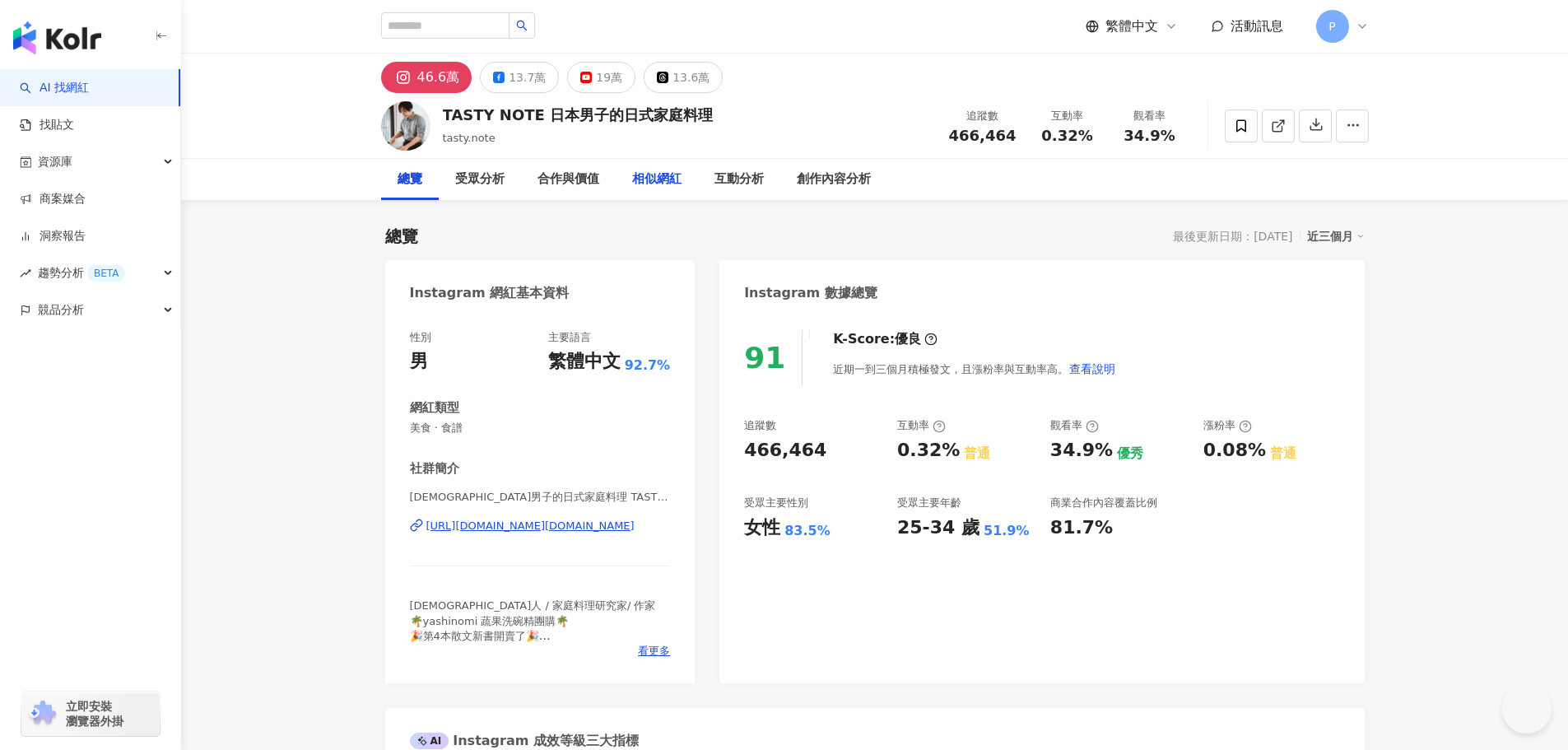
click at [682, 186] on div "相似網紅" at bounding box center [657, 180] width 83 height 41
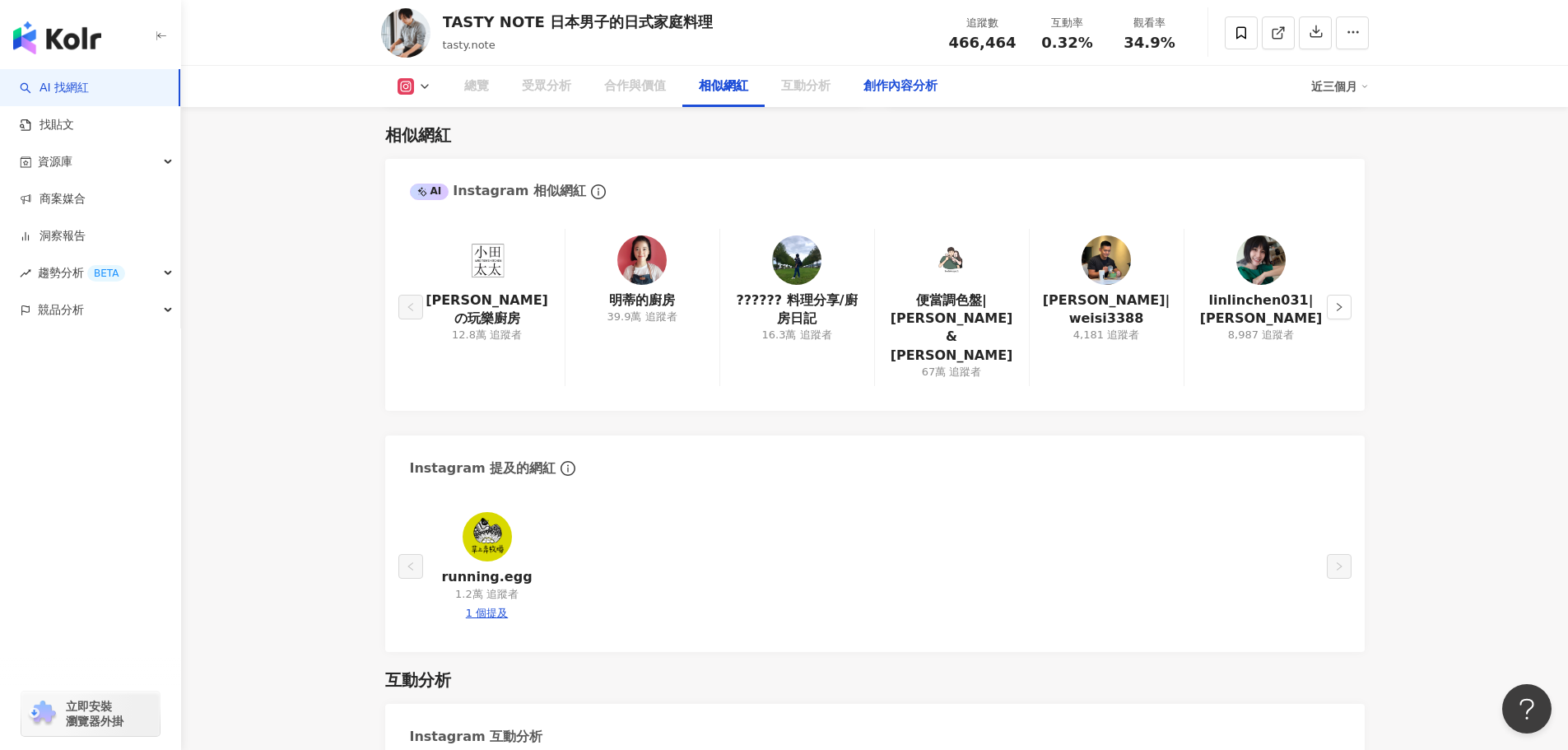
click at [822, 108] on div "相似網紅 AI Instagram 相似網紅 小田太太の玩樂廚房 12.8萬 追蹤者 明蒂的廚房 39.9萬 追蹤者 ?????? 料理分享/廚房日記 16.…" at bounding box center [875, 380] width 979 height 546
click at [902, 95] on div "創作內容分析" at bounding box center [900, 86] width 74 height 20
click at [904, 84] on div "創作內容分析" at bounding box center [900, 86] width 74 height 20
click at [901, 91] on div "創作內容分析" at bounding box center [900, 86] width 74 height 20
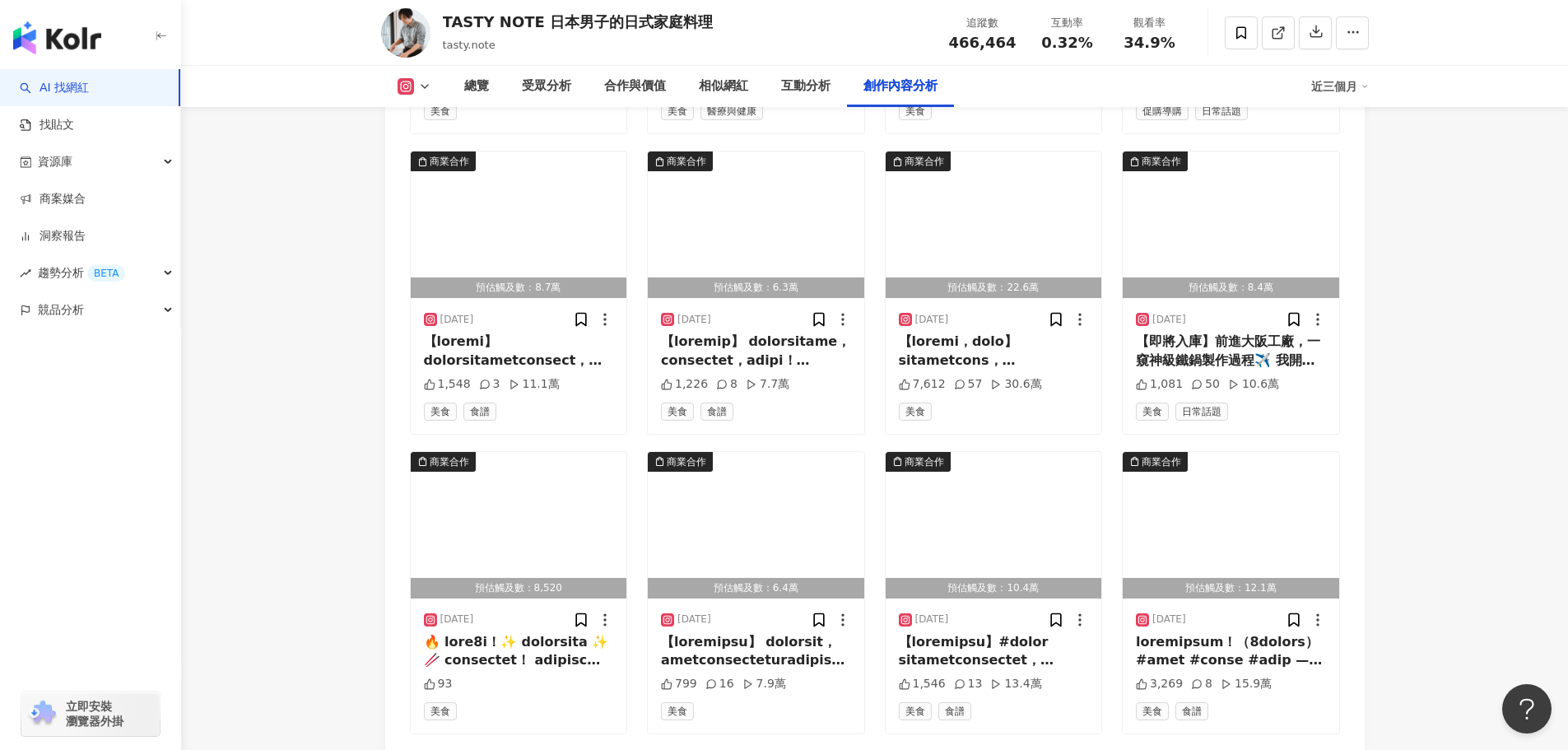
scroll to position [5486, 0]
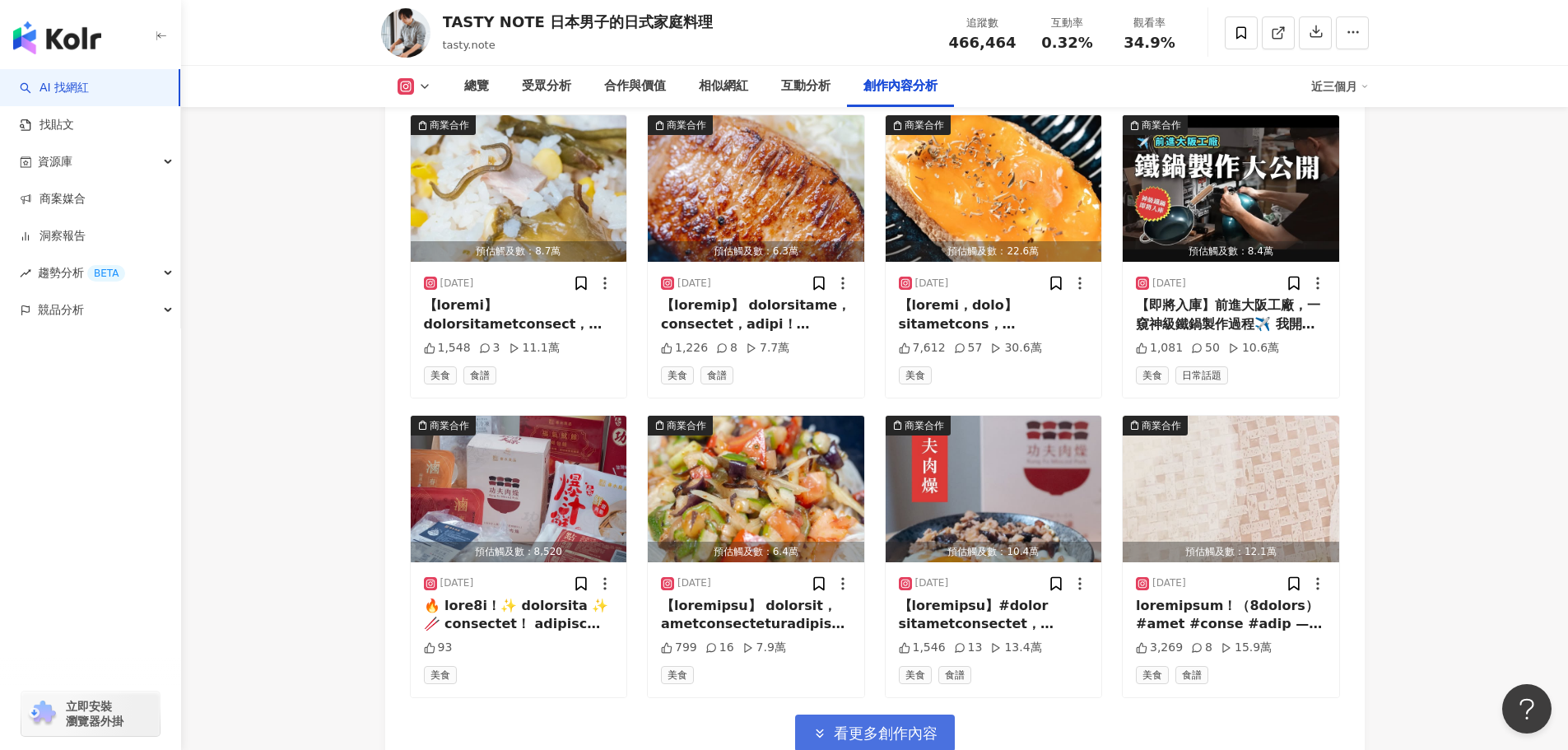
click at [889, 715] on button "看更多創作內容" at bounding box center [875, 733] width 159 height 37
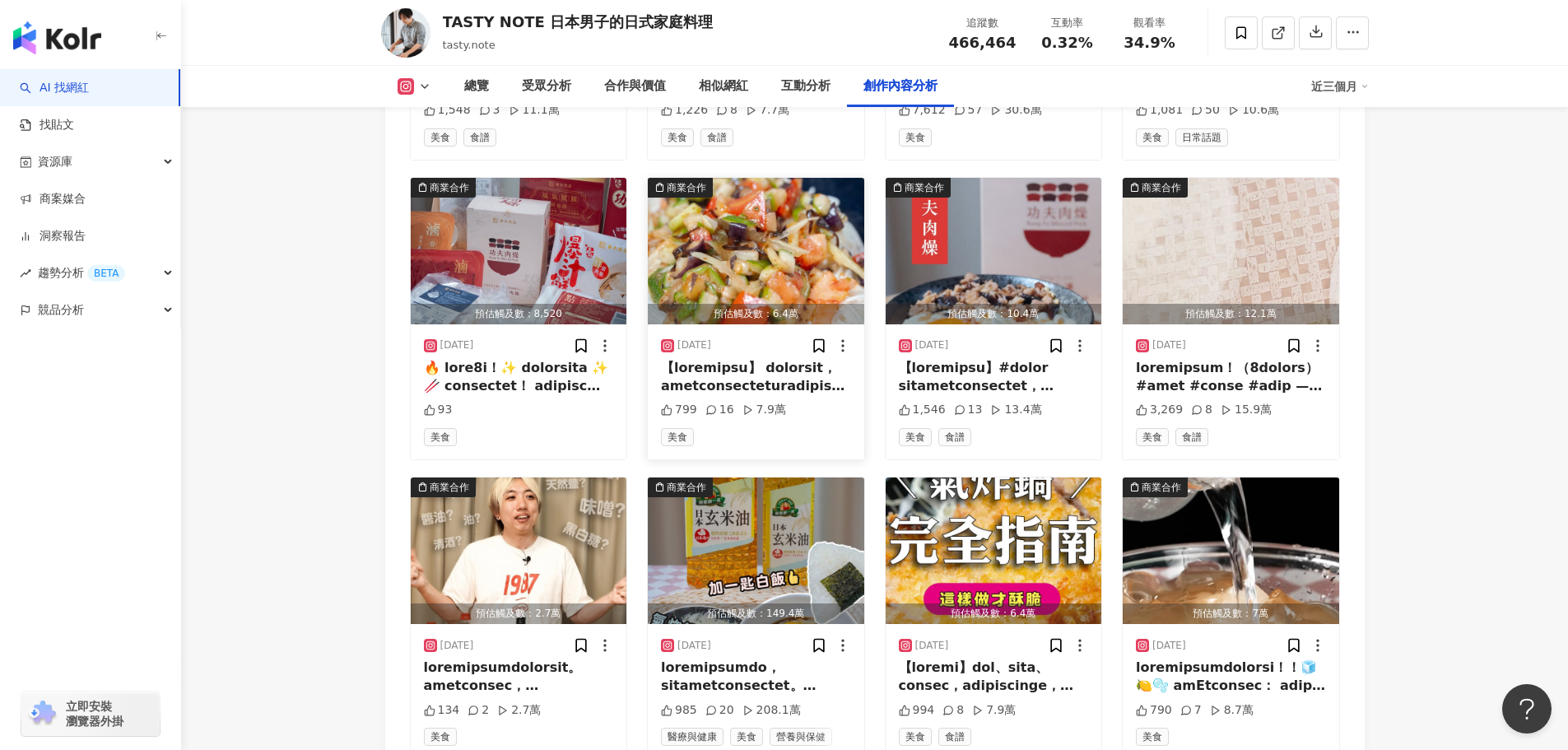
scroll to position [5733, 0]
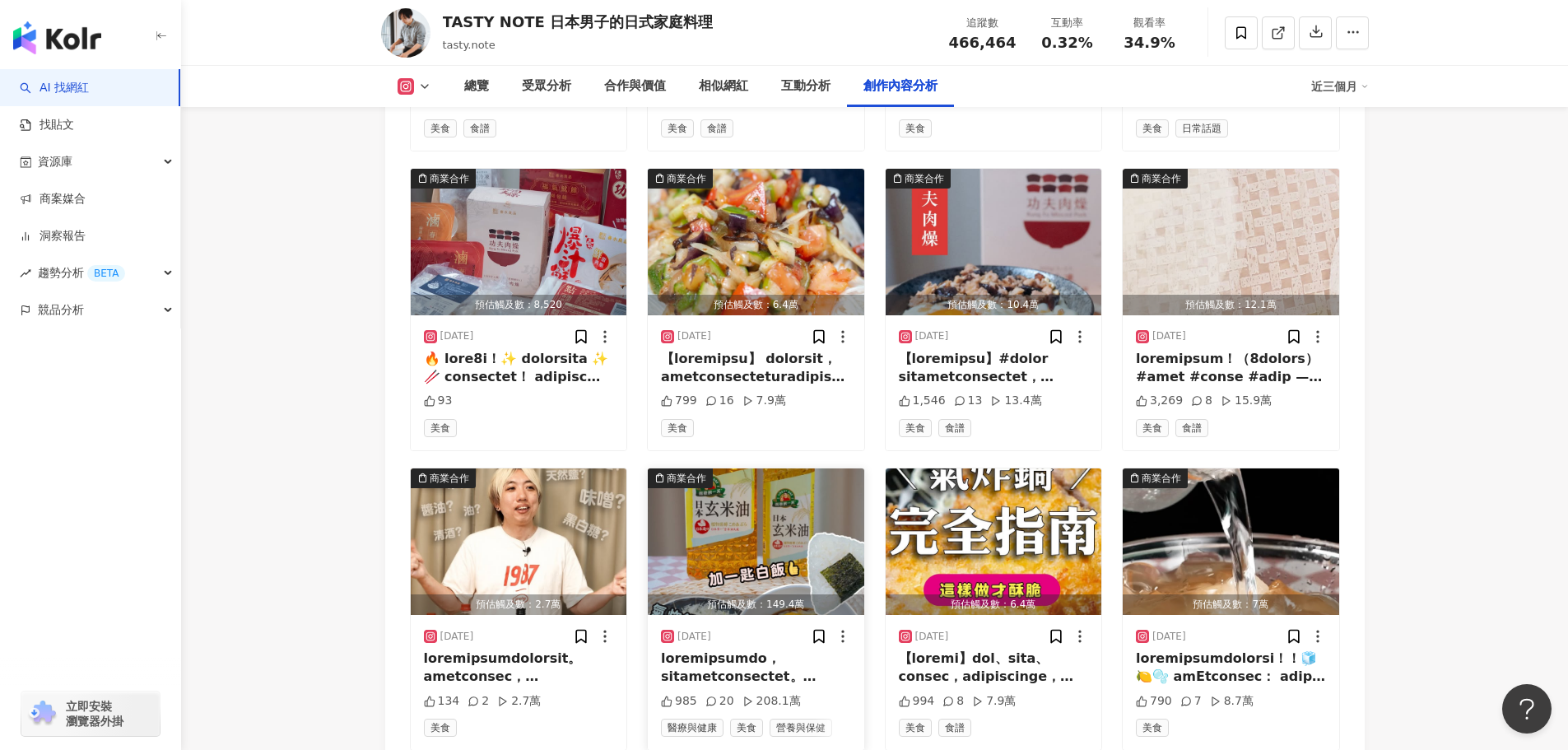
click at [774, 650] on div at bounding box center [755, 668] width 190 height 37
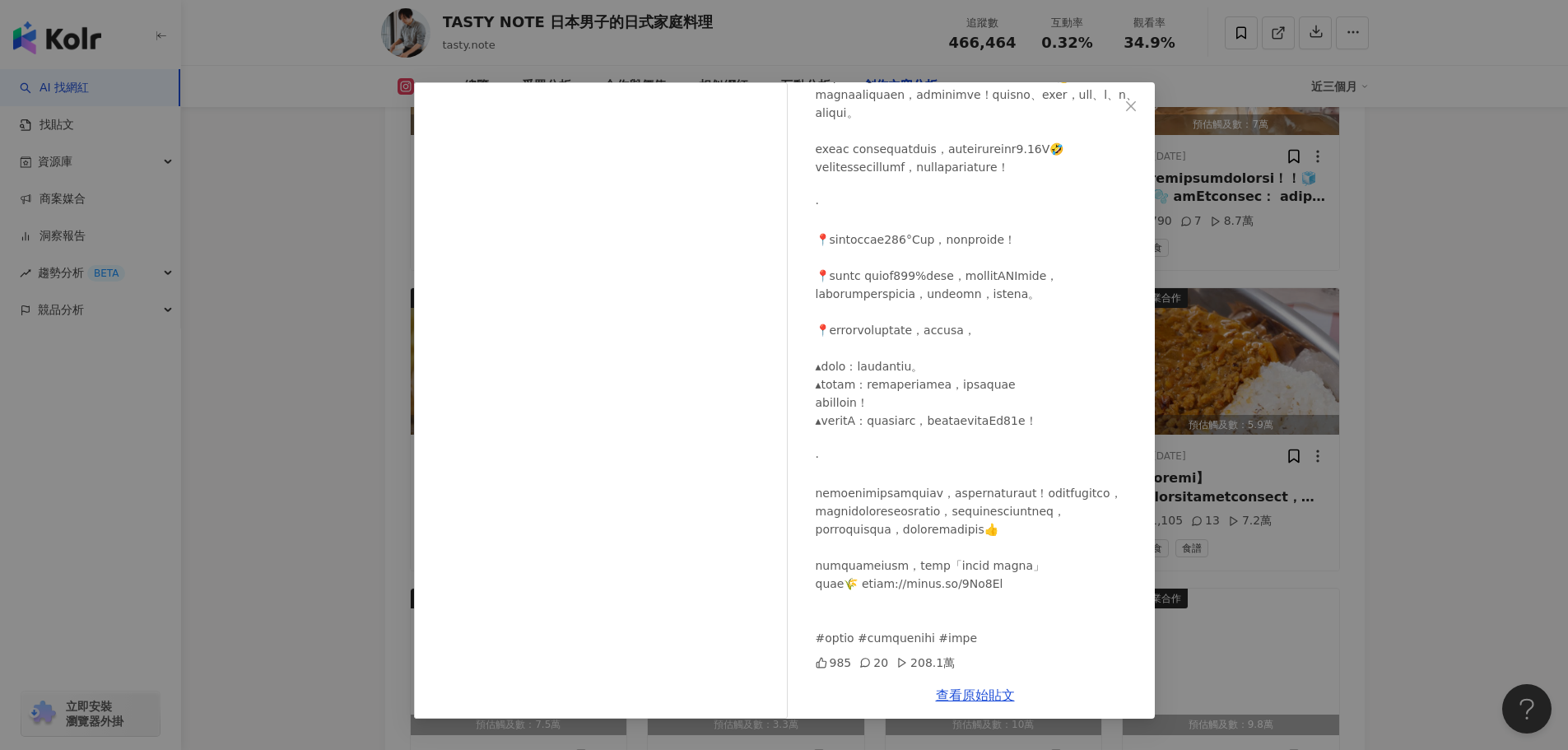
scroll to position [6228, 0]
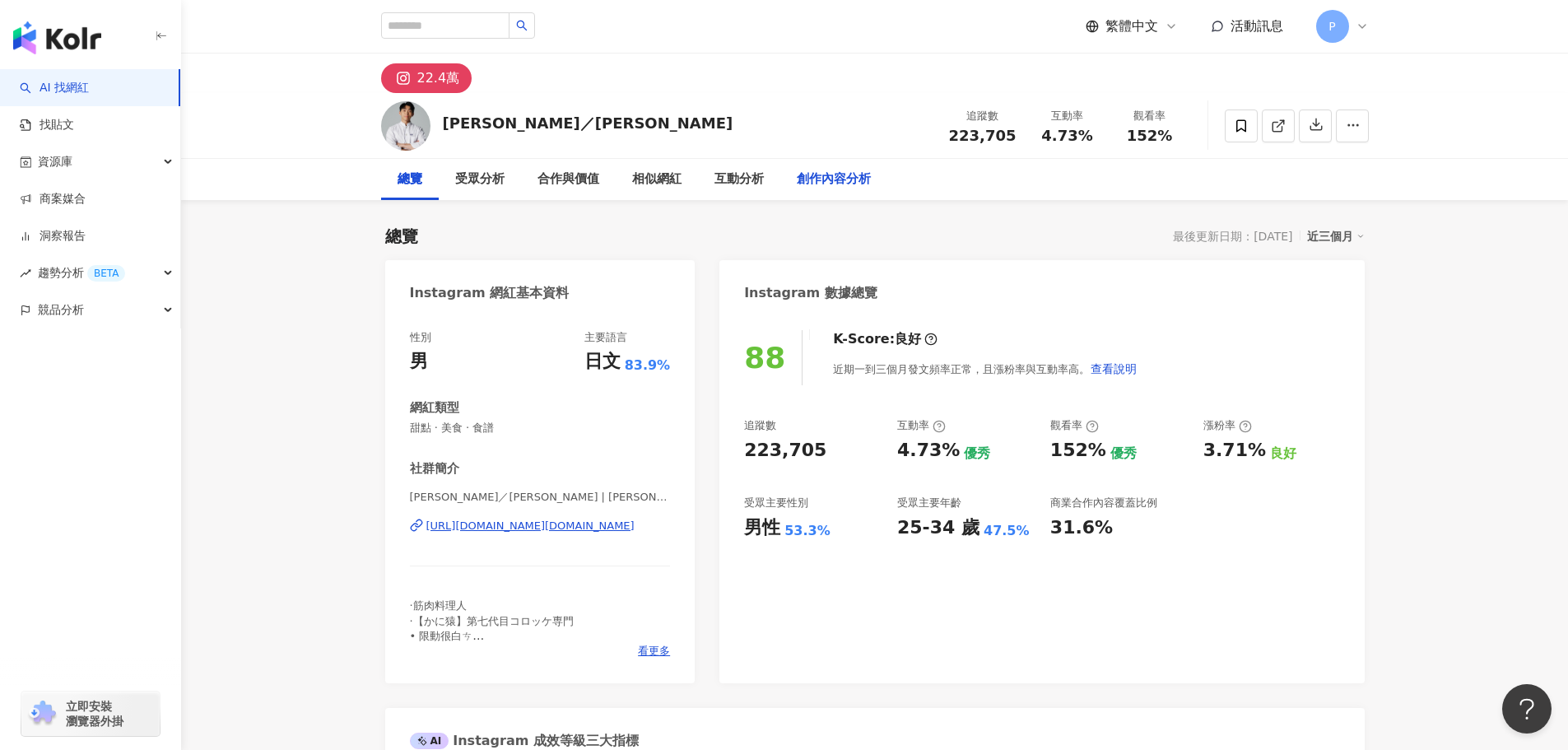
click at [846, 179] on div "創作內容分析" at bounding box center [834, 179] width 74 height 20
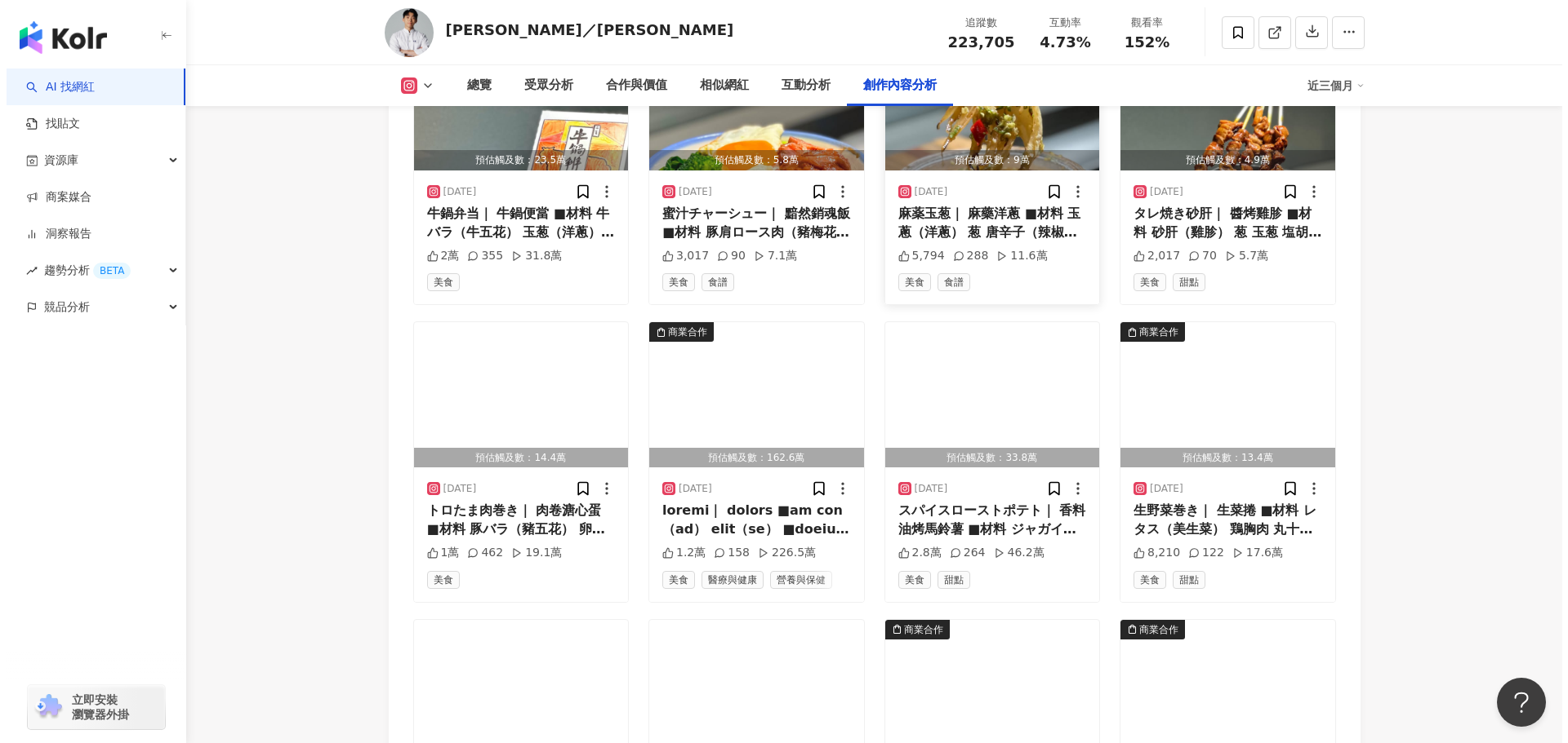
scroll to position [5547, 0]
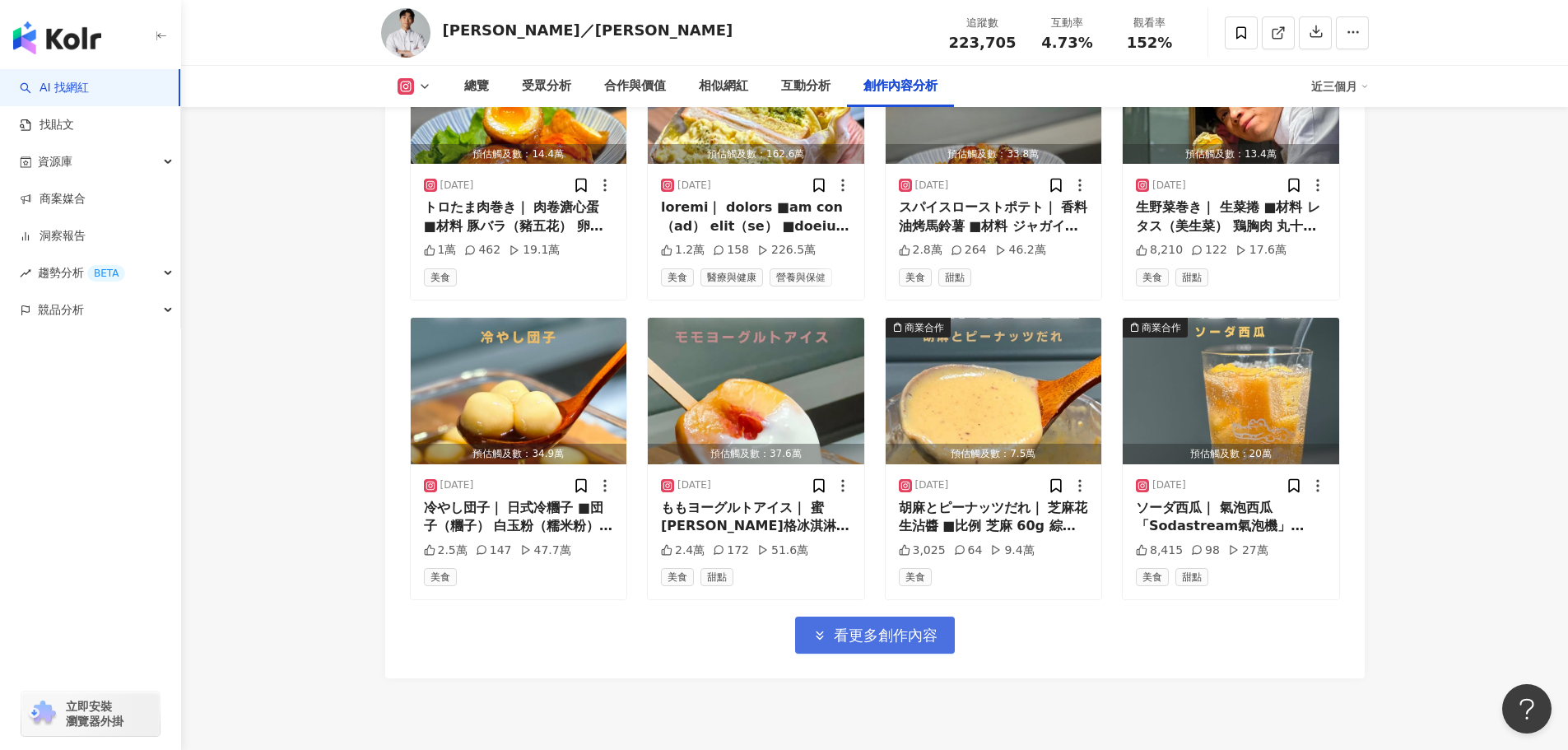
click at [857, 626] on span "看更多創作內容" at bounding box center [886, 635] width 104 height 18
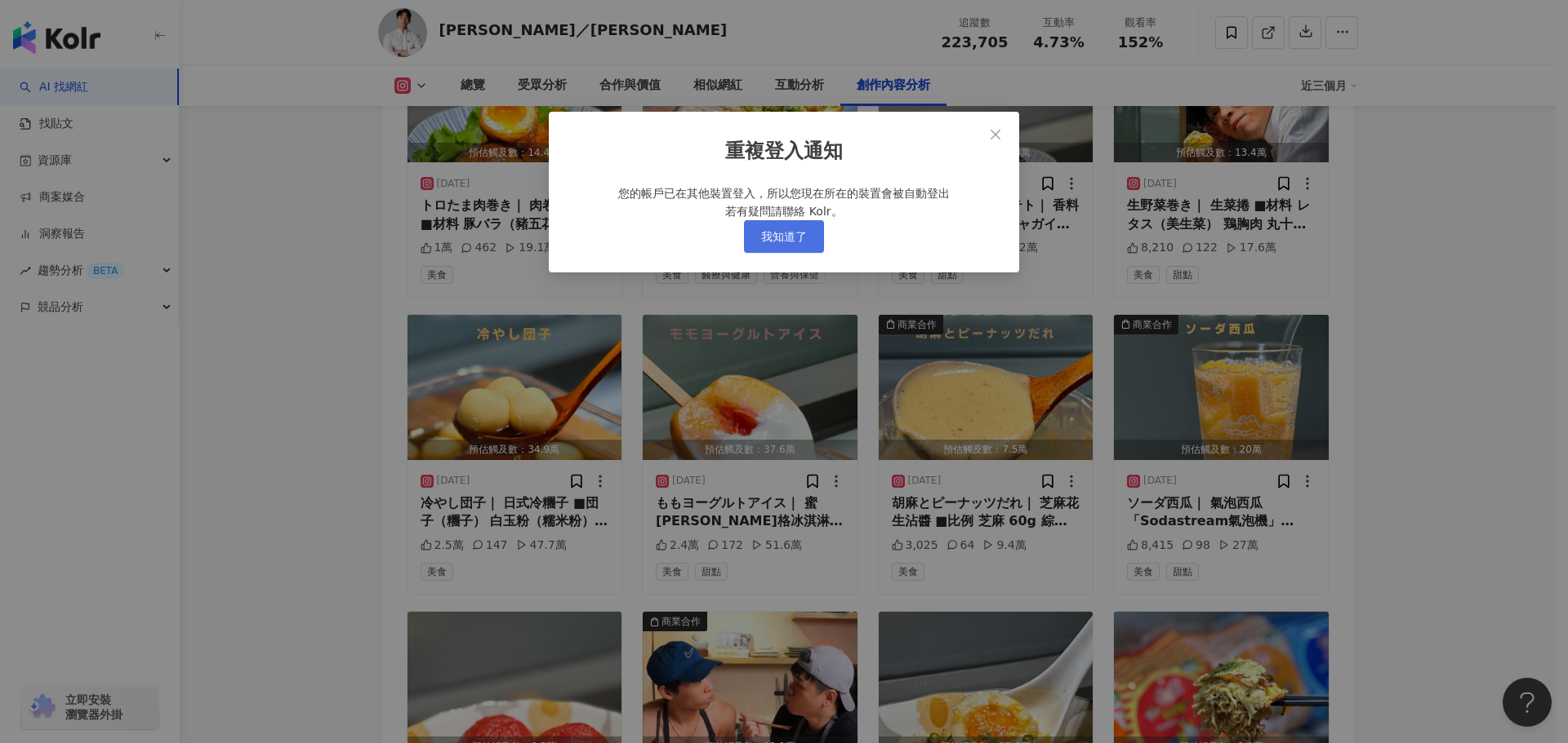
click at [814, 253] on button "我知道了" at bounding box center [783, 236] width 80 height 33
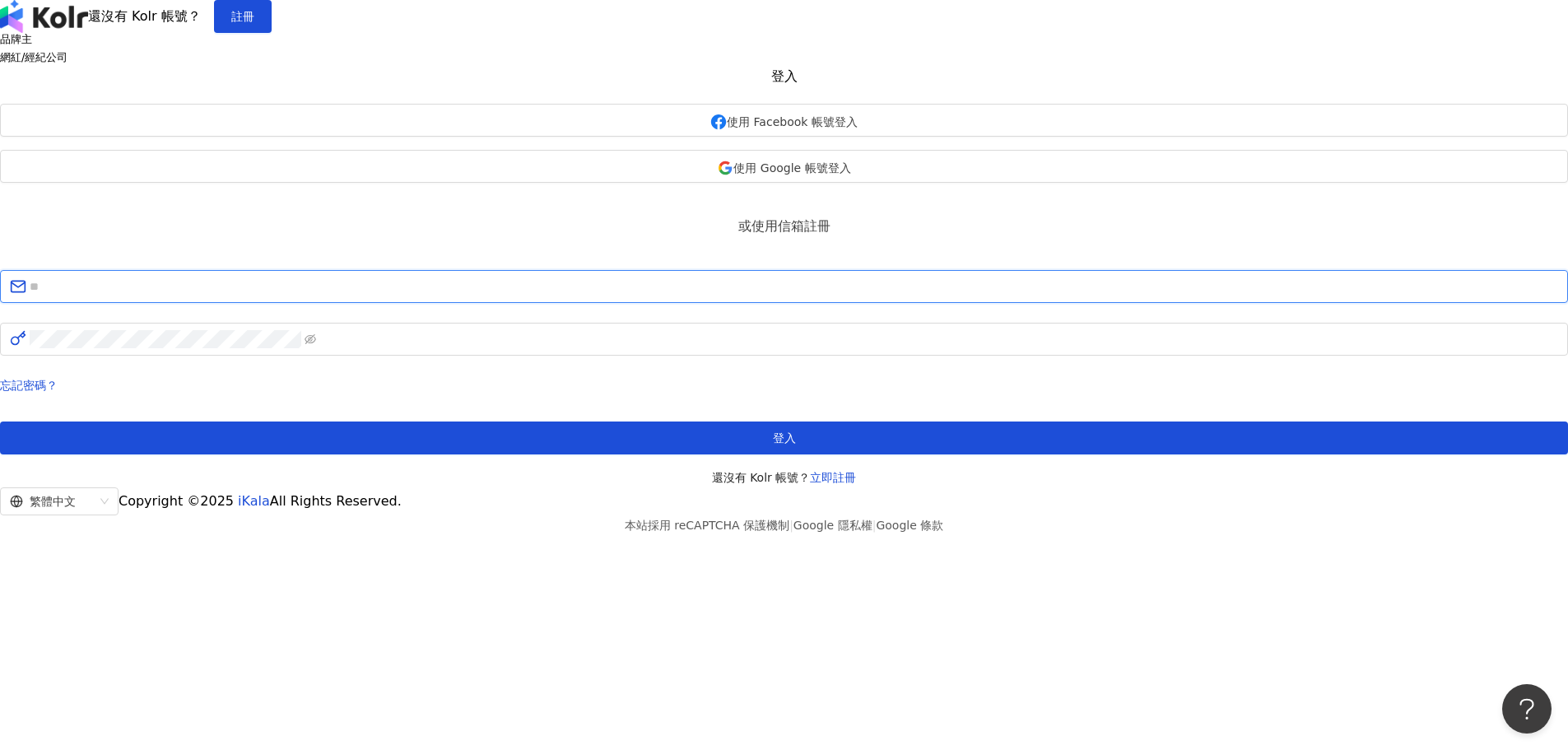
type input "**********"
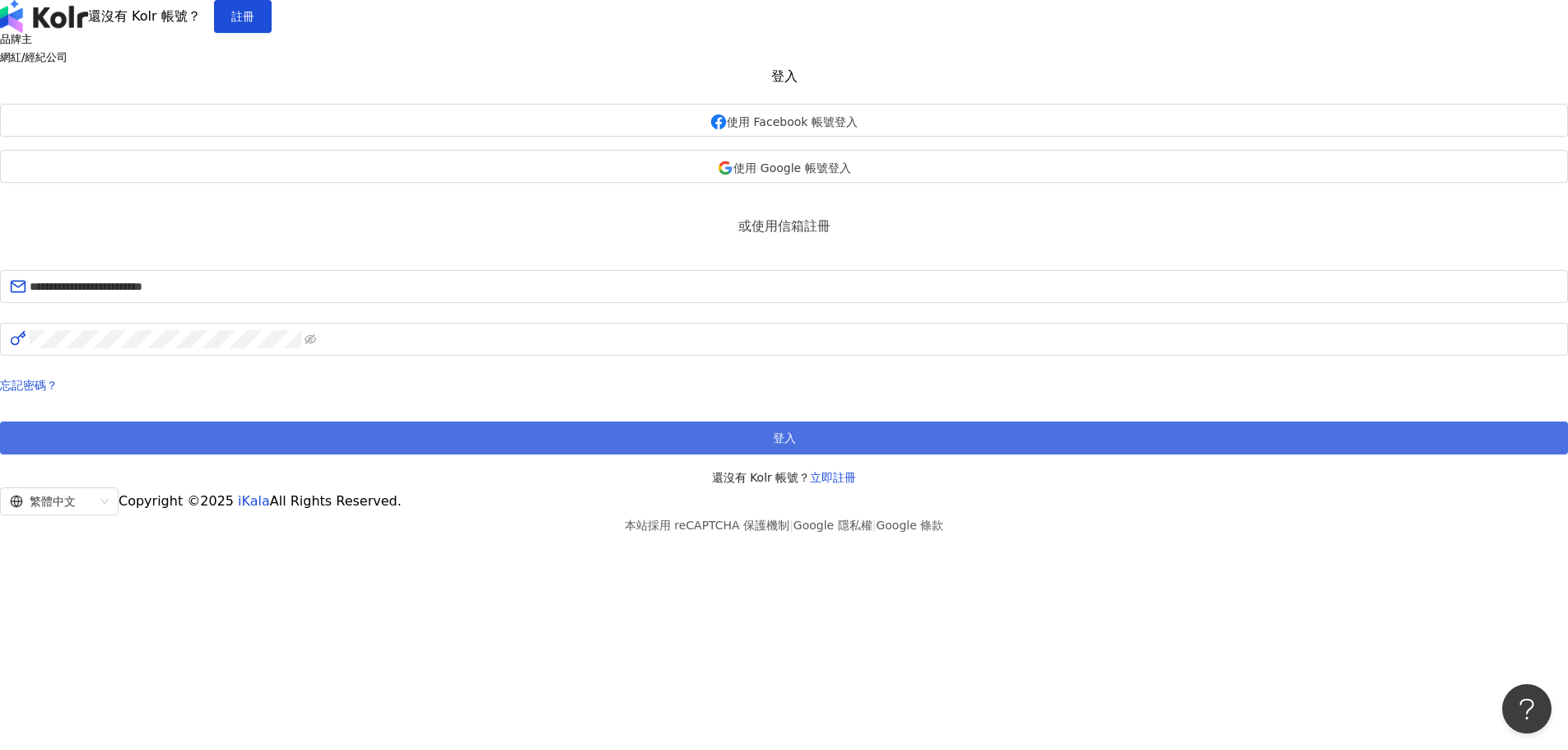
click at [766, 454] on button "登入" at bounding box center [784, 438] width 1568 height 33
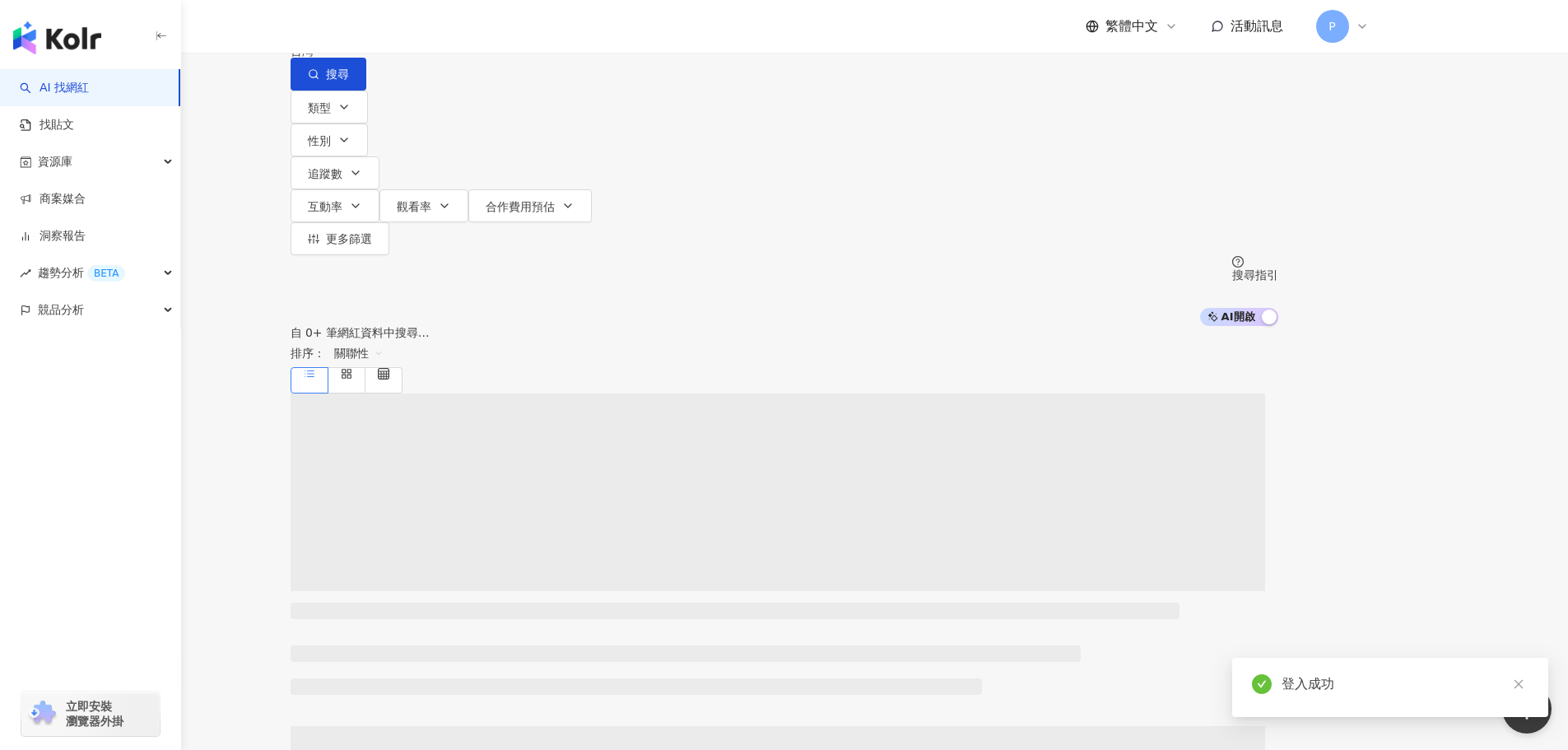
click at [530, 32] on input "search" at bounding box center [463, 15] width 134 height 32
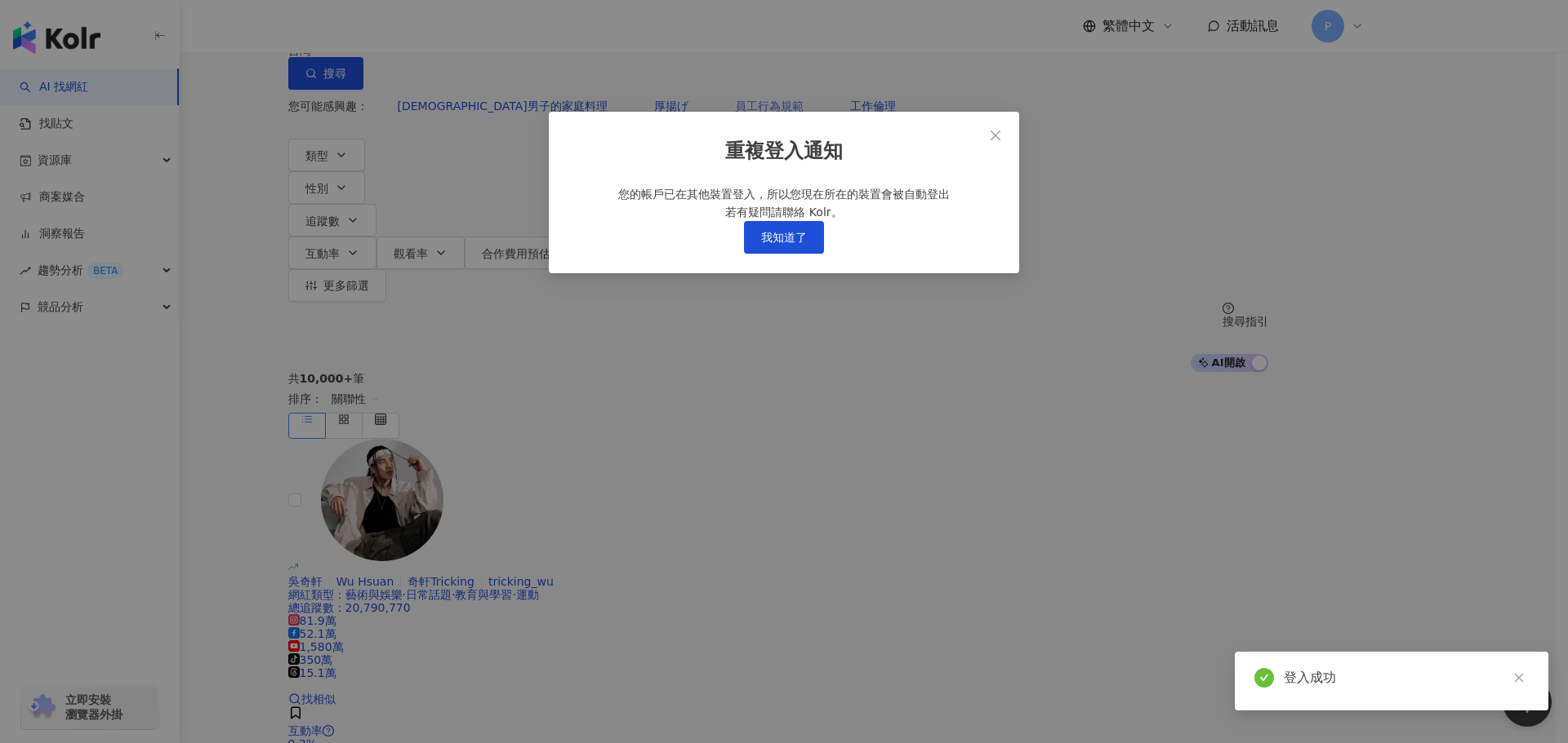
type input "*"
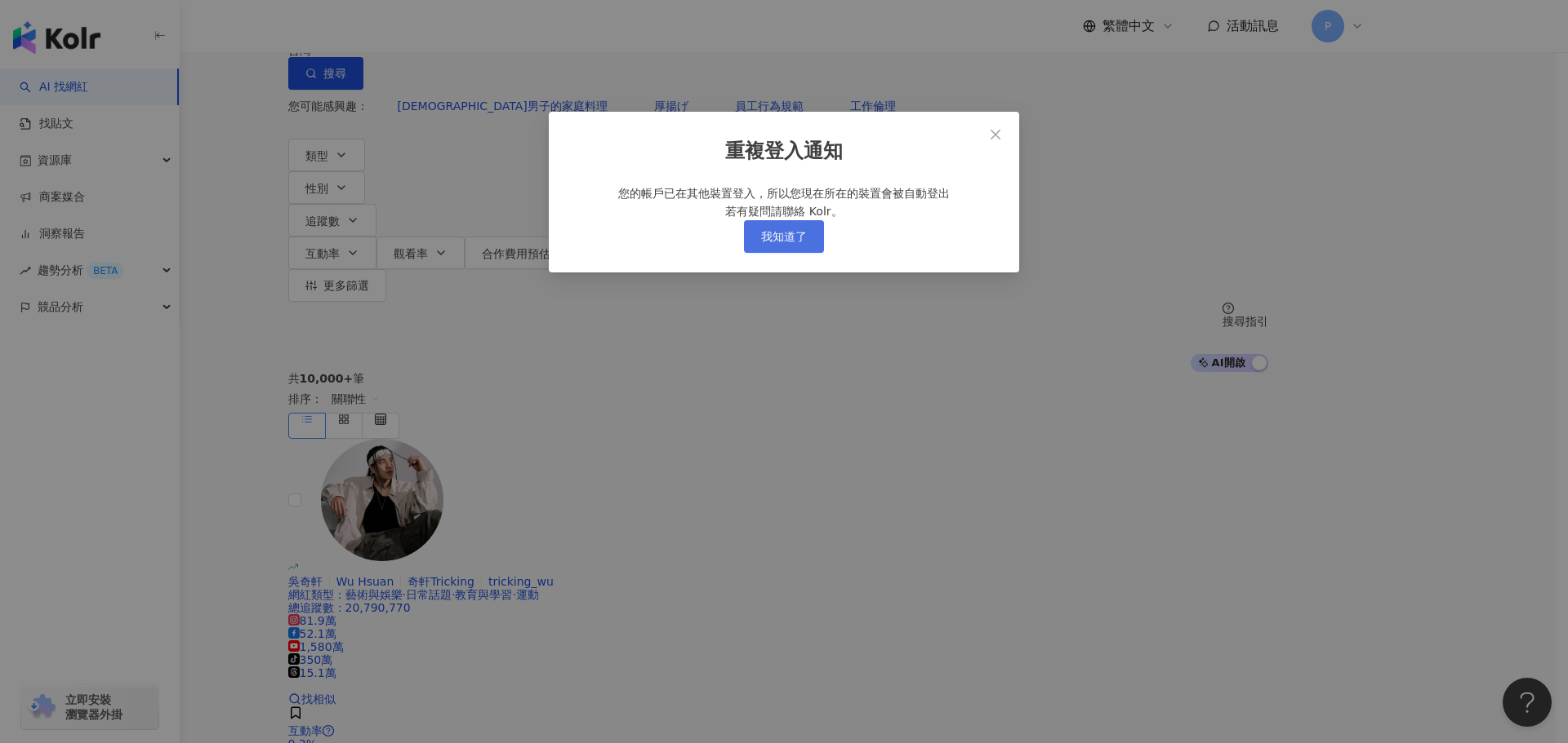
click at [783, 243] on span "我知道了" at bounding box center [784, 236] width 46 height 13
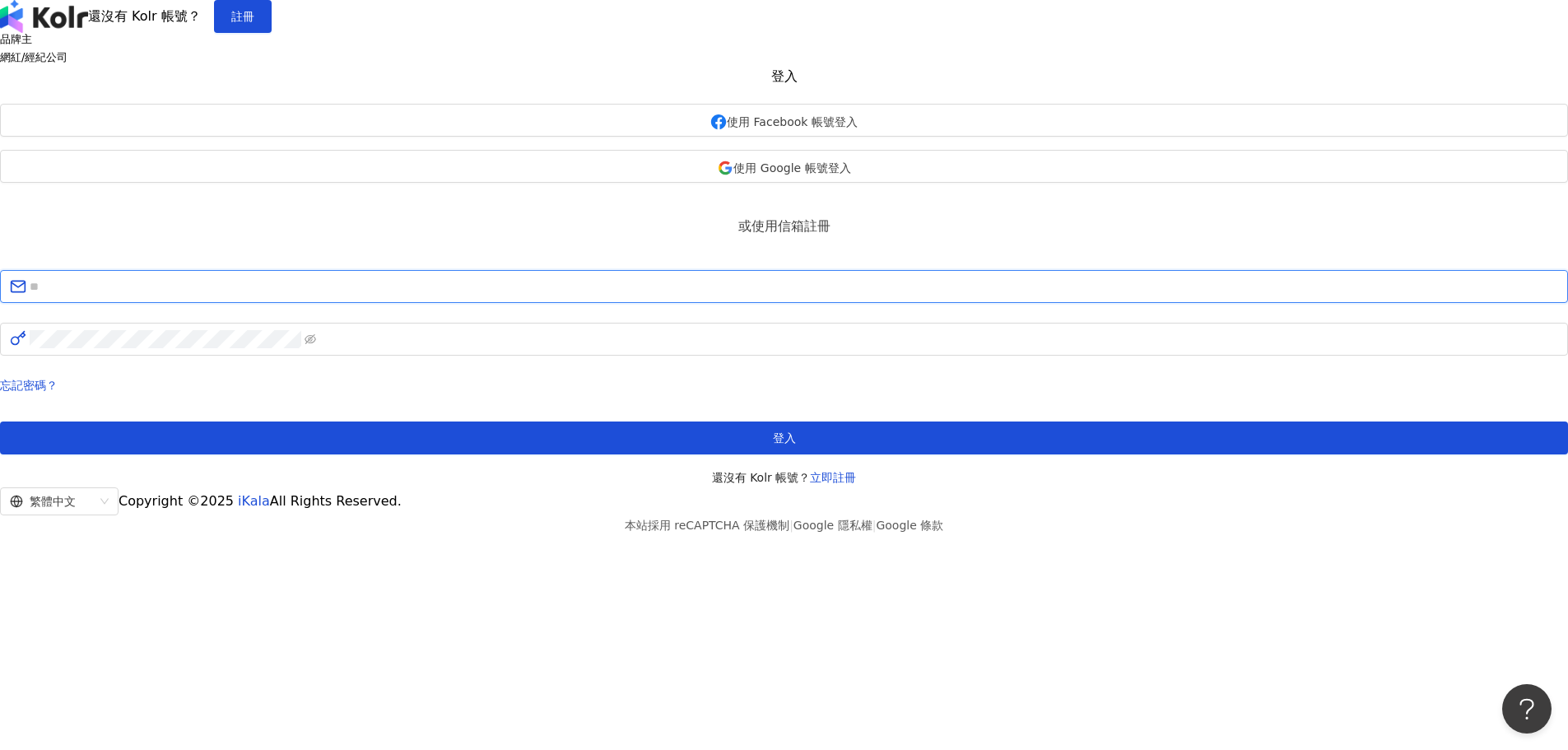
type input "**********"
